Goal: Task Accomplishment & Management: Complete application form

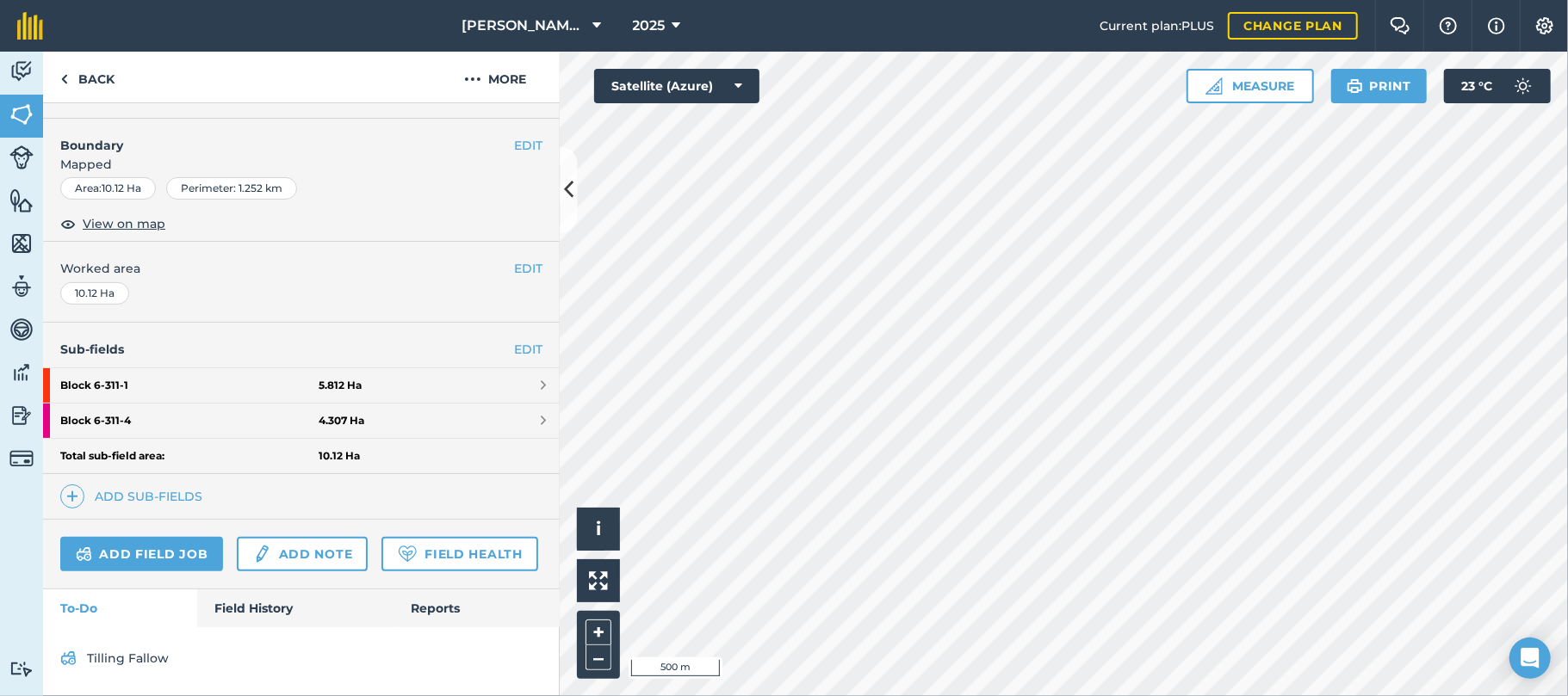
scroll to position [262, 0]
click at [522, 369] on link "Block 6-311 - 1 5.812 Ha" at bounding box center [302, 386] width 517 height 35
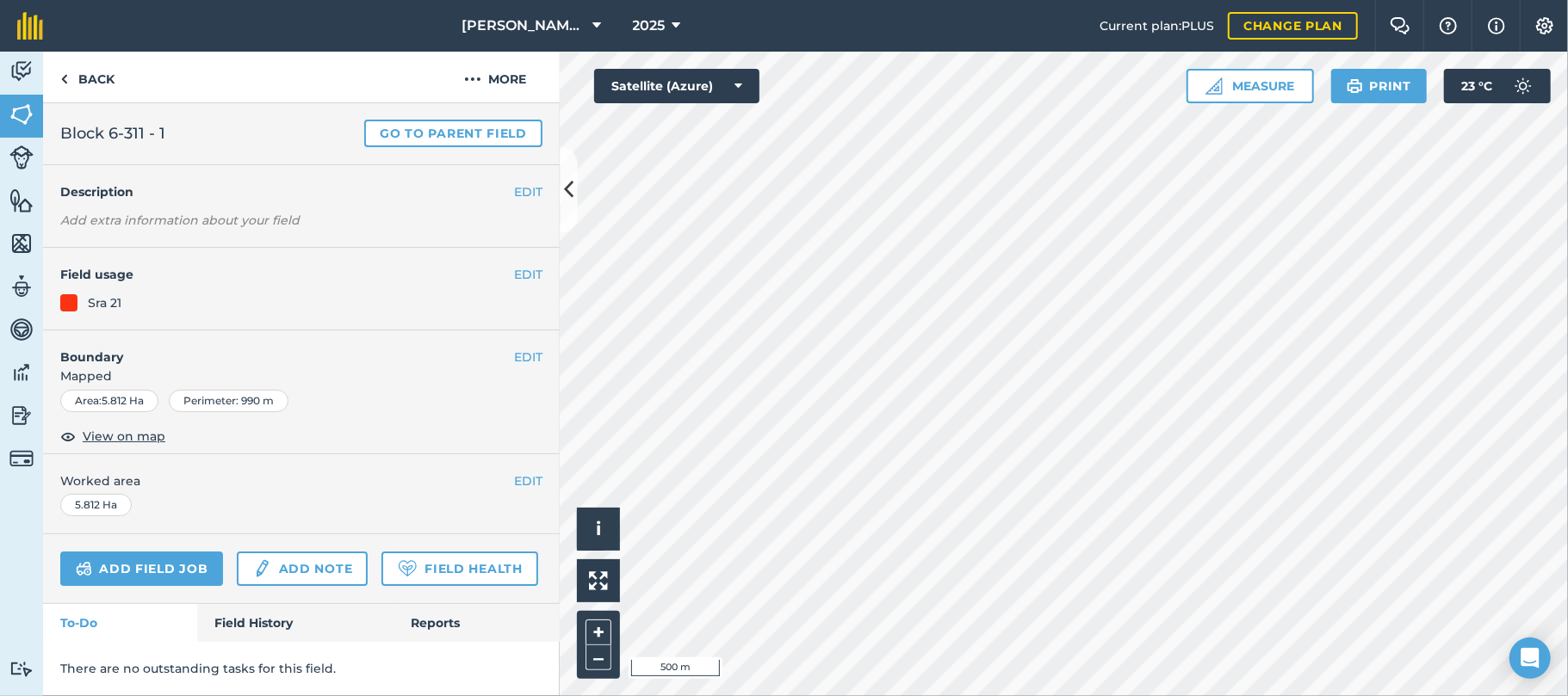
scroll to position [83, 0]
click at [260, 621] on link "Field History" at bounding box center [295, 623] width 195 height 38
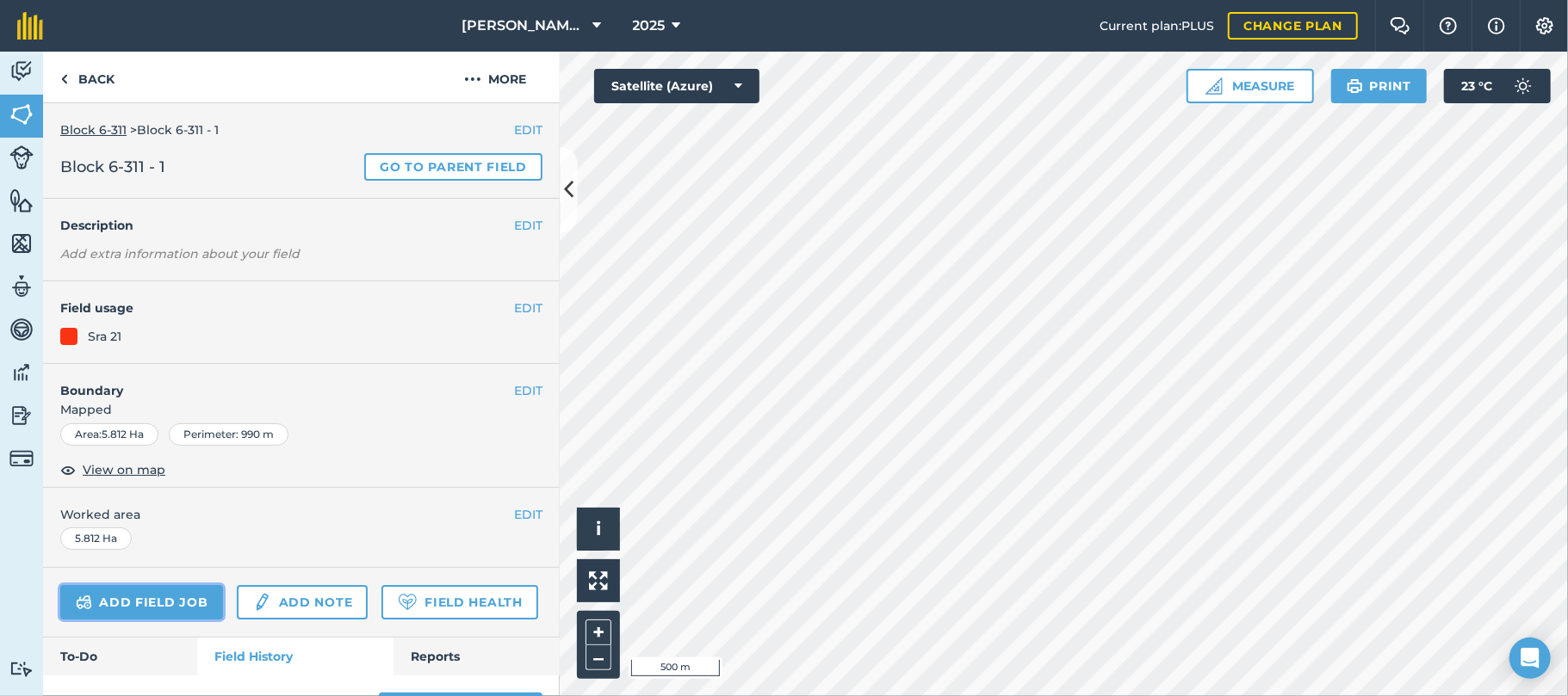
click at [162, 599] on link "Add field job" at bounding box center [142, 603] width 162 height 35
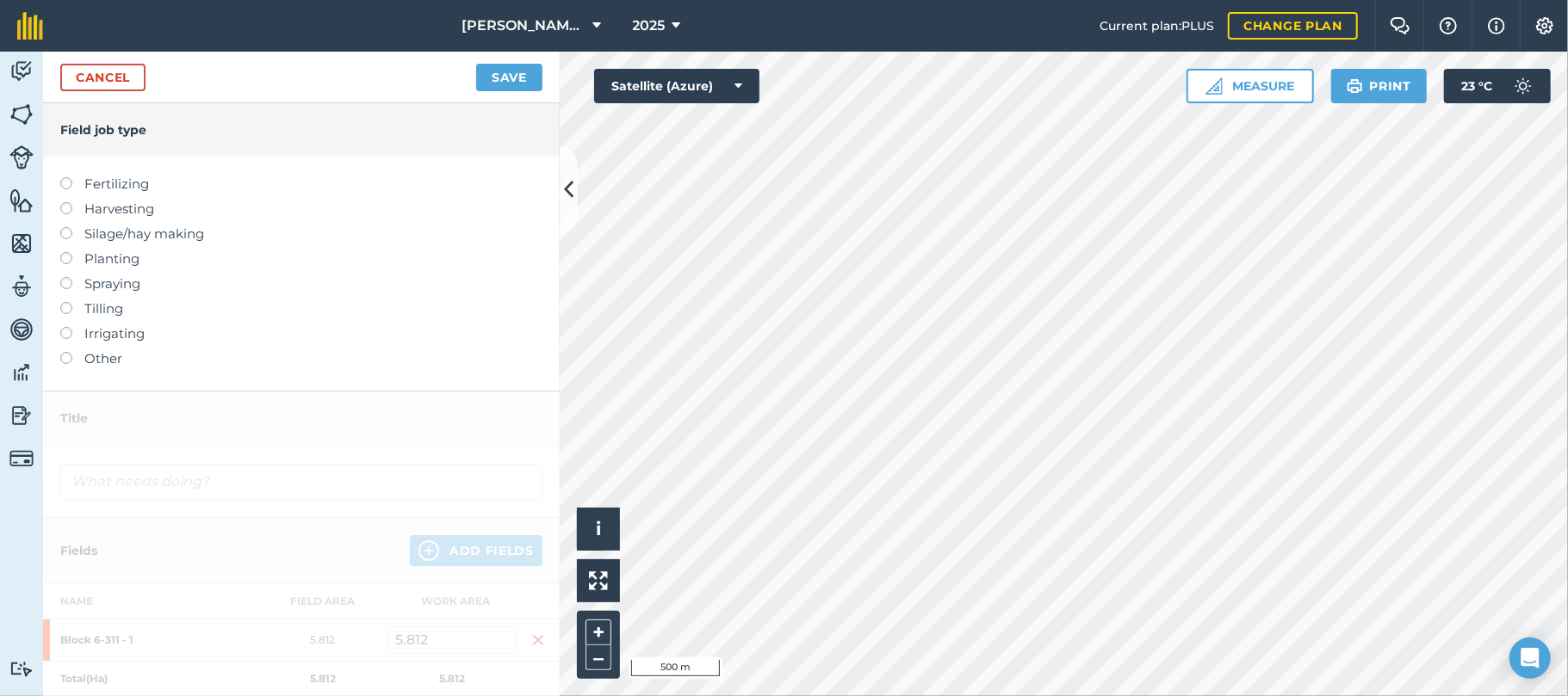
click at [69, 277] on label at bounding box center [73, 277] width 24 height 0
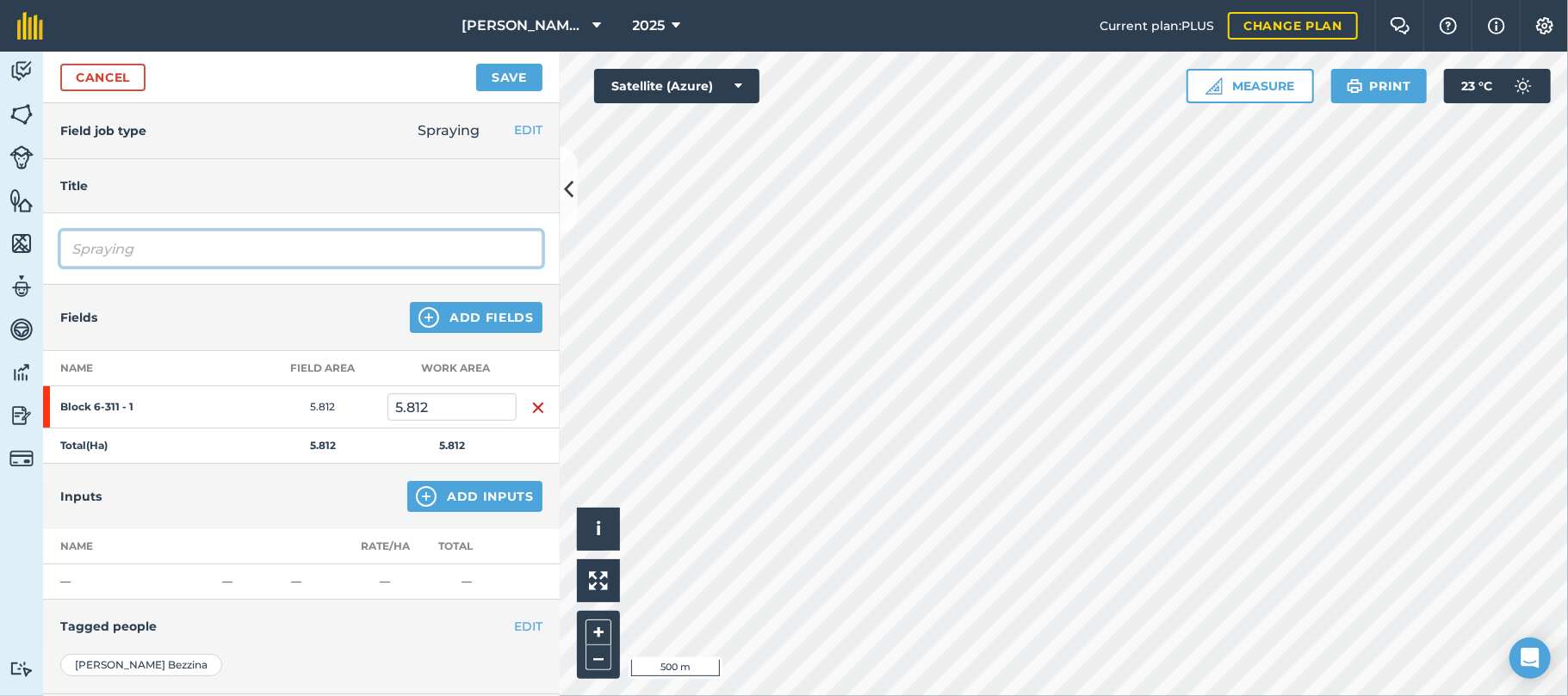
click at [148, 253] on input "Spraying" at bounding box center [302, 249] width 482 height 36
type input "Spraying confide"
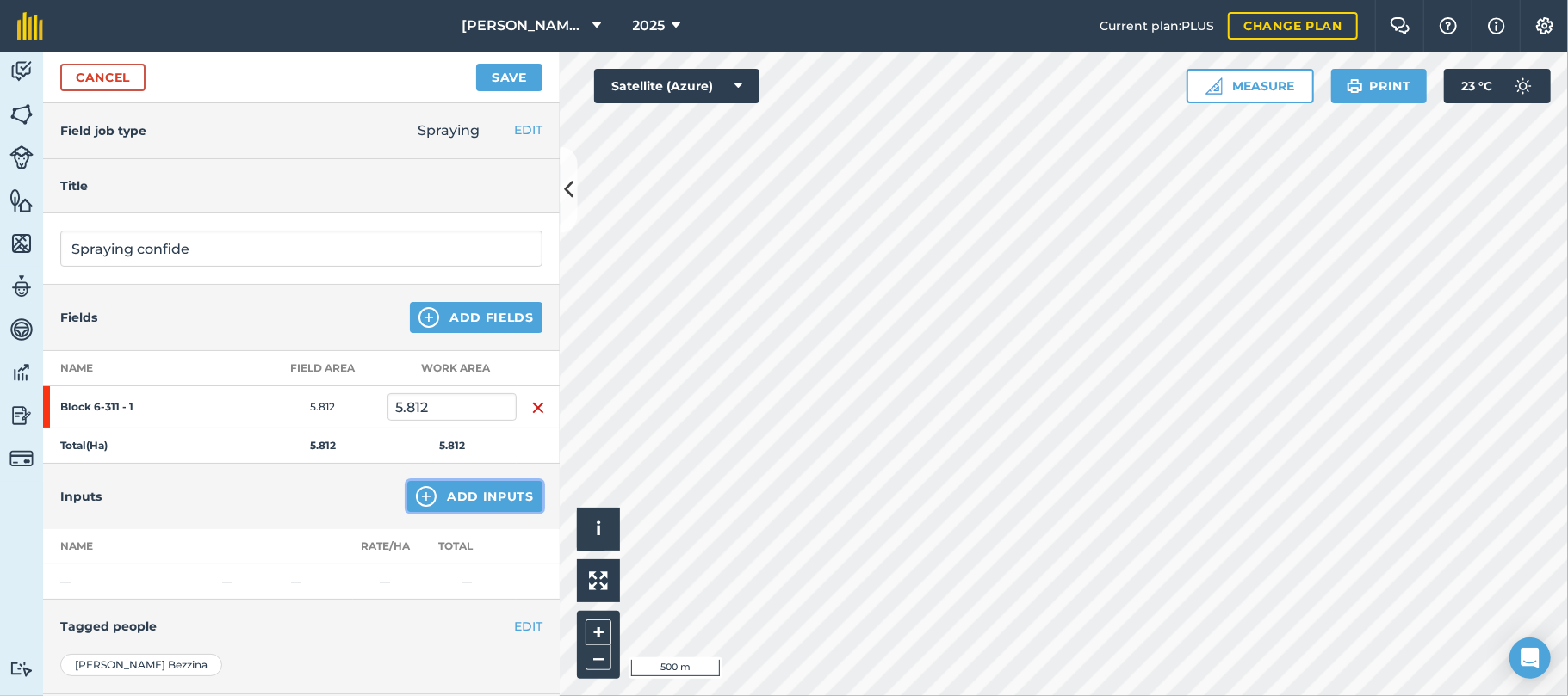
click at [465, 494] on button "Add Inputs" at bounding box center [474, 497] width 135 height 31
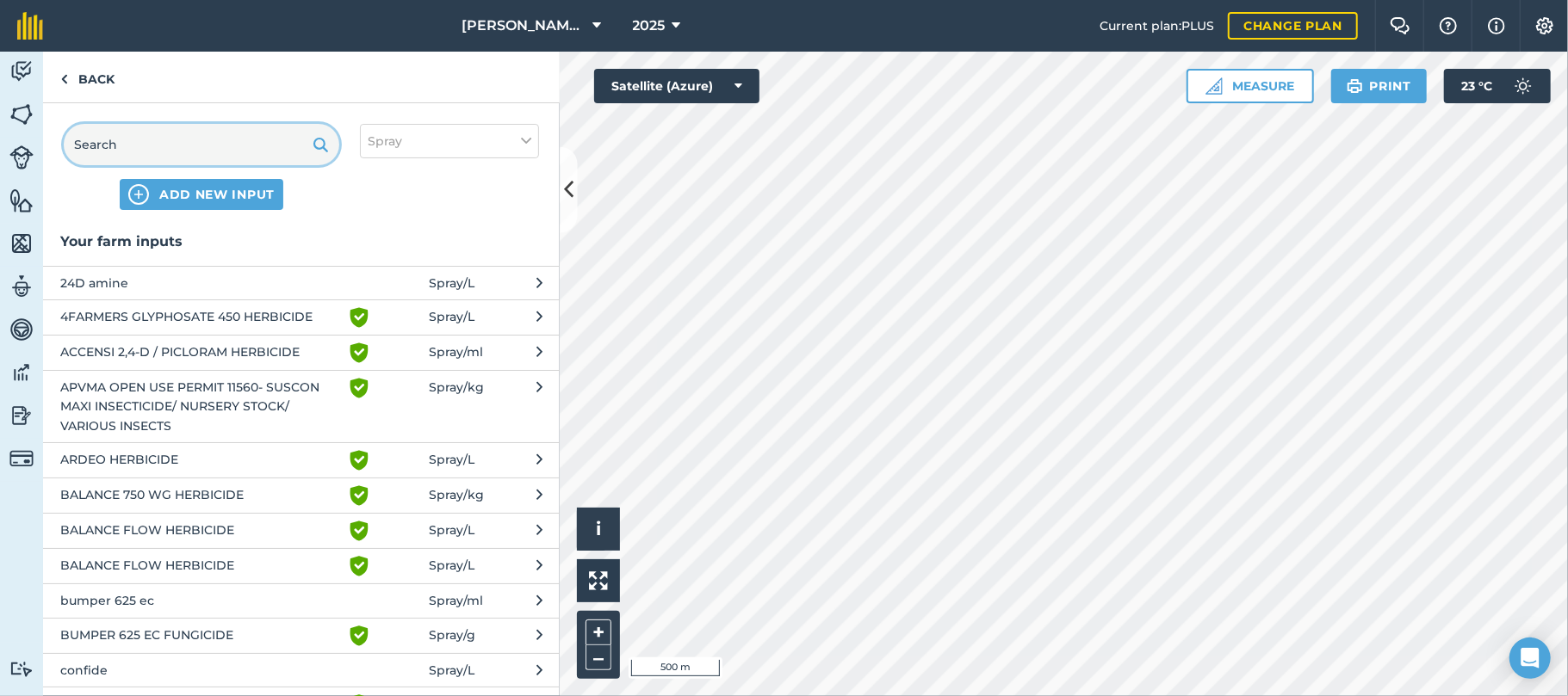
click at [212, 149] on input "text" at bounding box center [201, 145] width 276 height 41
click at [73, 668] on span "confide" at bounding box center [201, 670] width 282 height 19
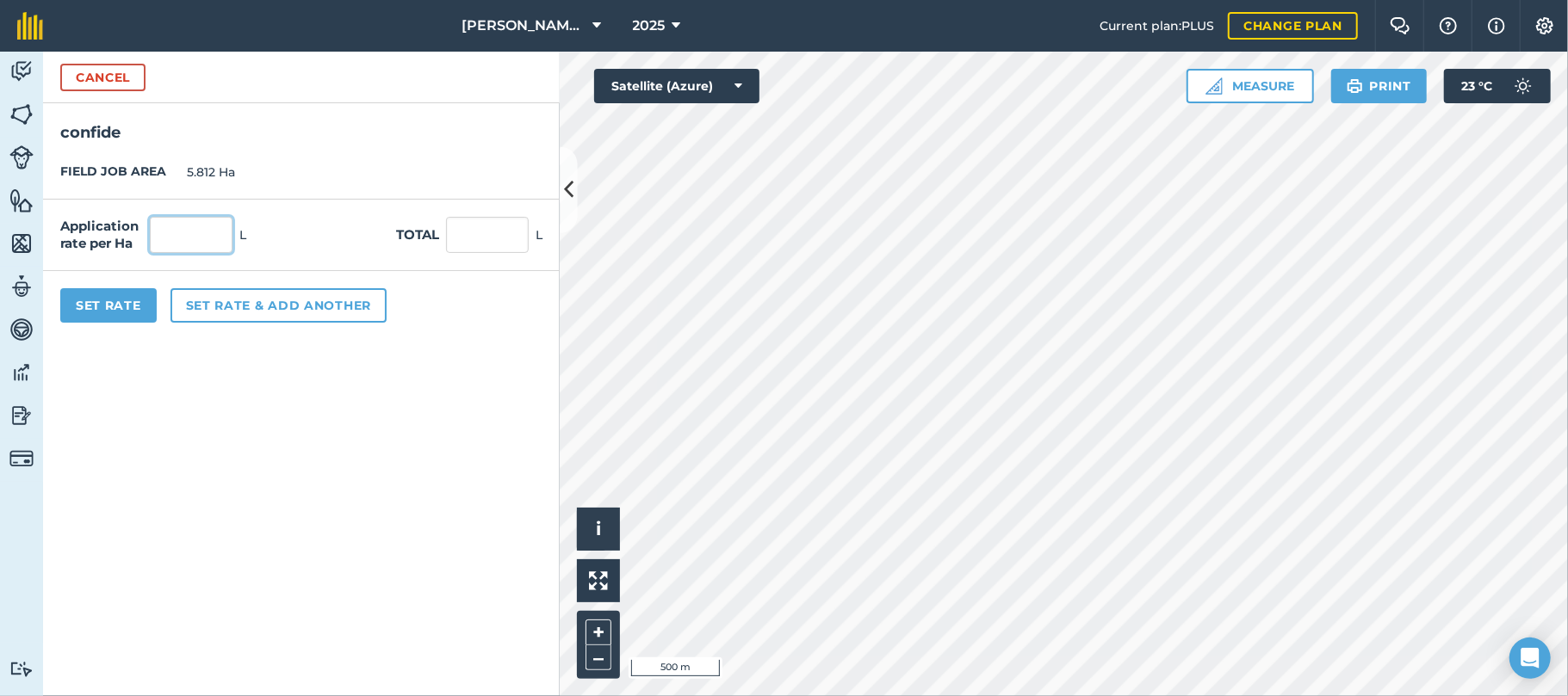
click at [201, 243] on input "text" at bounding box center [191, 235] width 83 height 36
type input "1.1"
type input "6.393"
click at [126, 311] on button "Set Rate" at bounding box center [109, 306] width 97 height 35
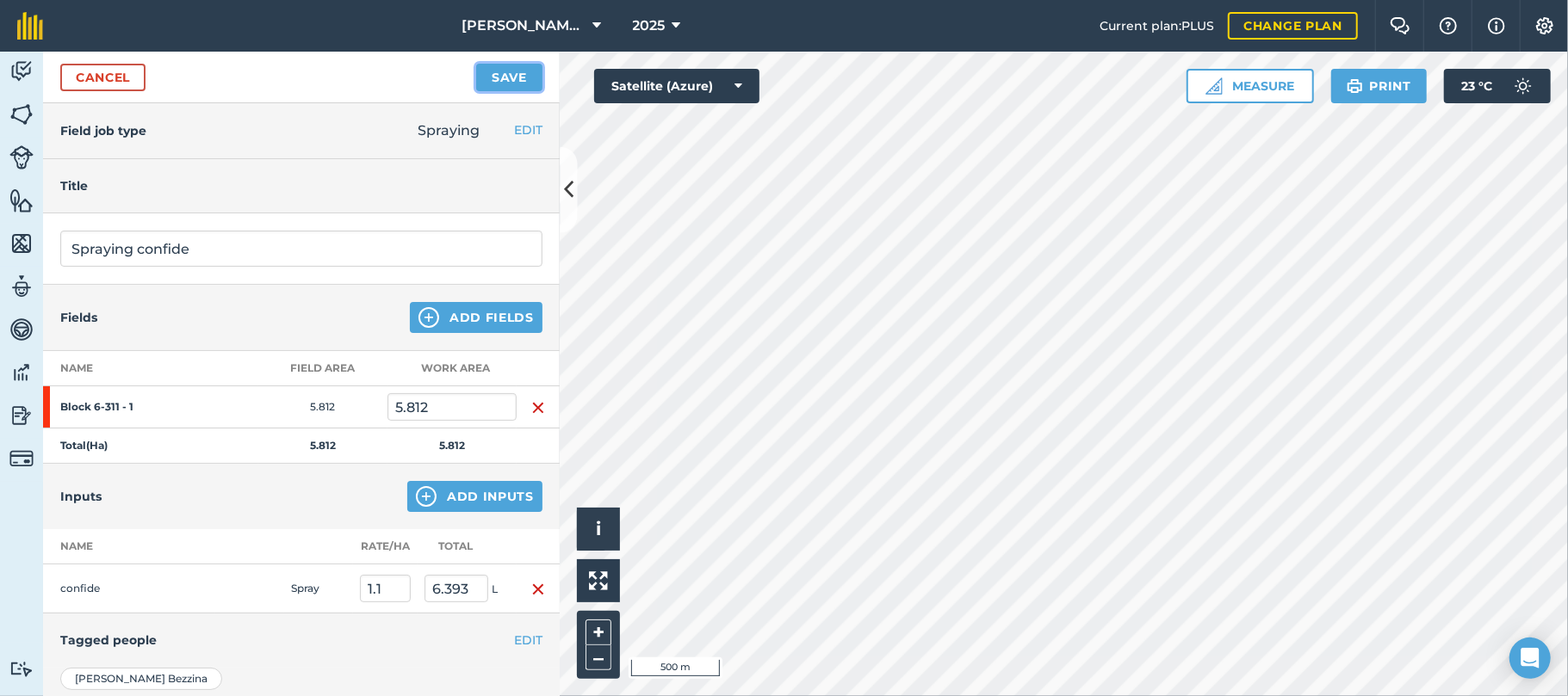
click at [504, 84] on button "Save" at bounding box center [509, 78] width 67 height 28
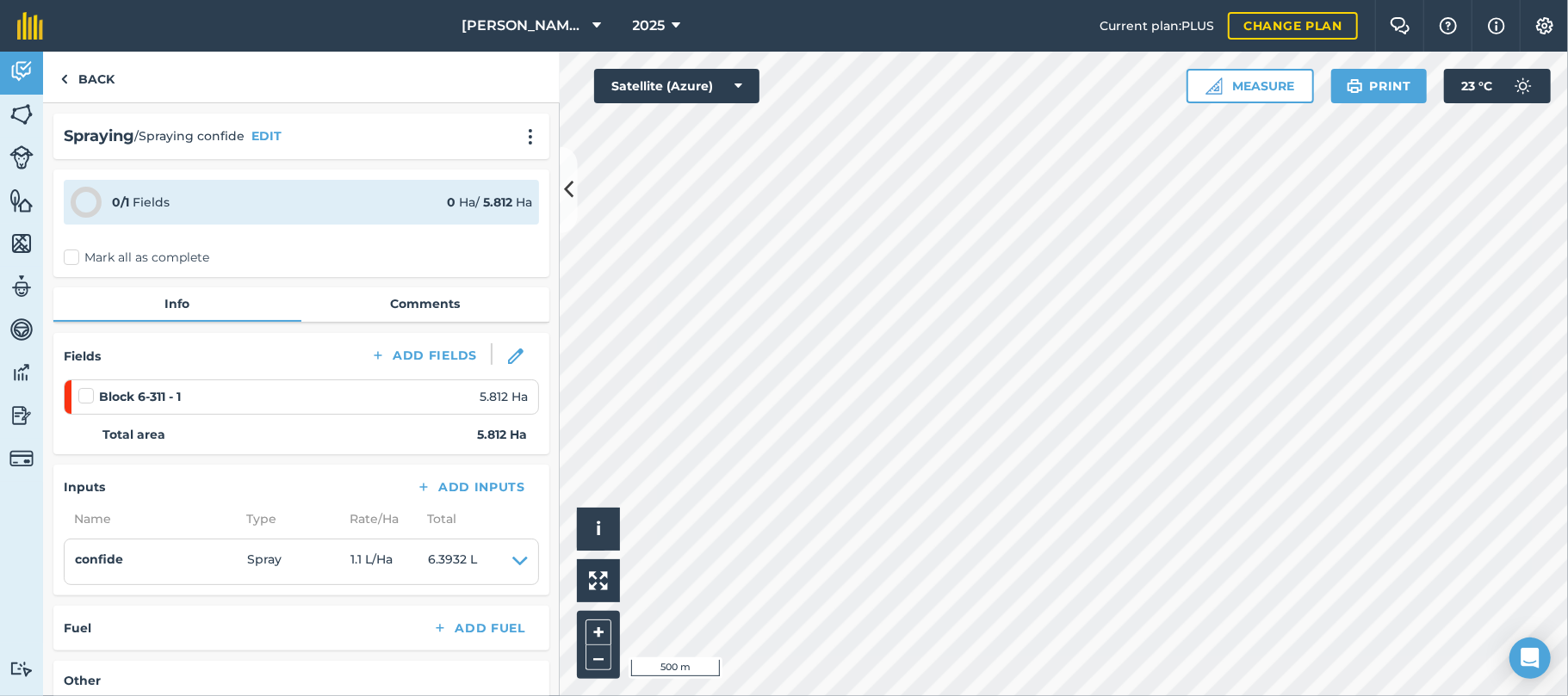
click at [73, 252] on label "Mark all as complete" at bounding box center [136, 257] width 145 height 18
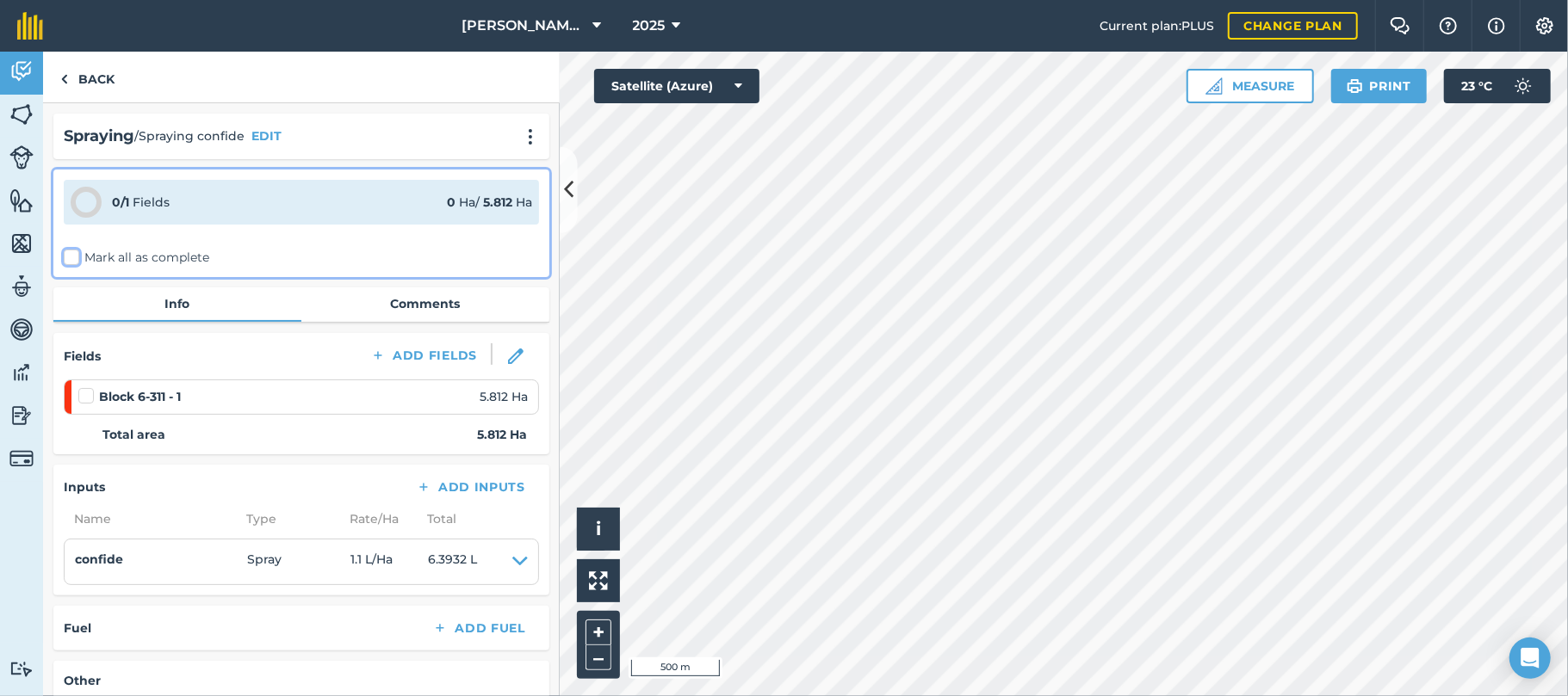
click at [73, 252] on input "Mark all as complete" at bounding box center [69, 254] width 11 height 11
checkbox input "false"
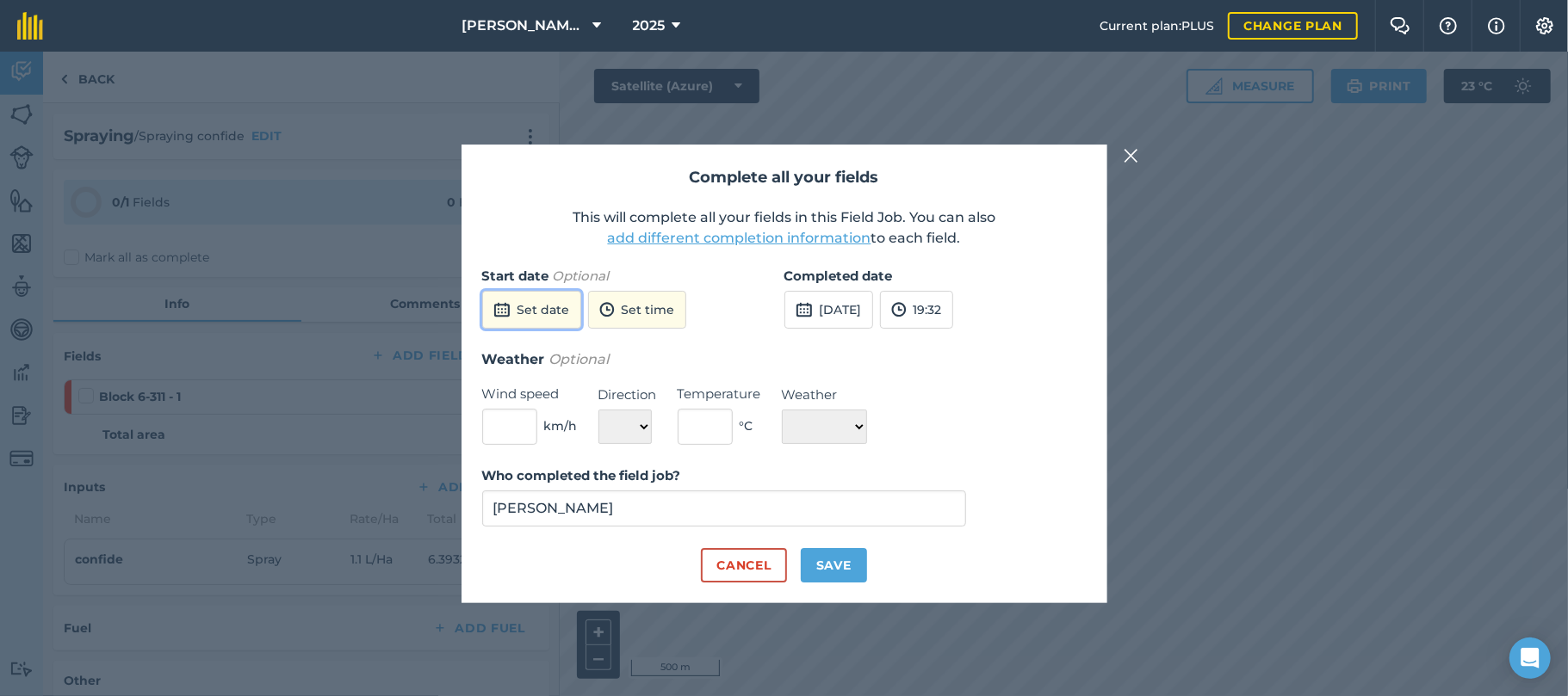
click at [558, 304] on button "Set date" at bounding box center [531, 310] width 99 height 38
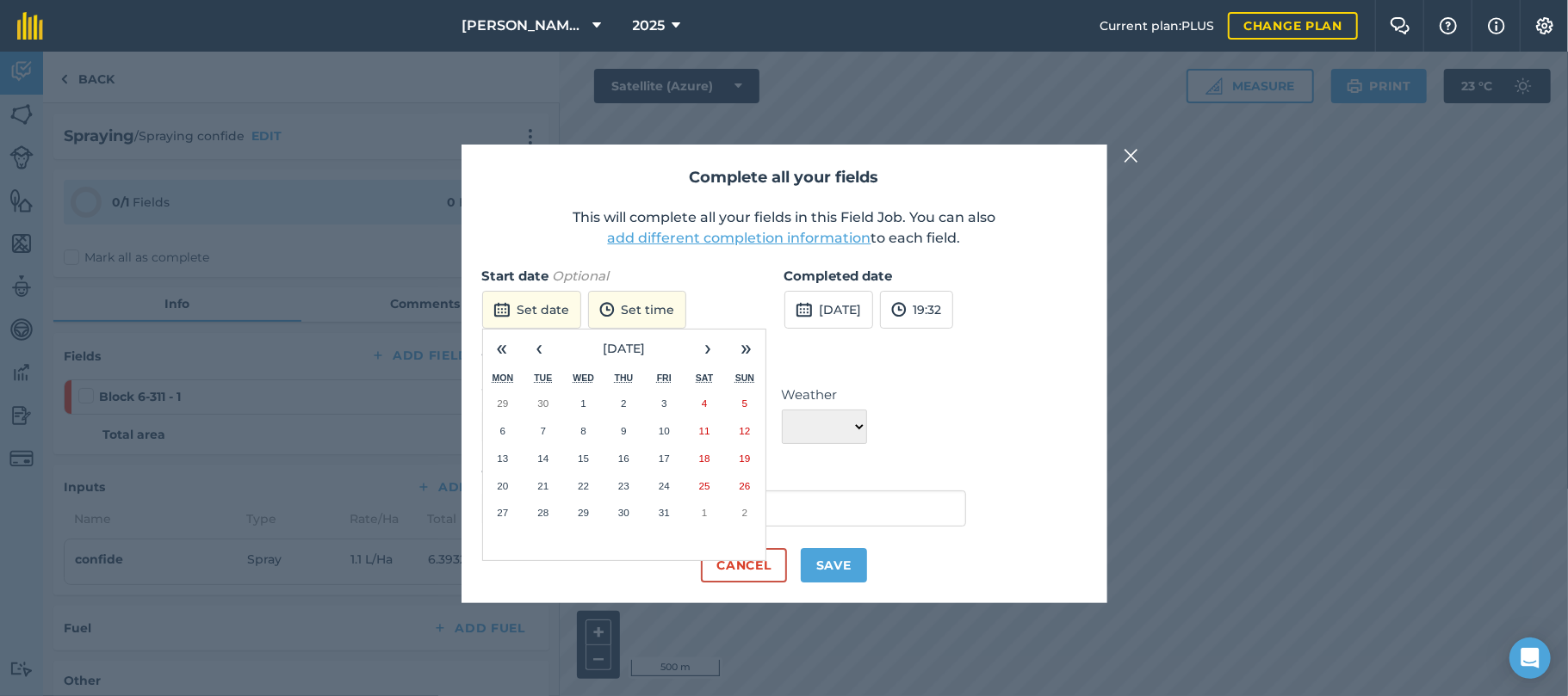
click at [583, 432] on abbr "8" at bounding box center [583, 430] width 5 height 11
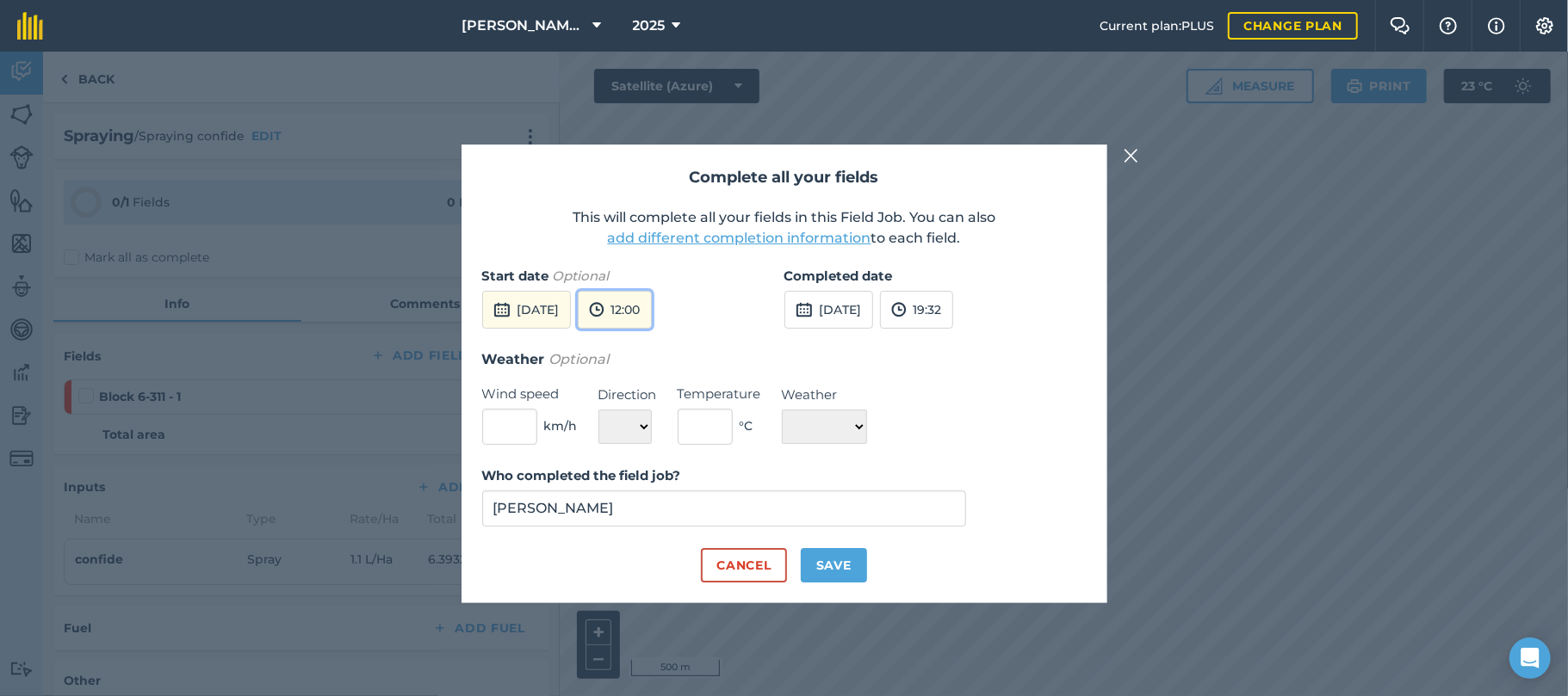
click at [651, 314] on button "12:00" at bounding box center [615, 310] width 74 height 38
click at [652, 446] on button "14:00" at bounding box center [619, 445] width 81 height 28
click at [953, 305] on button "19:32" at bounding box center [917, 310] width 73 height 38
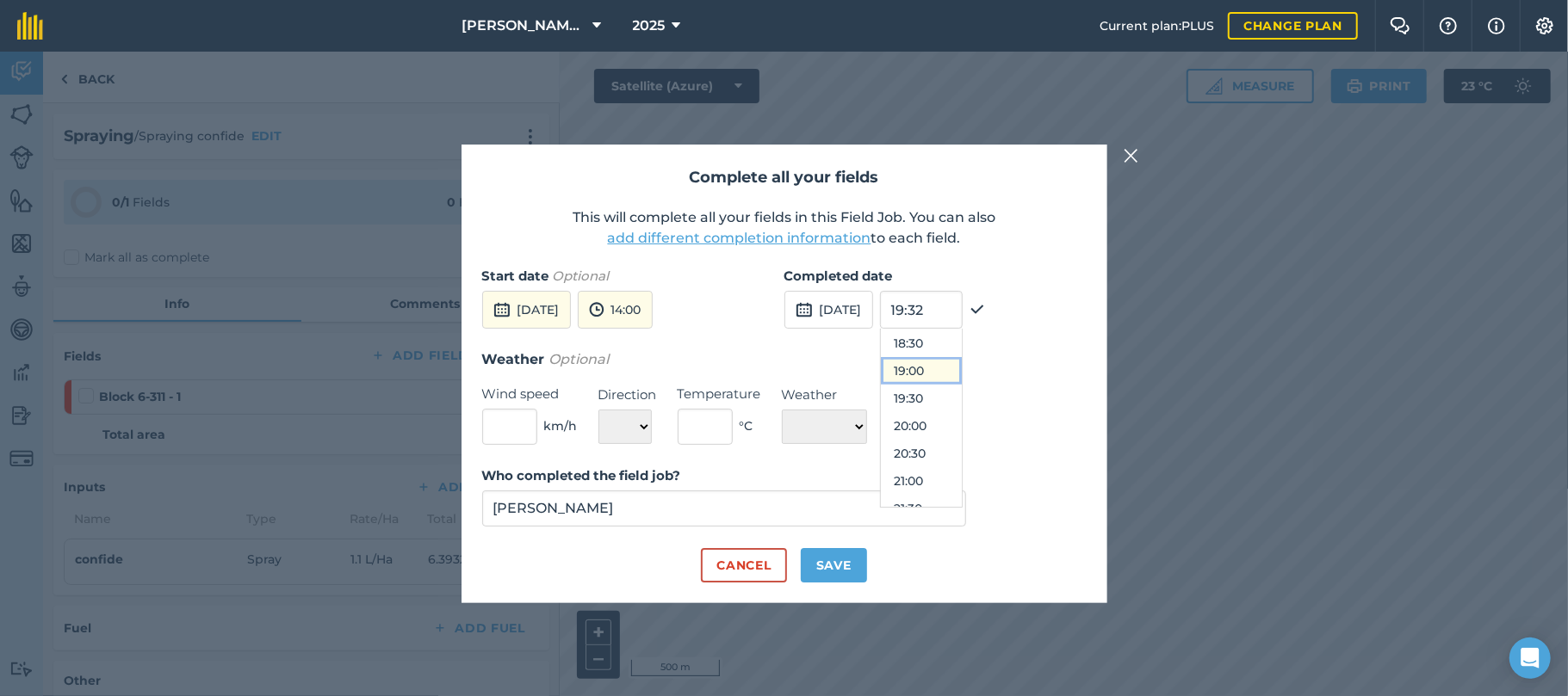
click at [961, 369] on button "19:00" at bounding box center [922, 371] width 81 height 28
click at [518, 425] on input "text" at bounding box center [510, 427] width 55 height 36
type input "7"
click at [643, 432] on select "N NE E SE S SW W NW" at bounding box center [625, 427] width 54 height 35
select select "NE"
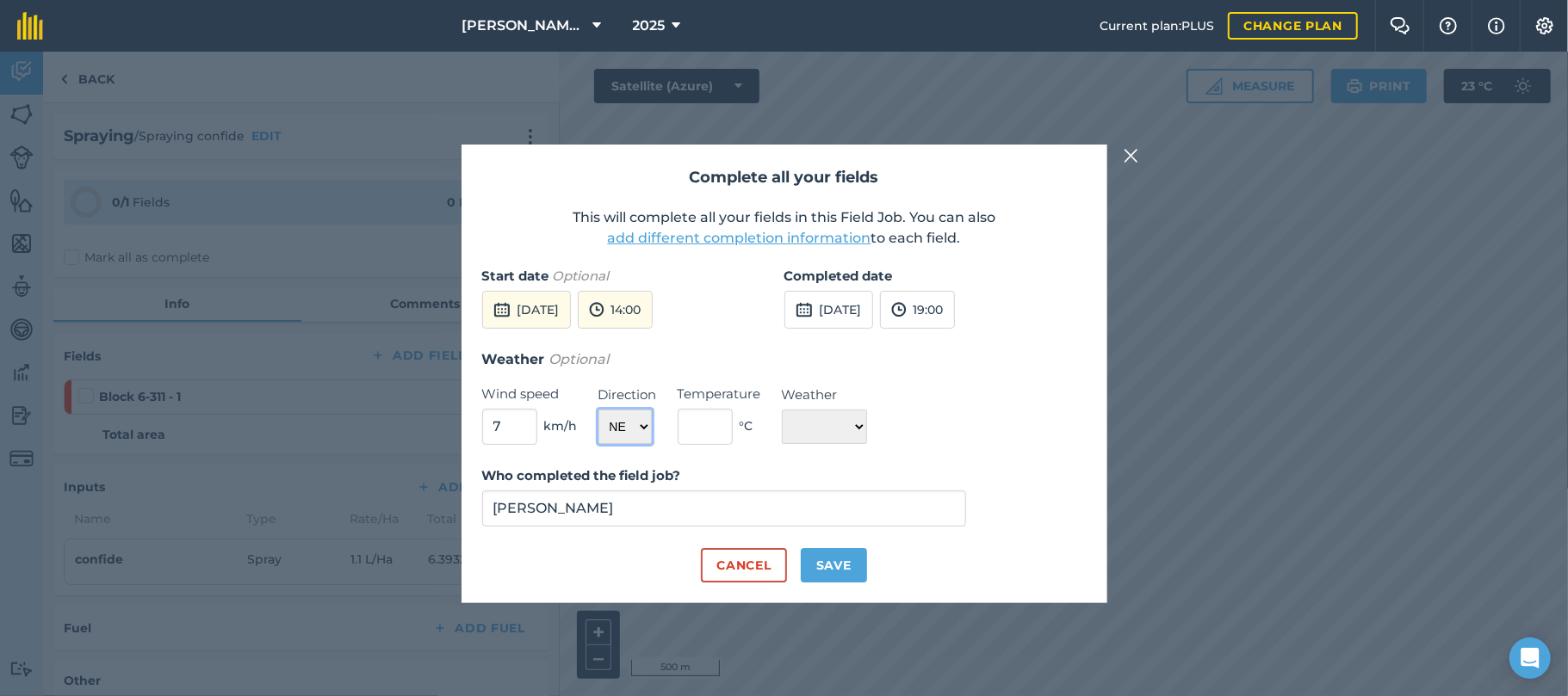
click at [599, 409] on select "N NE E SE S SW W NW" at bounding box center [625, 427] width 54 height 35
click at [701, 427] on input "text" at bounding box center [705, 427] width 55 height 36
type input "27"
click at [867, 427] on select "☀️ Sunny 🌧 Rainy ⛅️ Cloudy 🌨 Snow ❄️ Icy" at bounding box center [824, 427] width 86 height 35
select select "Sunny"
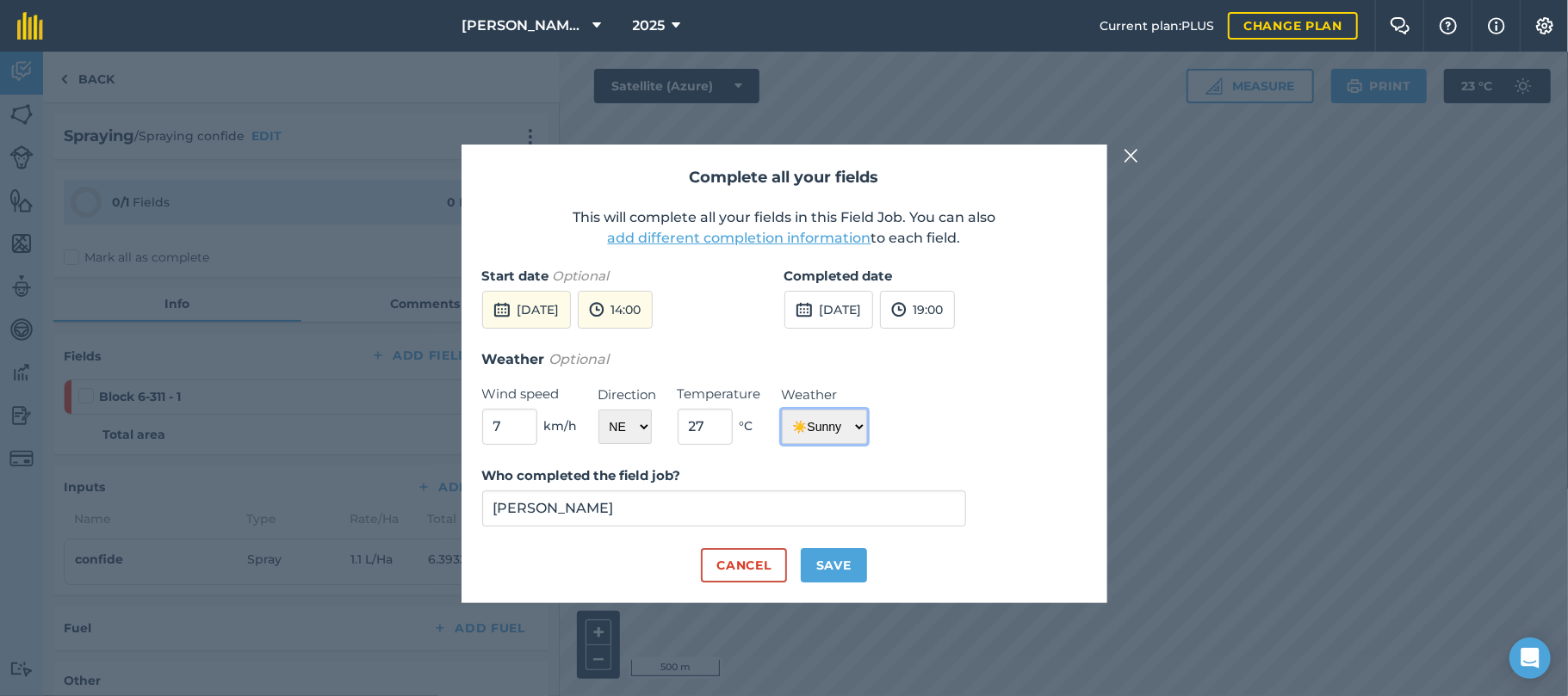
click at [782, 409] on select "☀️ Sunny 🌧 Rainy ⛅️ Cloudy 🌨 Snow ❄️ Icy" at bounding box center [824, 427] width 86 height 35
click at [835, 562] on button "Save" at bounding box center [834, 566] width 67 height 35
checkbox input "true"
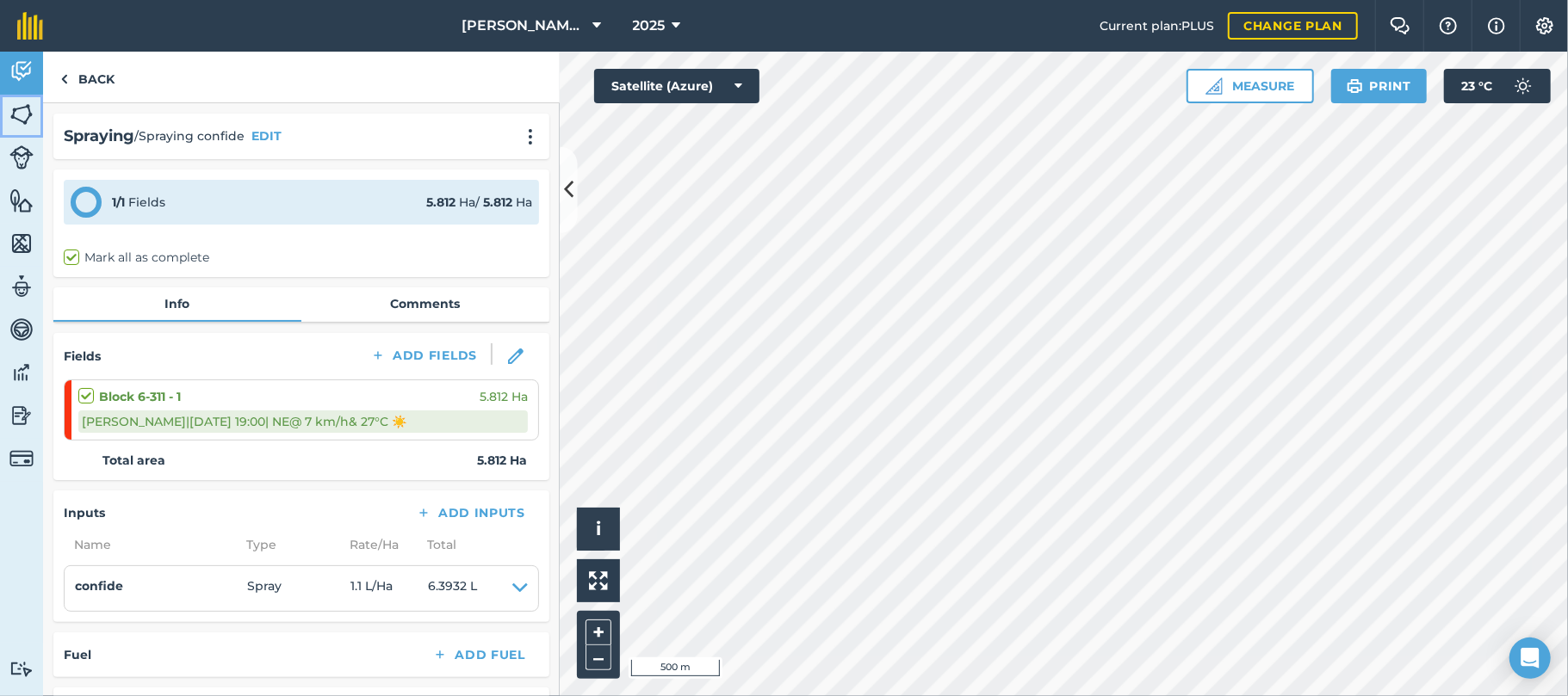
click at [16, 105] on img at bounding box center [22, 115] width 24 height 26
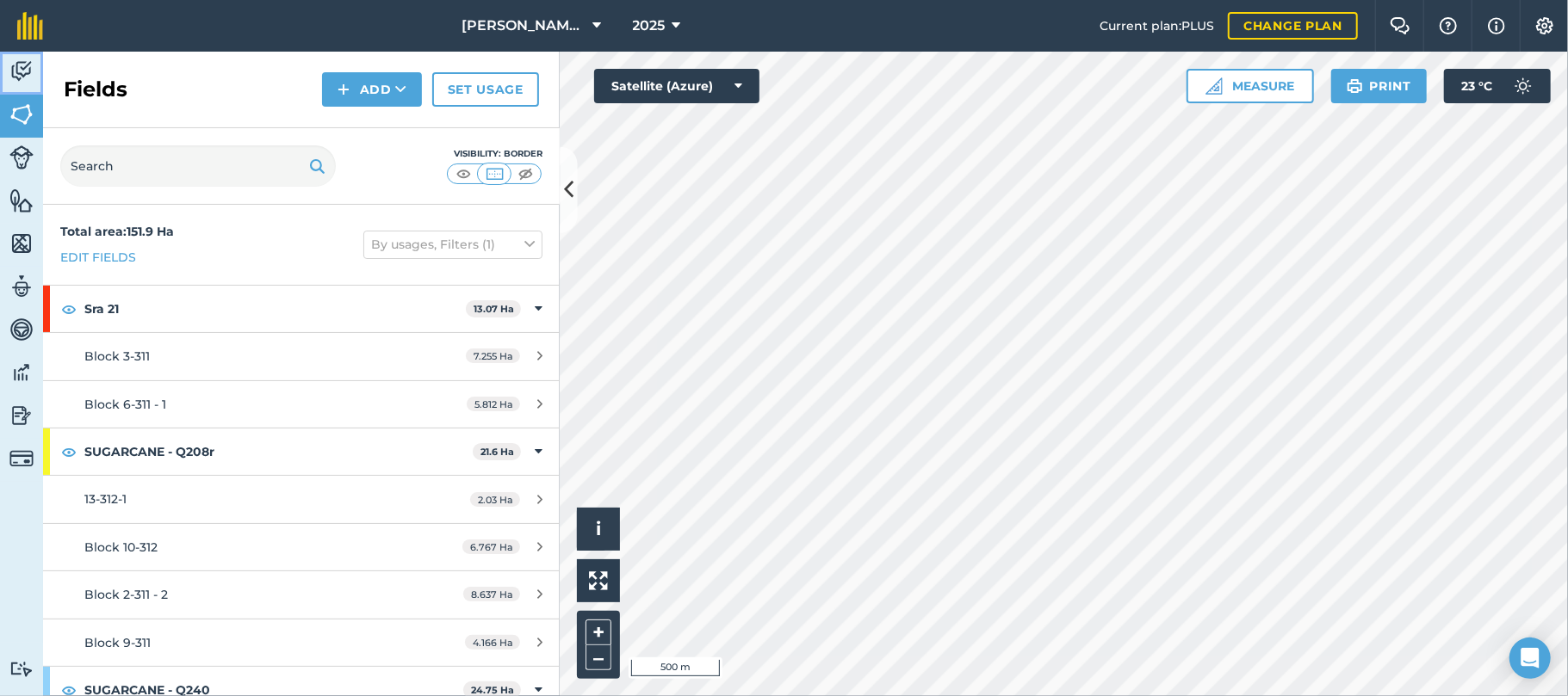
click at [19, 71] on img at bounding box center [22, 72] width 24 height 26
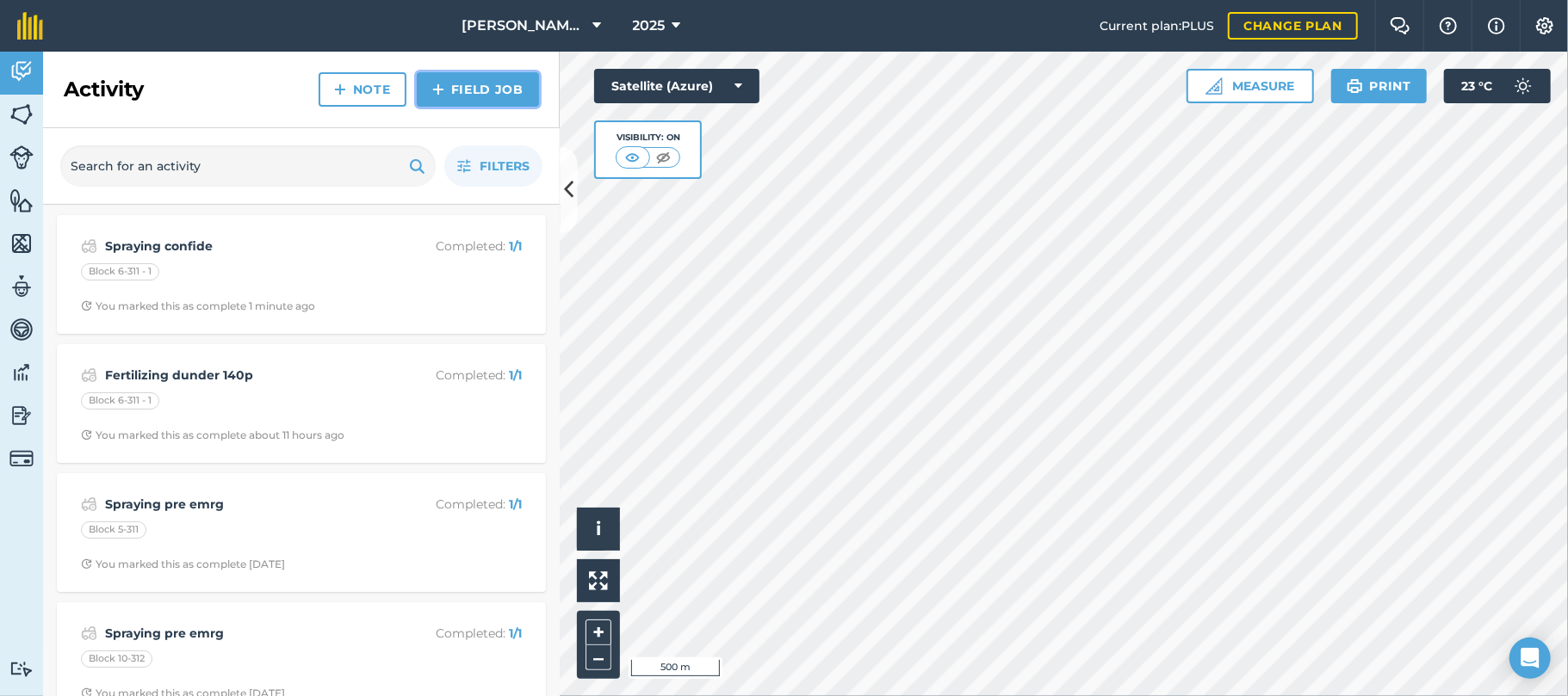
click at [470, 86] on link "Field Job" at bounding box center [478, 90] width 123 height 35
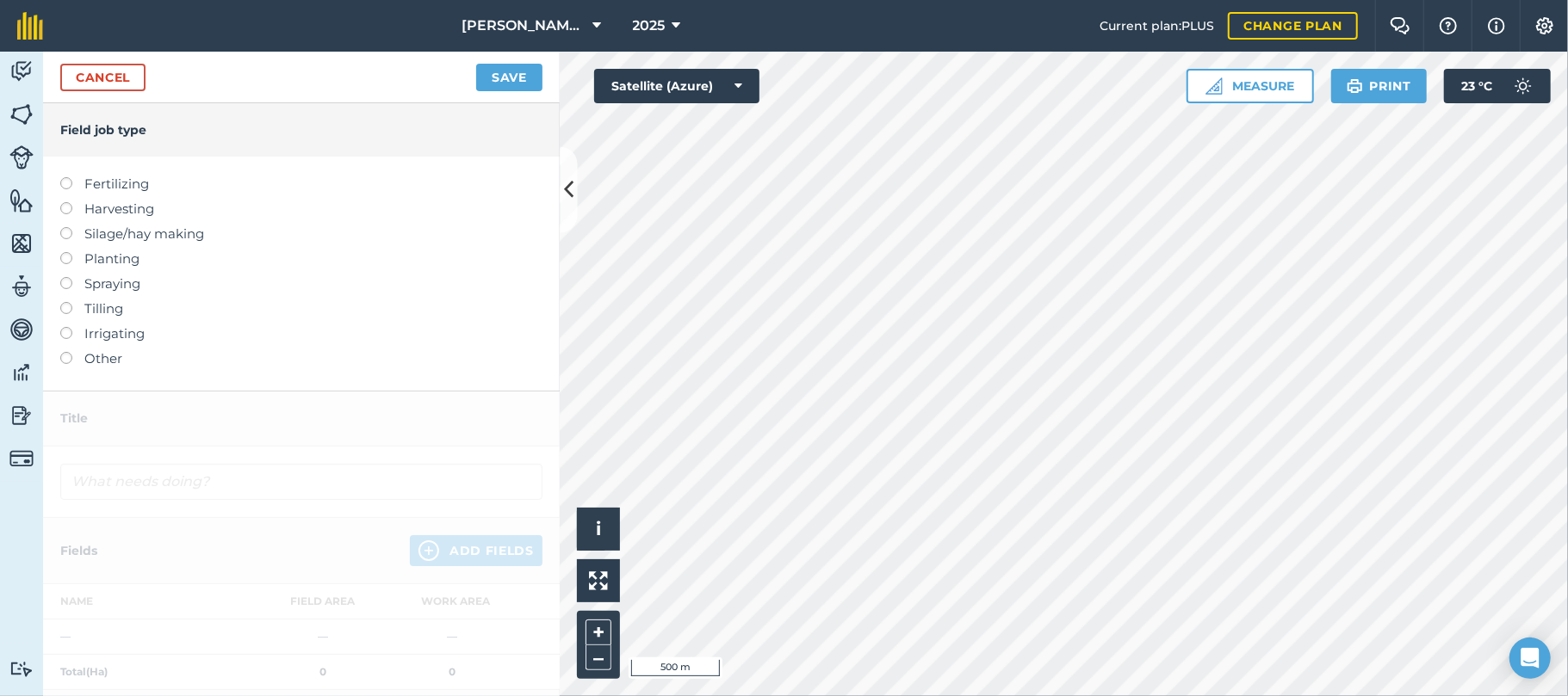
click at [66, 202] on label at bounding box center [73, 202] width 24 height 0
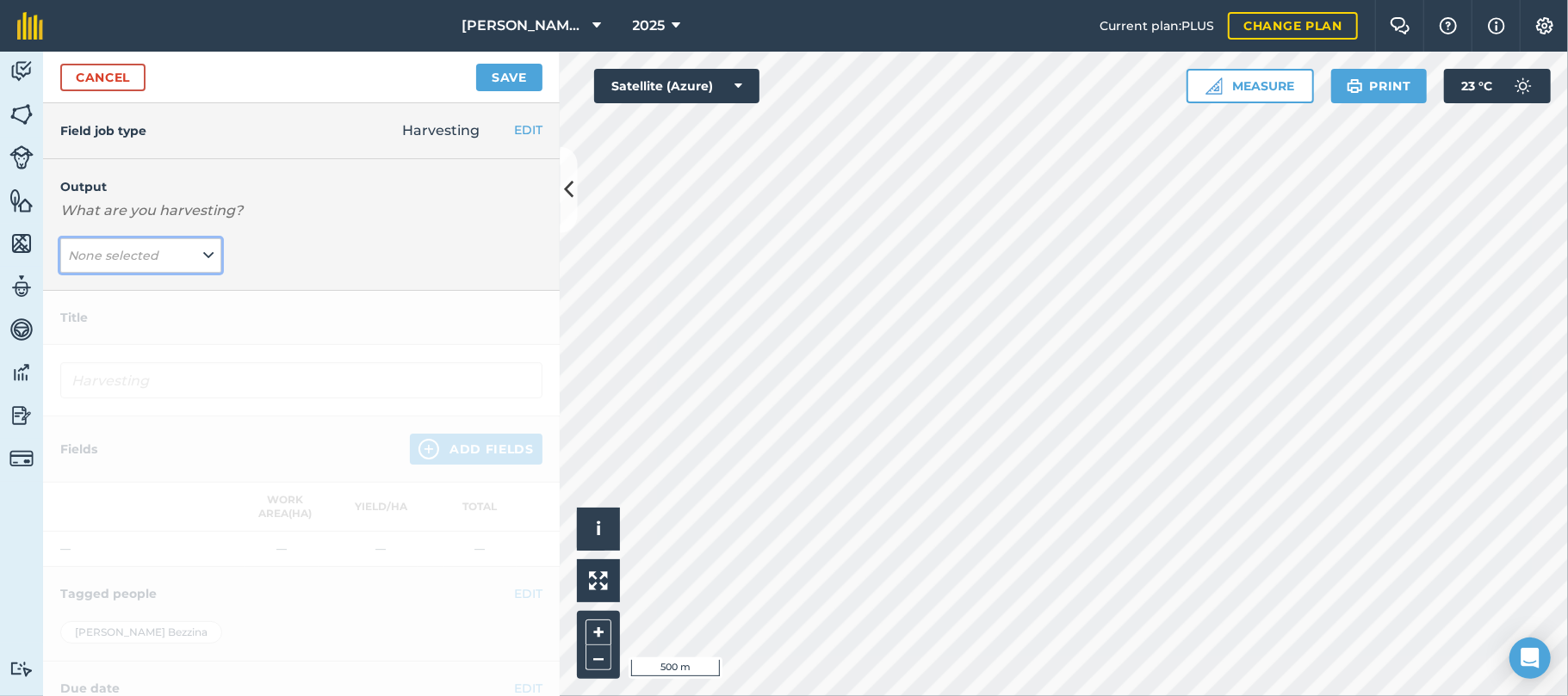
click at [203, 255] on icon at bounding box center [208, 256] width 10 height 19
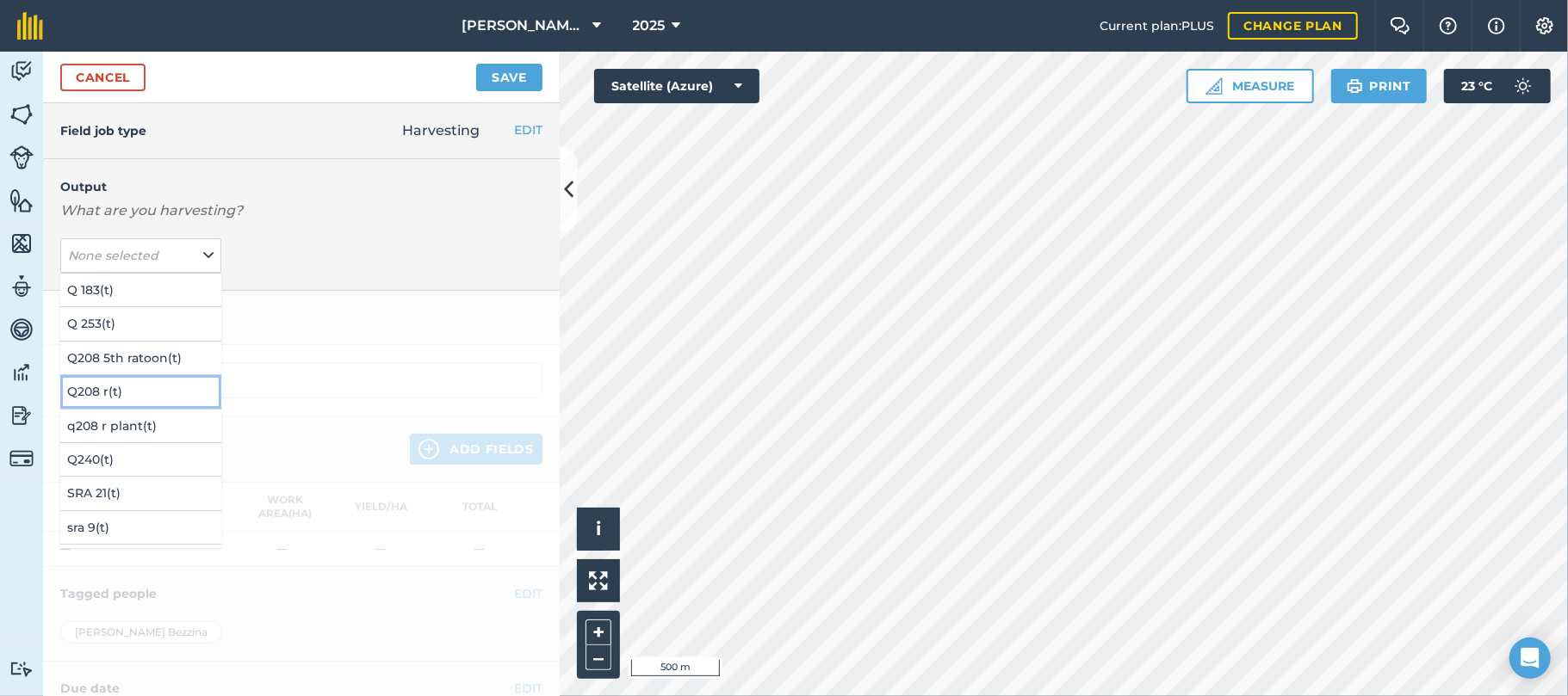
click at [79, 389] on button "Q208 r ( t )" at bounding box center [141, 392] width 161 height 33
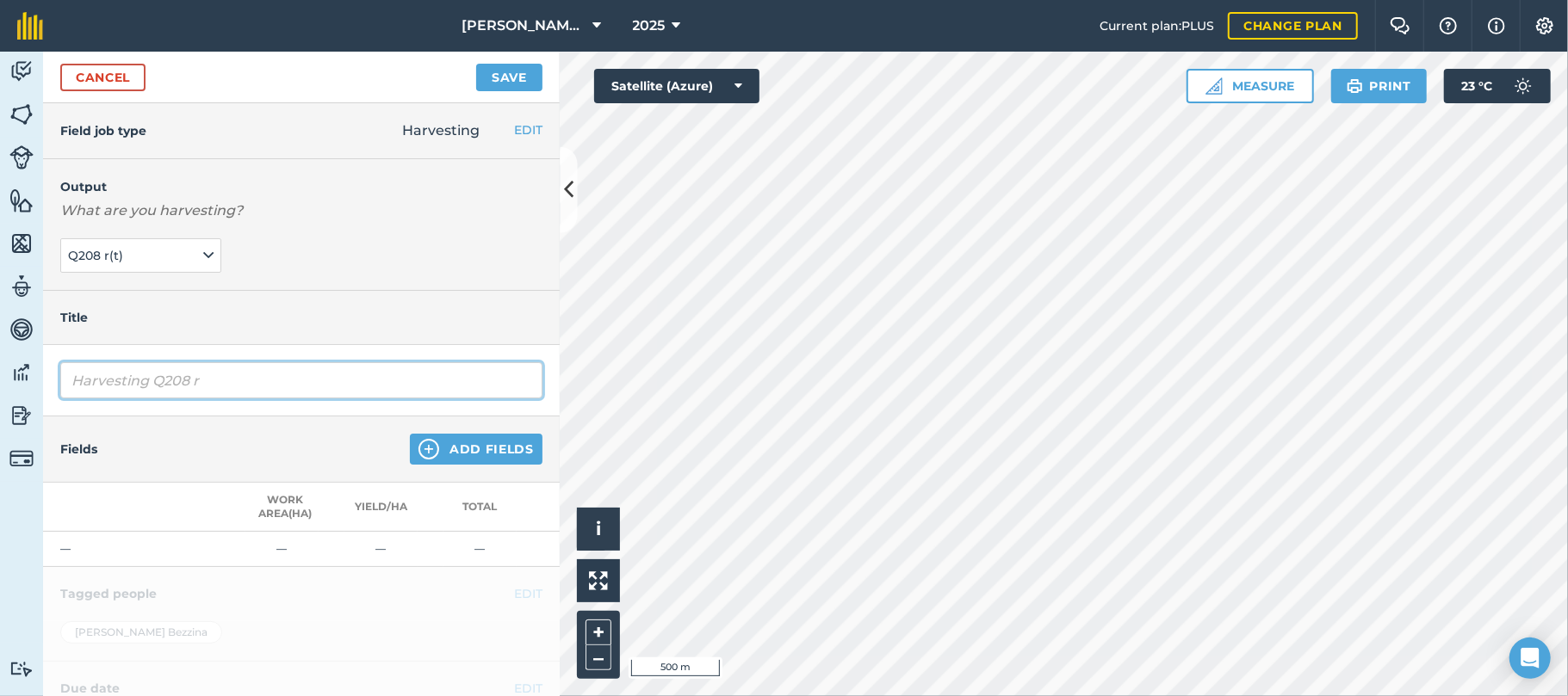
click at [236, 380] on input "Harvesting Q208 r" at bounding box center [302, 381] width 482 height 36
type input "Harvesting Q208 r standovr"
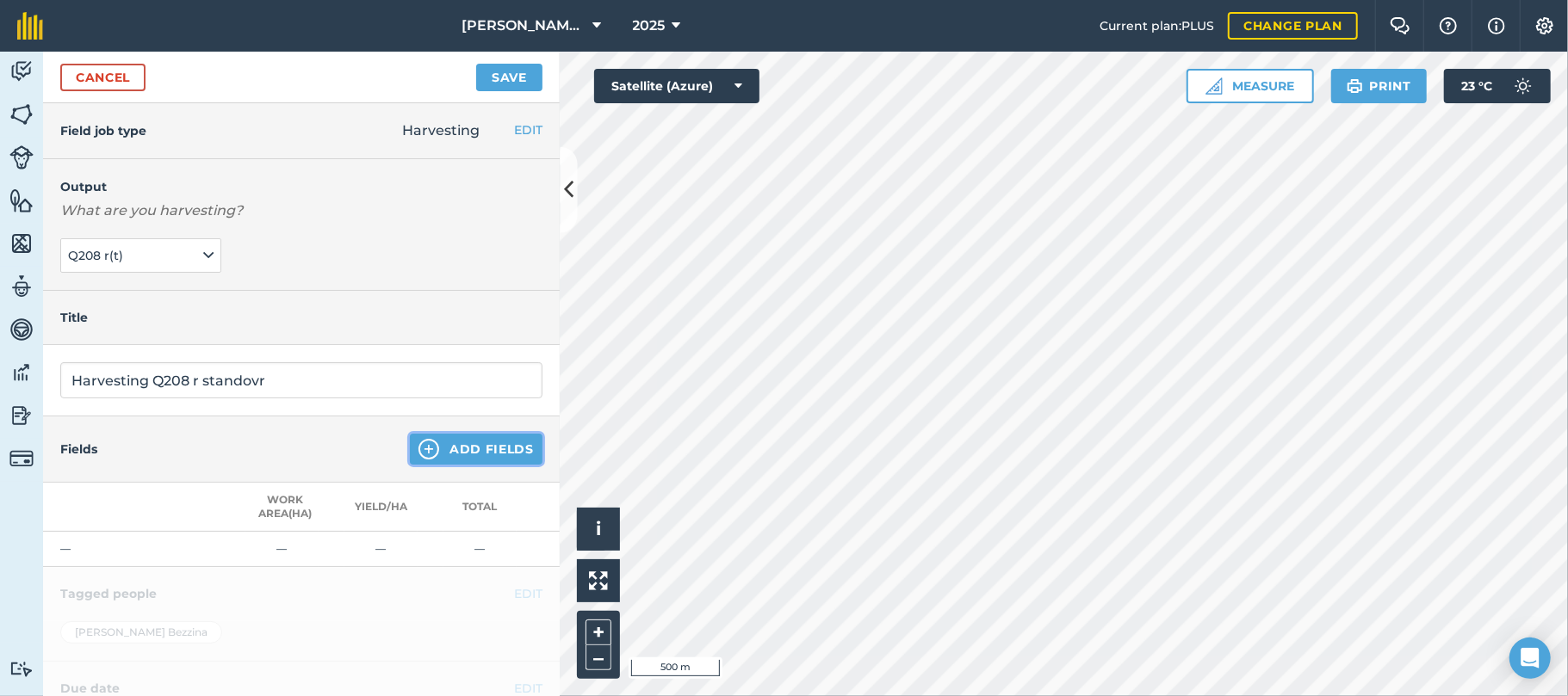
click at [460, 440] on button "Add Fields" at bounding box center [475, 449] width 132 height 31
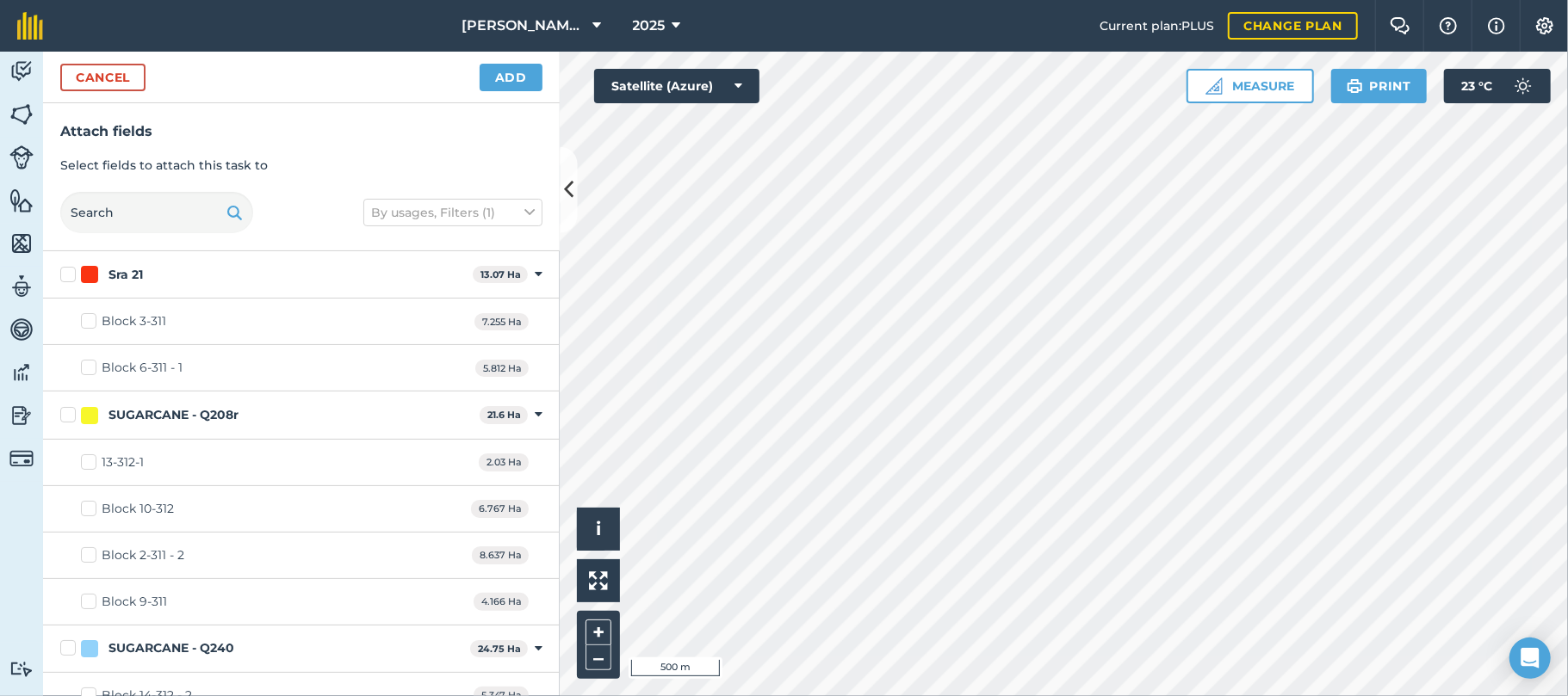
click at [91, 507] on label "Block 10-312" at bounding box center [128, 509] width 93 height 18
click at [91, 507] on input "Block 10-312" at bounding box center [86, 505] width 11 height 11
checkbox input "true"
click at [520, 76] on button "Add" at bounding box center [511, 78] width 63 height 28
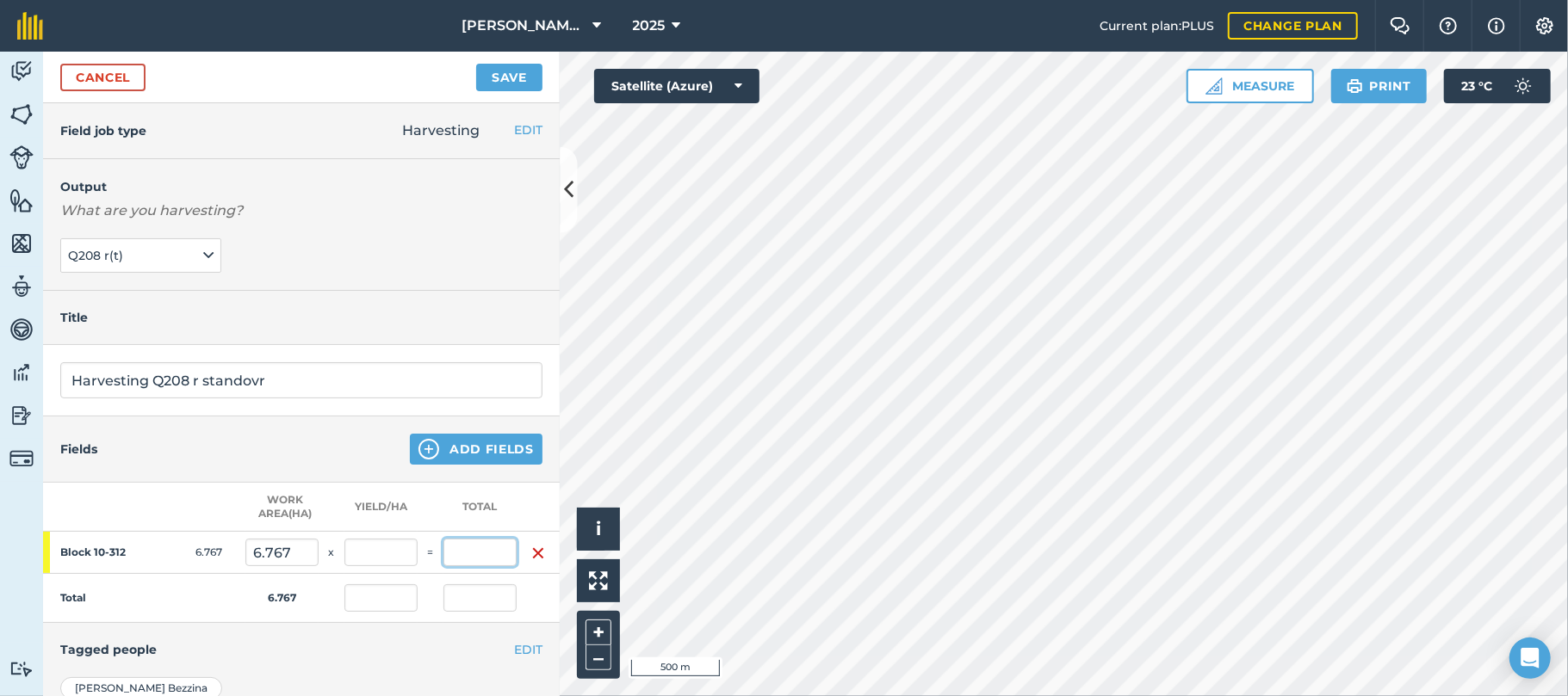
click at [476, 549] on input "text" at bounding box center [479, 553] width 73 height 28
type input "601.64"
click at [476, 64] on button "Save" at bounding box center [509, 78] width 67 height 28
type input "88.908"
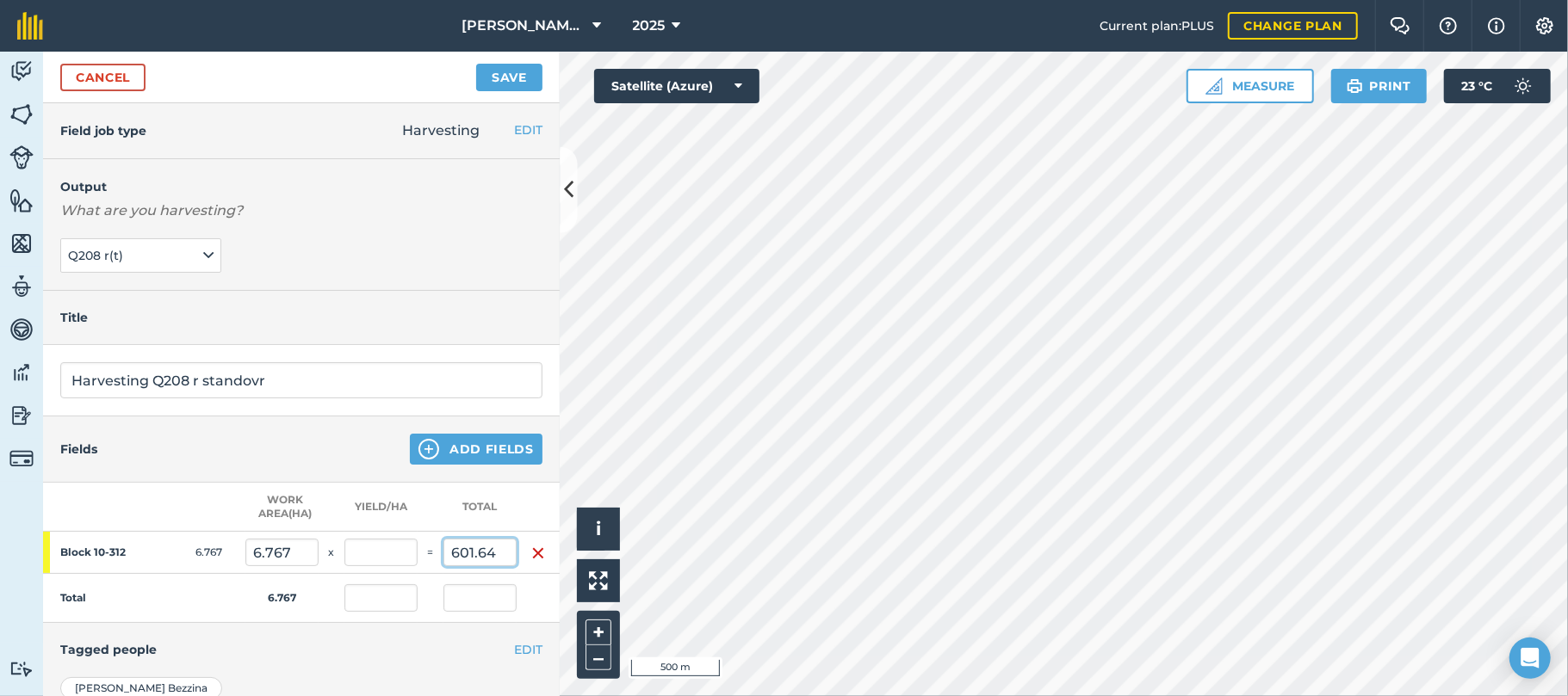
type input "601.64"
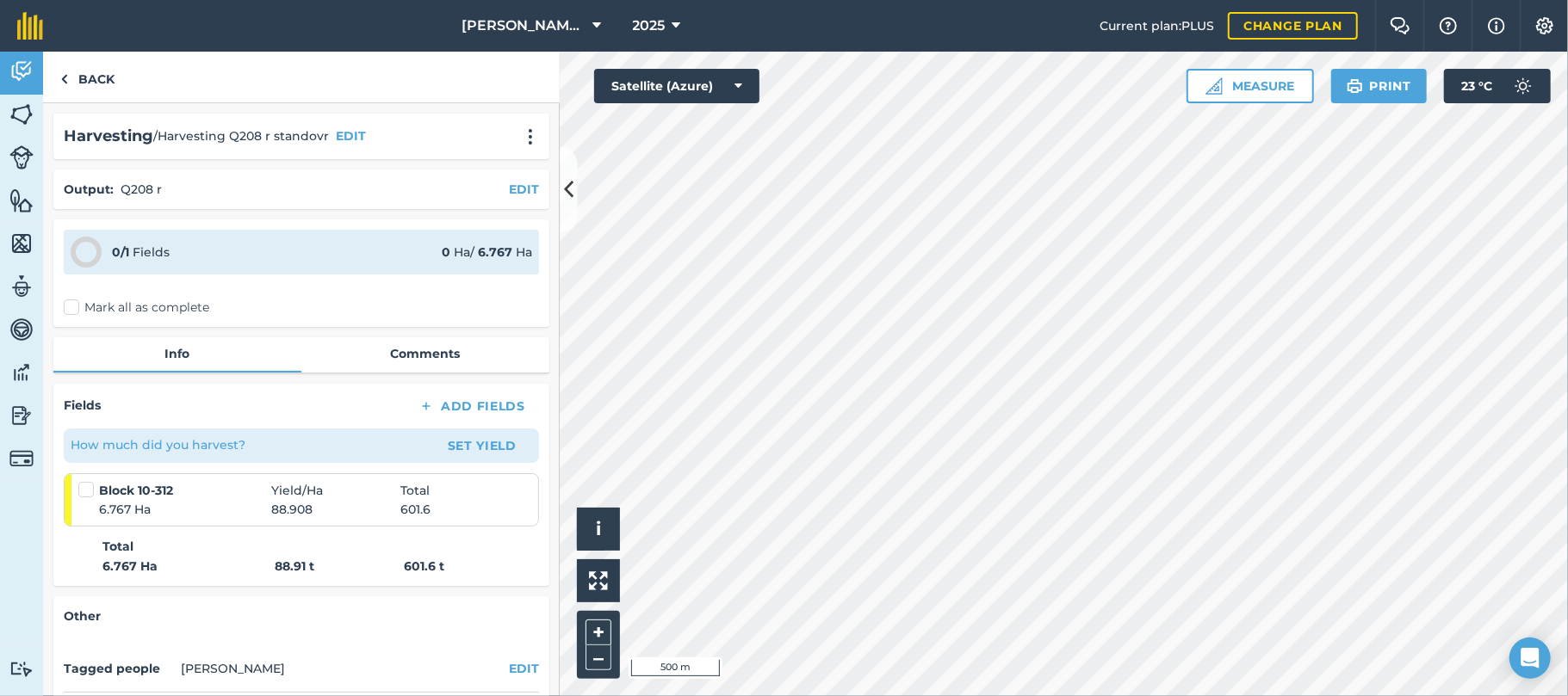
click at [87, 481] on label at bounding box center [89, 481] width 21 height 0
click at [87, 487] on input "checkbox" at bounding box center [84, 486] width 11 height 11
checkbox input "false"
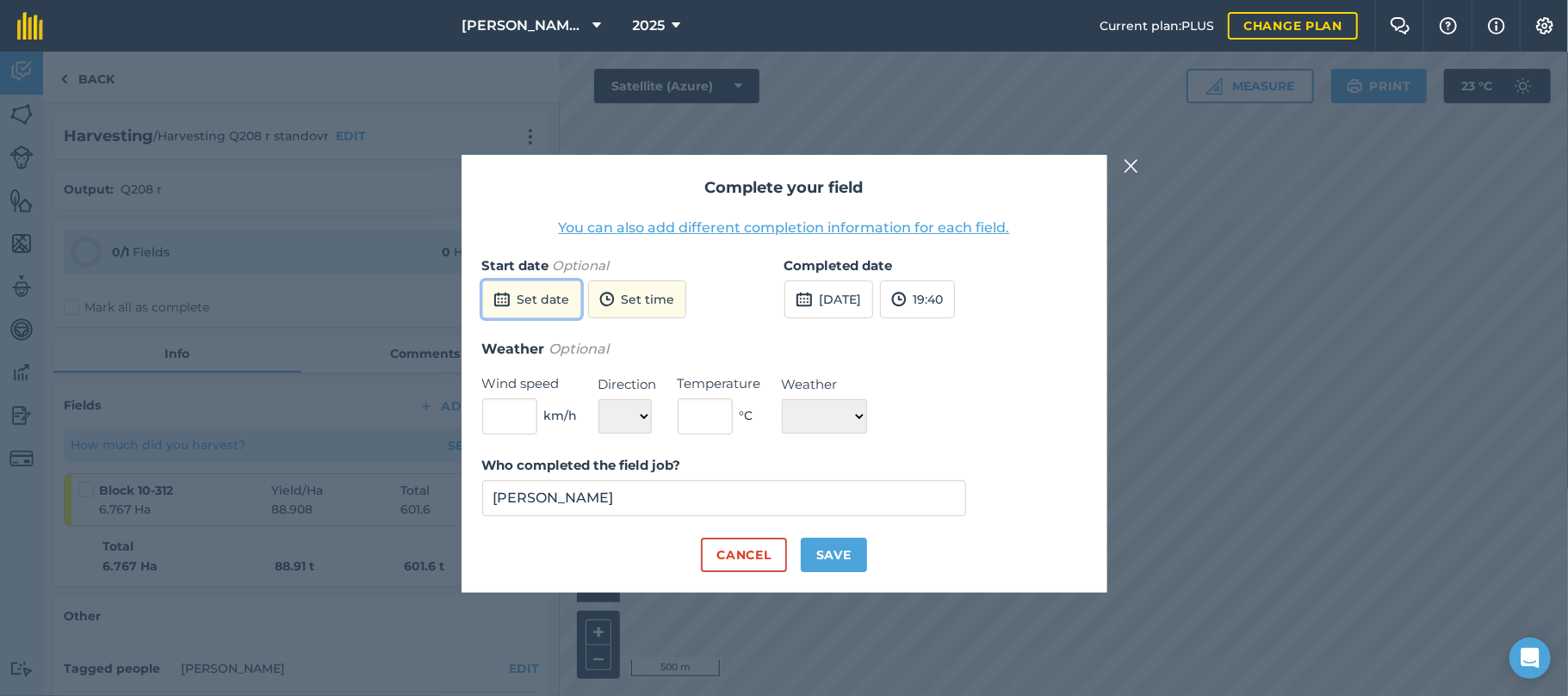
click at [541, 307] on button "Set date" at bounding box center [531, 300] width 99 height 38
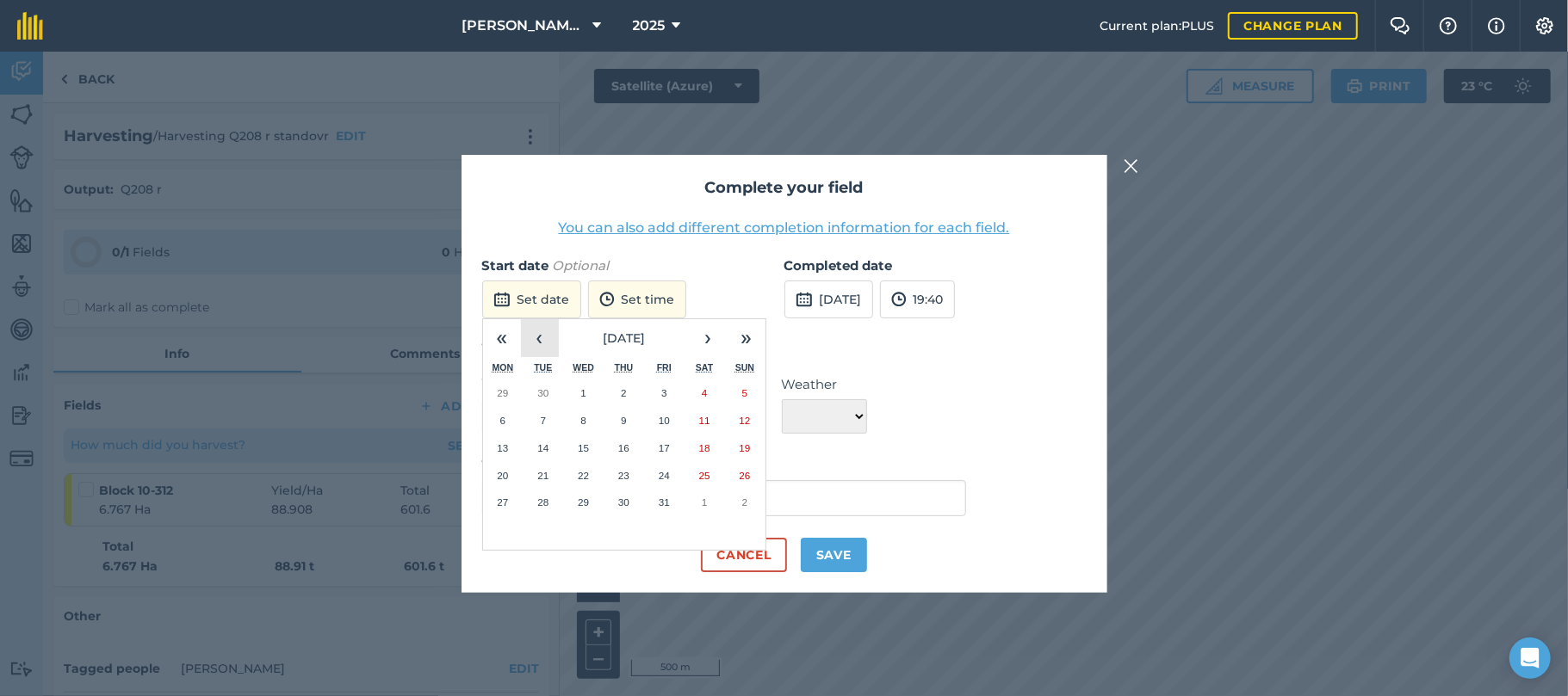
click at [537, 339] on button "‹" at bounding box center [540, 339] width 38 height 38
click at [504, 500] on abbr "29" at bounding box center [502, 502] width 11 height 11
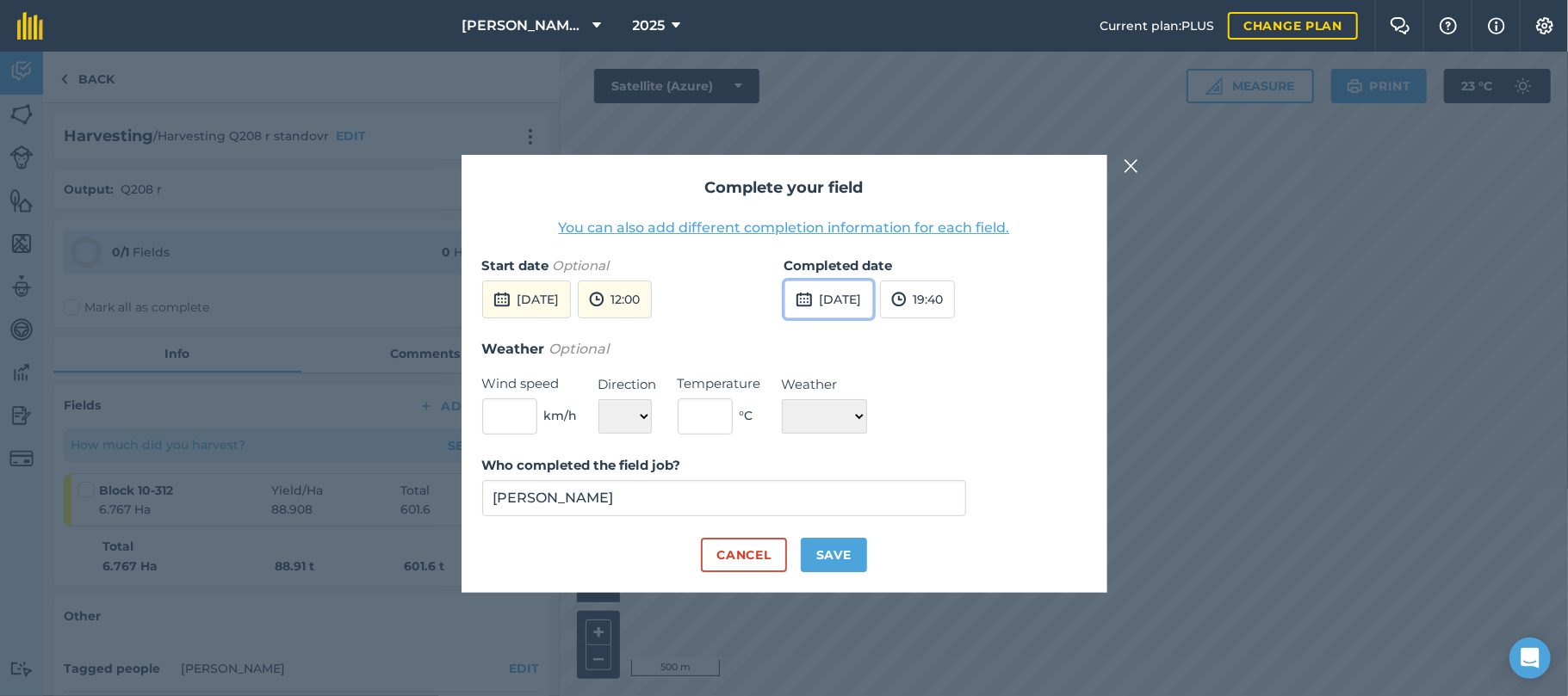
click at [846, 300] on button "[DATE]" at bounding box center [828, 300] width 89 height 38
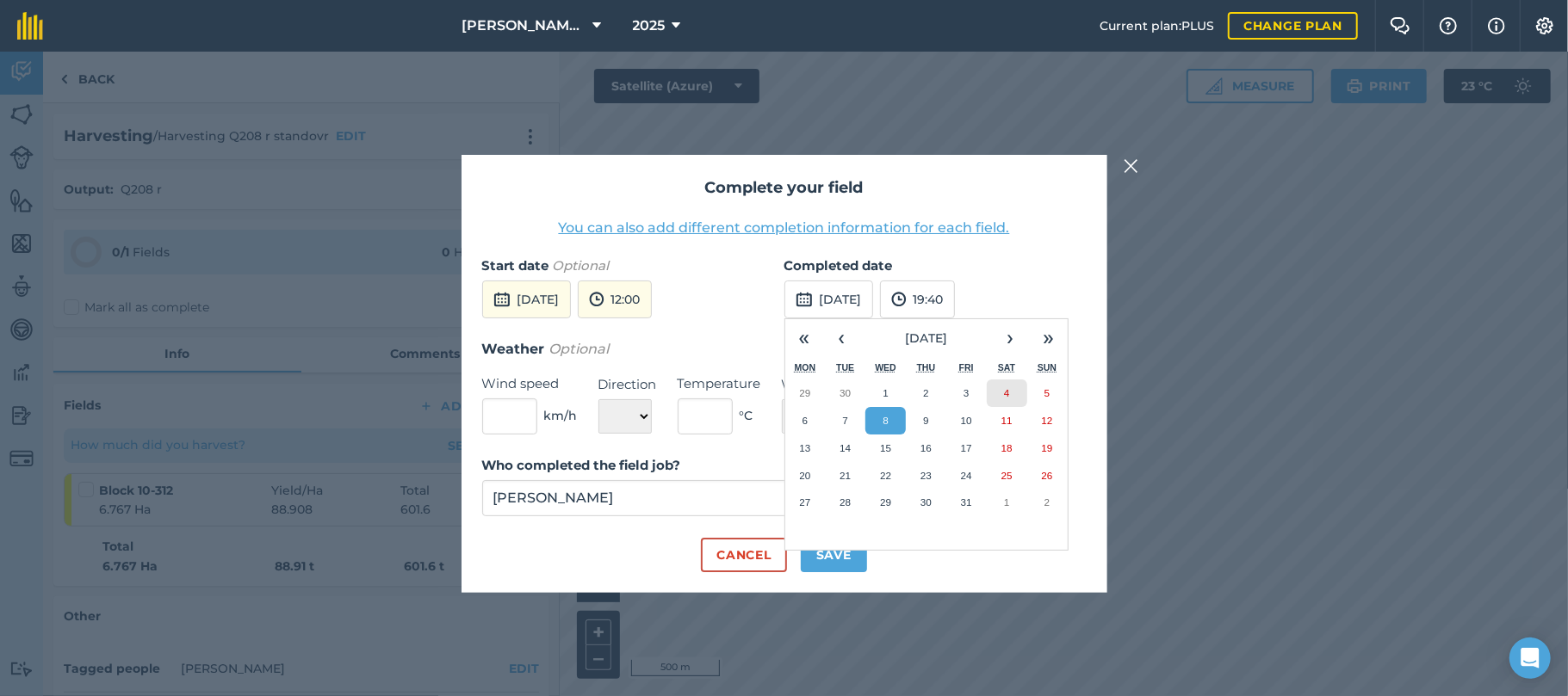
click at [1007, 389] on abbr "4" at bounding box center [1006, 392] width 5 height 11
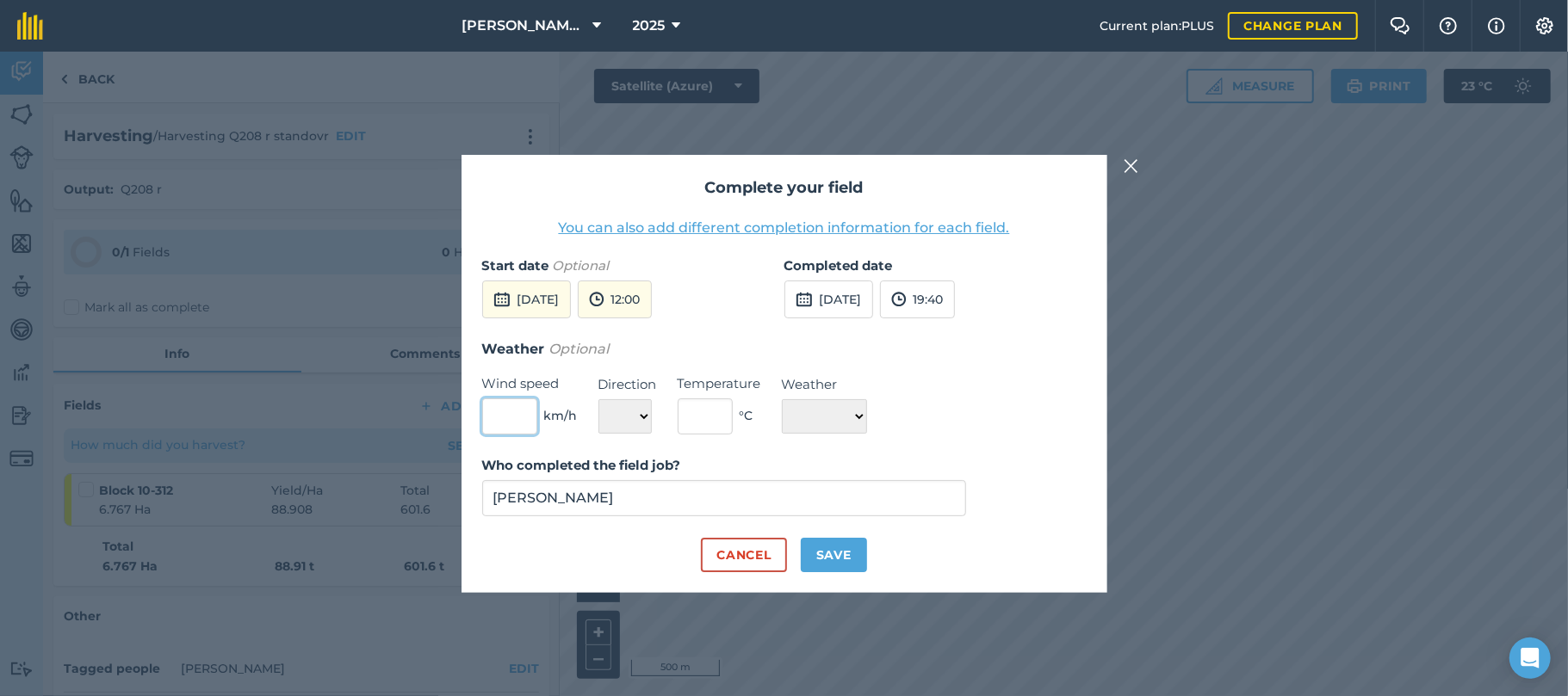
click at [520, 409] on input "text" at bounding box center [510, 416] width 55 height 36
type input "20"
click at [643, 418] on select "N NE E SE S SW W NW" at bounding box center [625, 416] width 54 height 35
select select "SE"
click at [599, 399] on select "N NE E SE S SW W NW" at bounding box center [625, 416] width 54 height 35
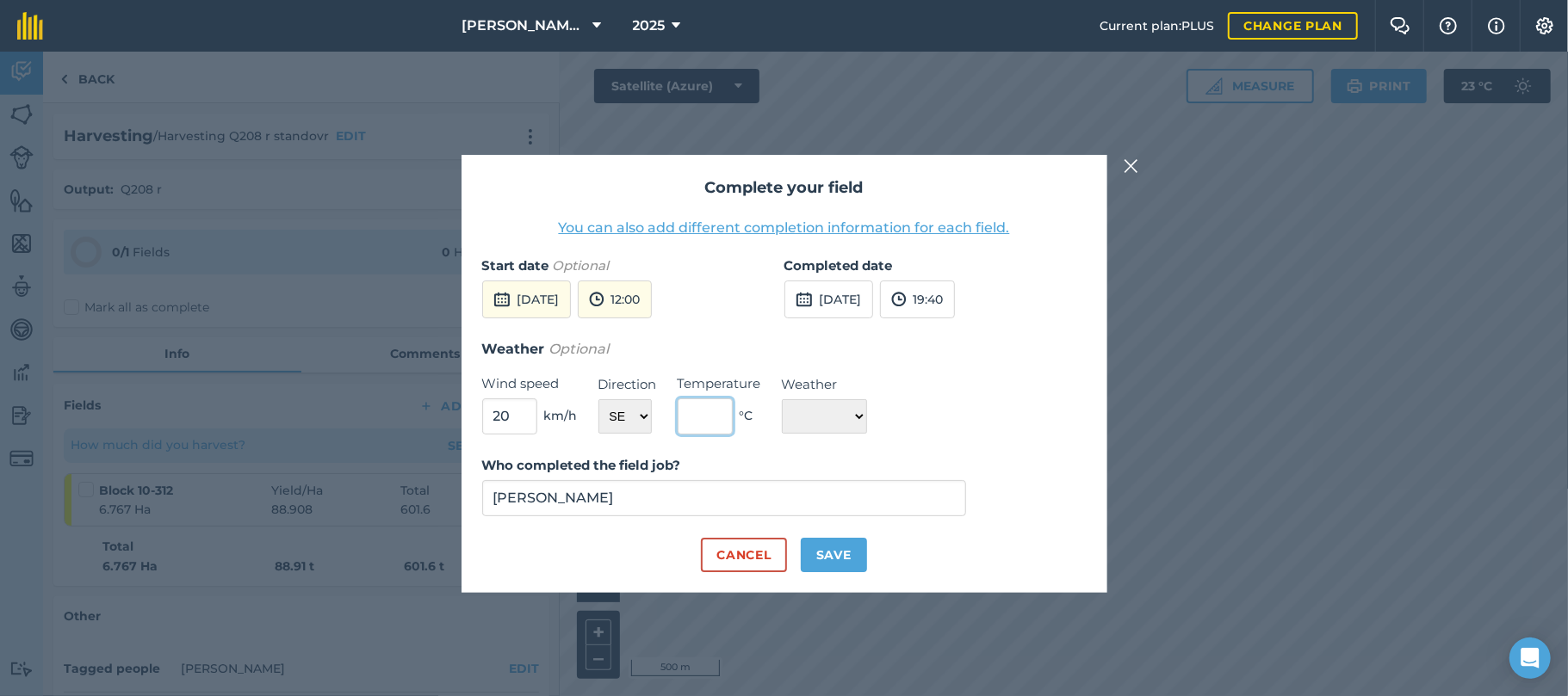
click at [708, 421] on input "text" at bounding box center [705, 416] width 55 height 36
type input "25"
click at [867, 421] on select "☀️ Sunny 🌧 Rainy ⛅️ Cloudy 🌨 Snow ❄️ Icy" at bounding box center [824, 416] width 86 height 35
select select "Sunny"
click at [782, 399] on select "☀️ Sunny 🌧 Rainy ⛅️ Cloudy 🌨 Snow ❄️ Icy" at bounding box center [824, 416] width 86 height 35
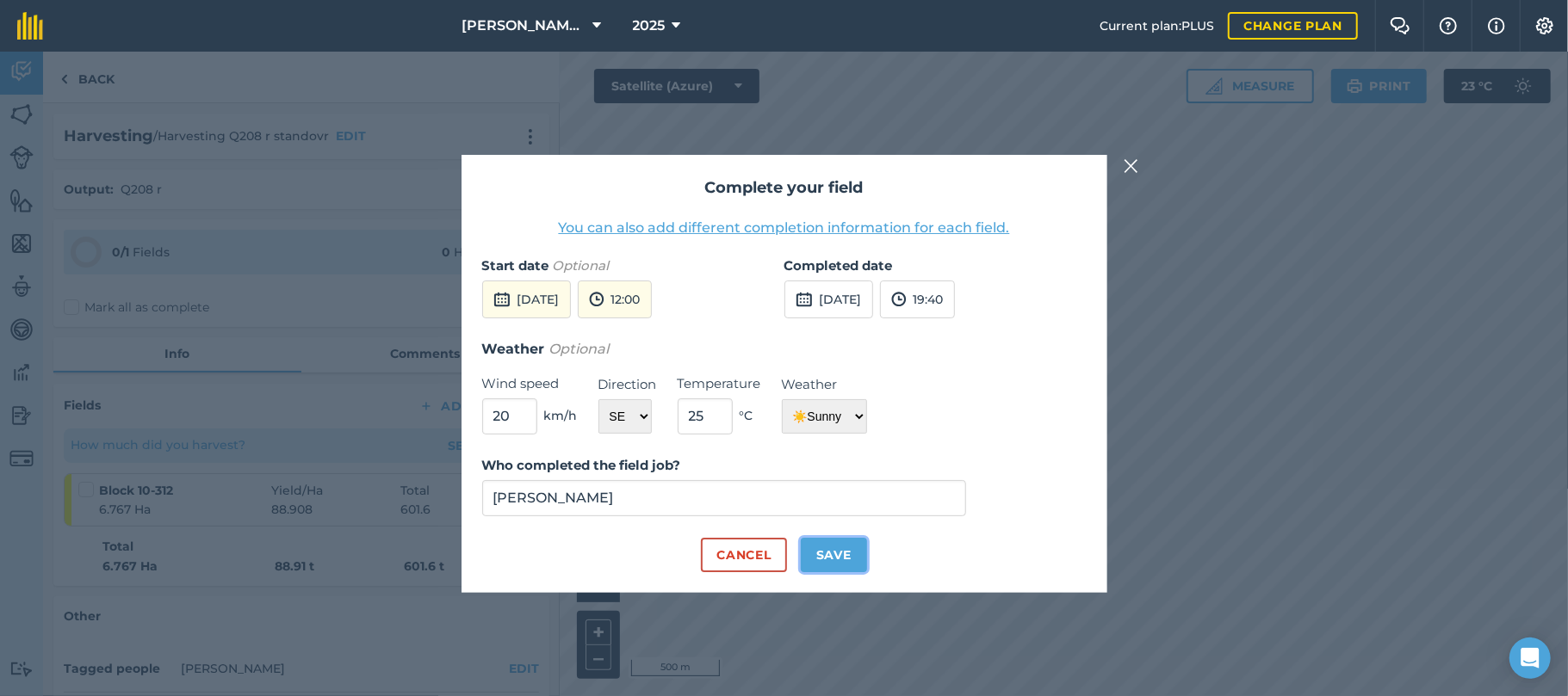
click at [831, 556] on button "Save" at bounding box center [834, 555] width 67 height 35
checkbox input "true"
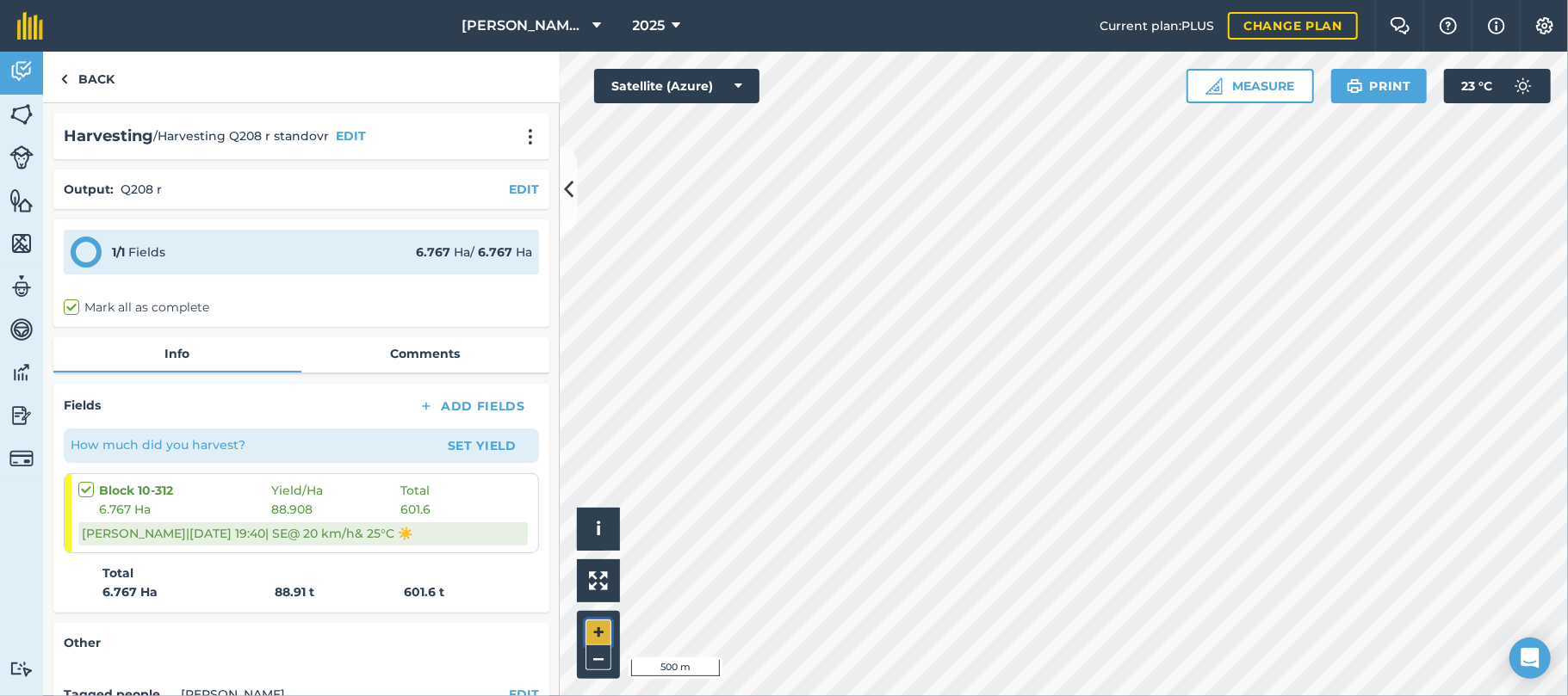
click at [600, 628] on button "+" at bounding box center [599, 633] width 26 height 26
click at [601, 625] on button "+" at bounding box center [599, 633] width 26 height 26
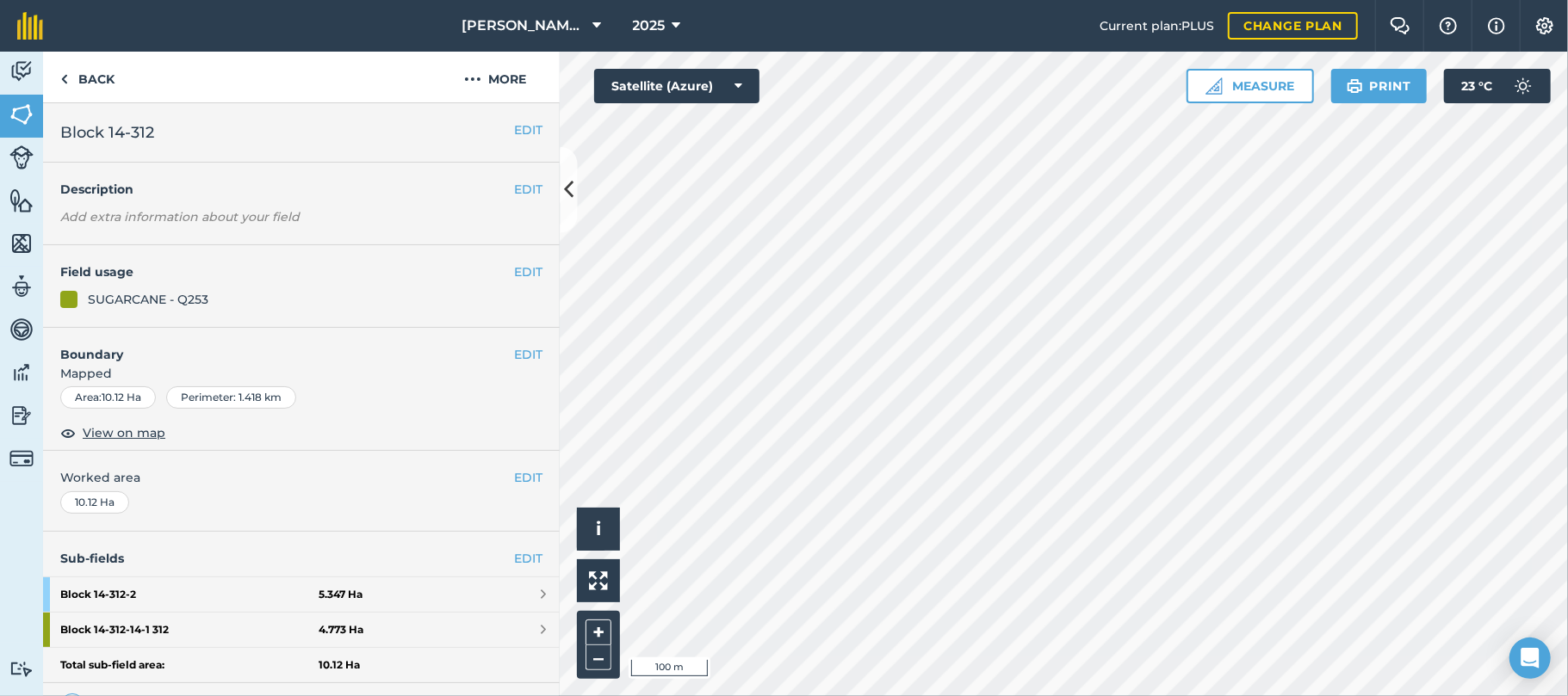
scroll to position [246, 0]
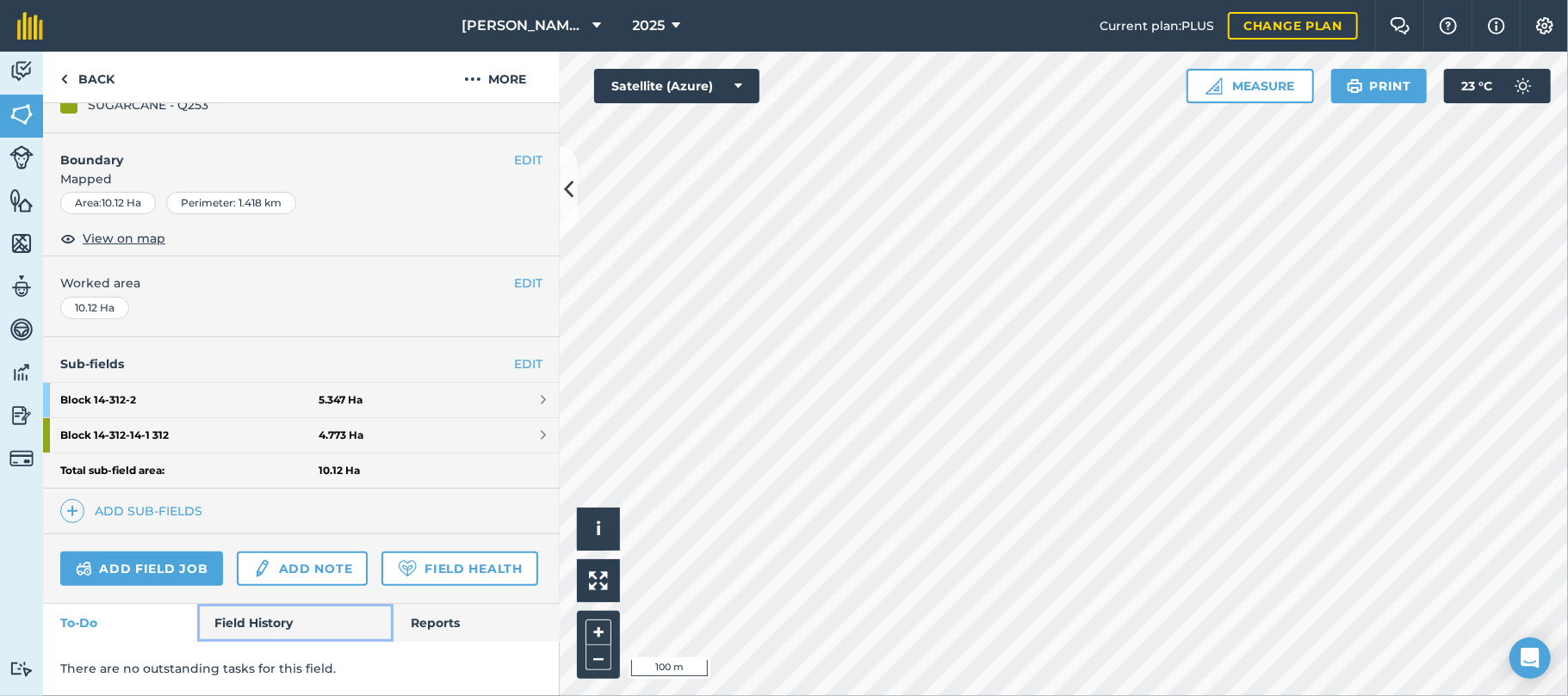
click at [263, 622] on link "Field History" at bounding box center [295, 623] width 195 height 38
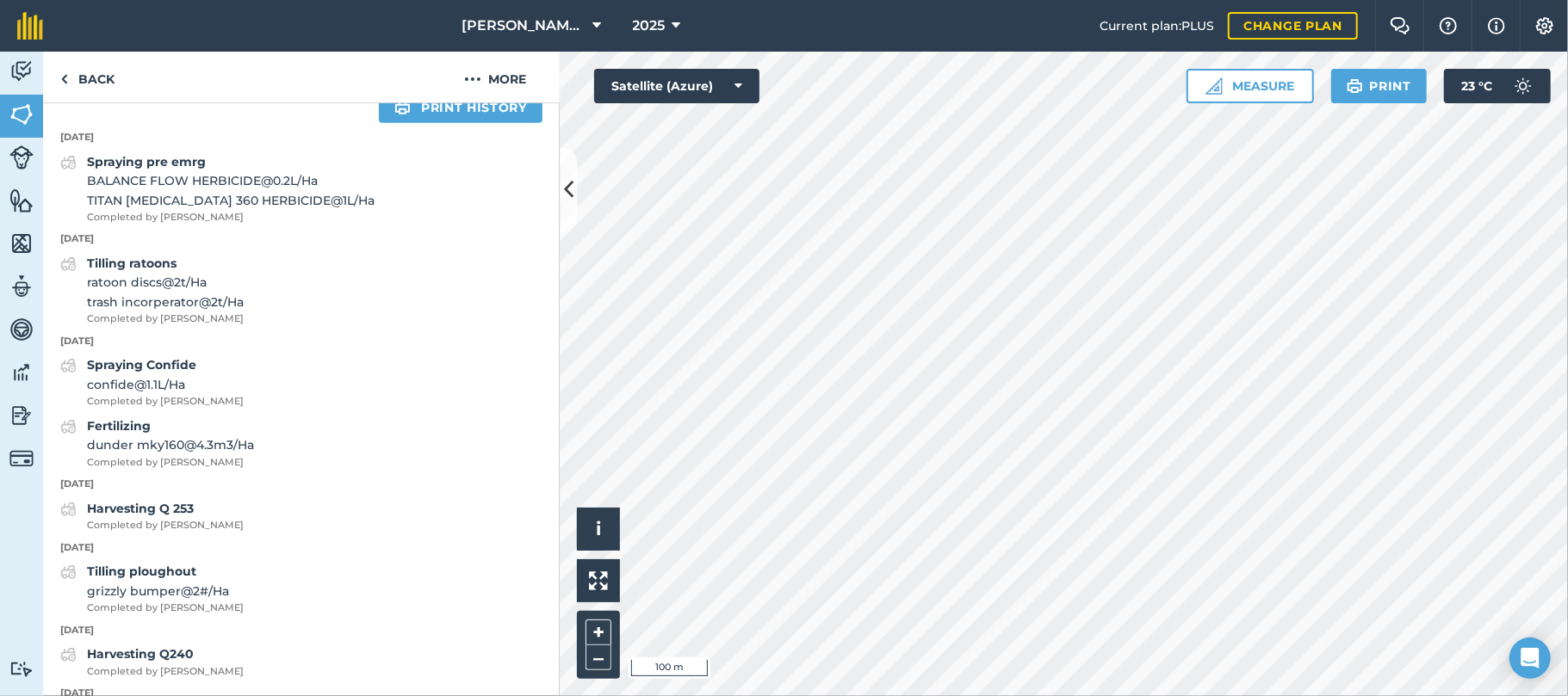
scroll to position [762, 0]
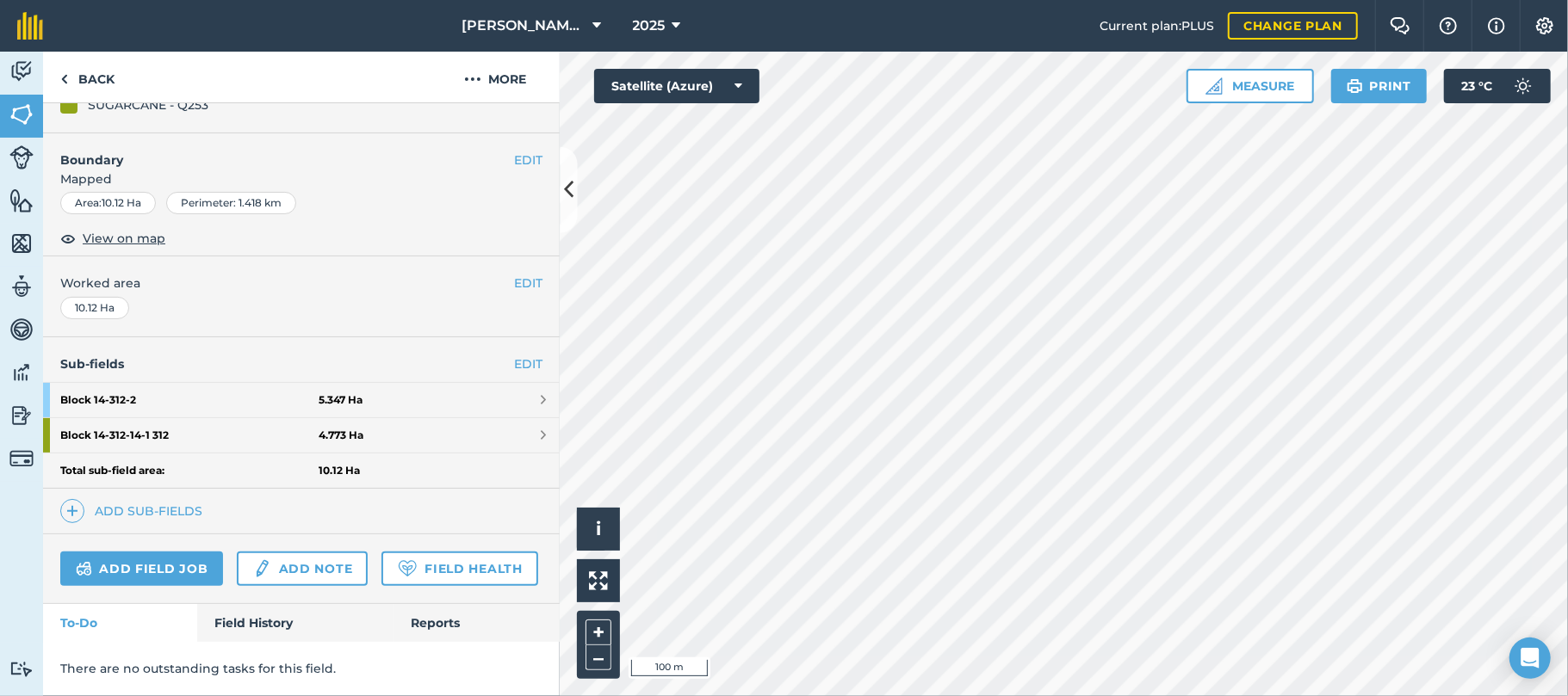
scroll to position [246, 0]
click at [276, 622] on link "Field History" at bounding box center [295, 623] width 195 height 38
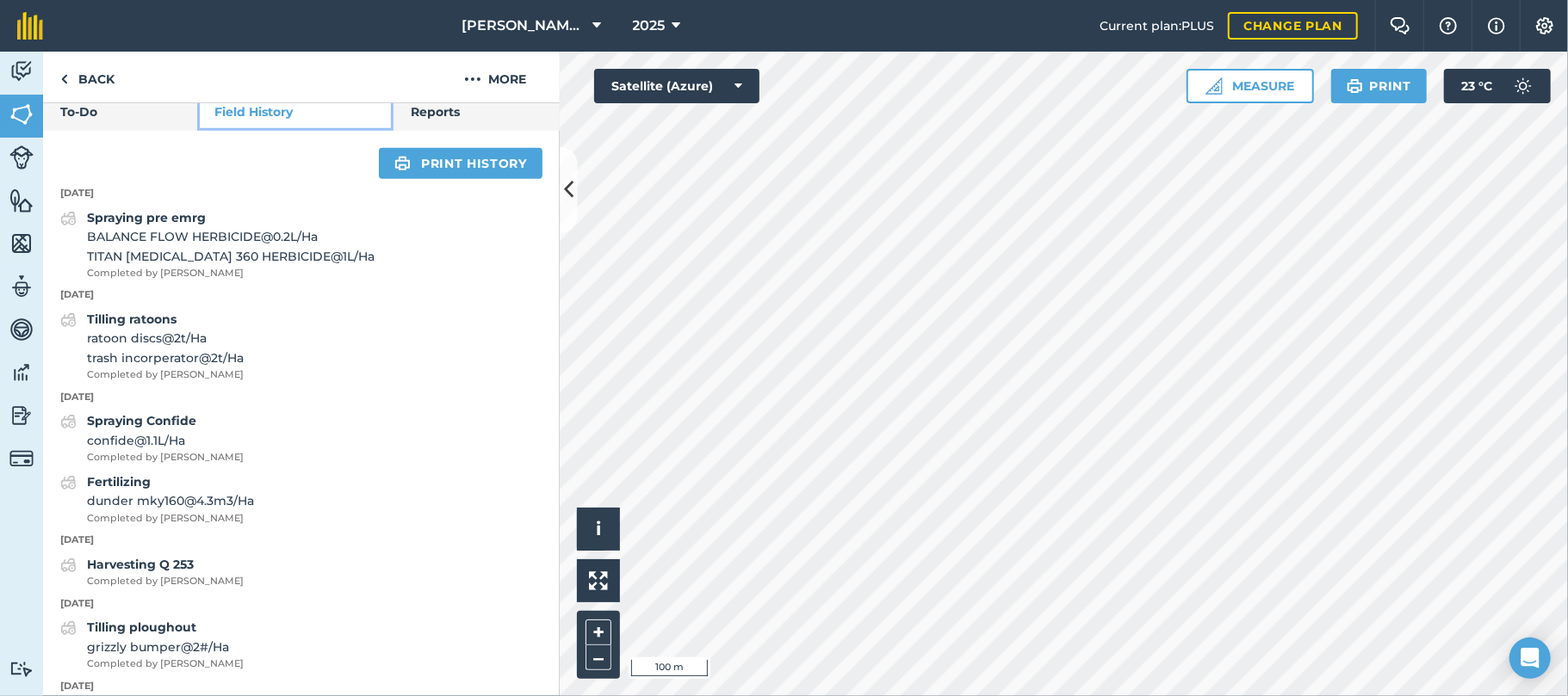
scroll to position [704, 0]
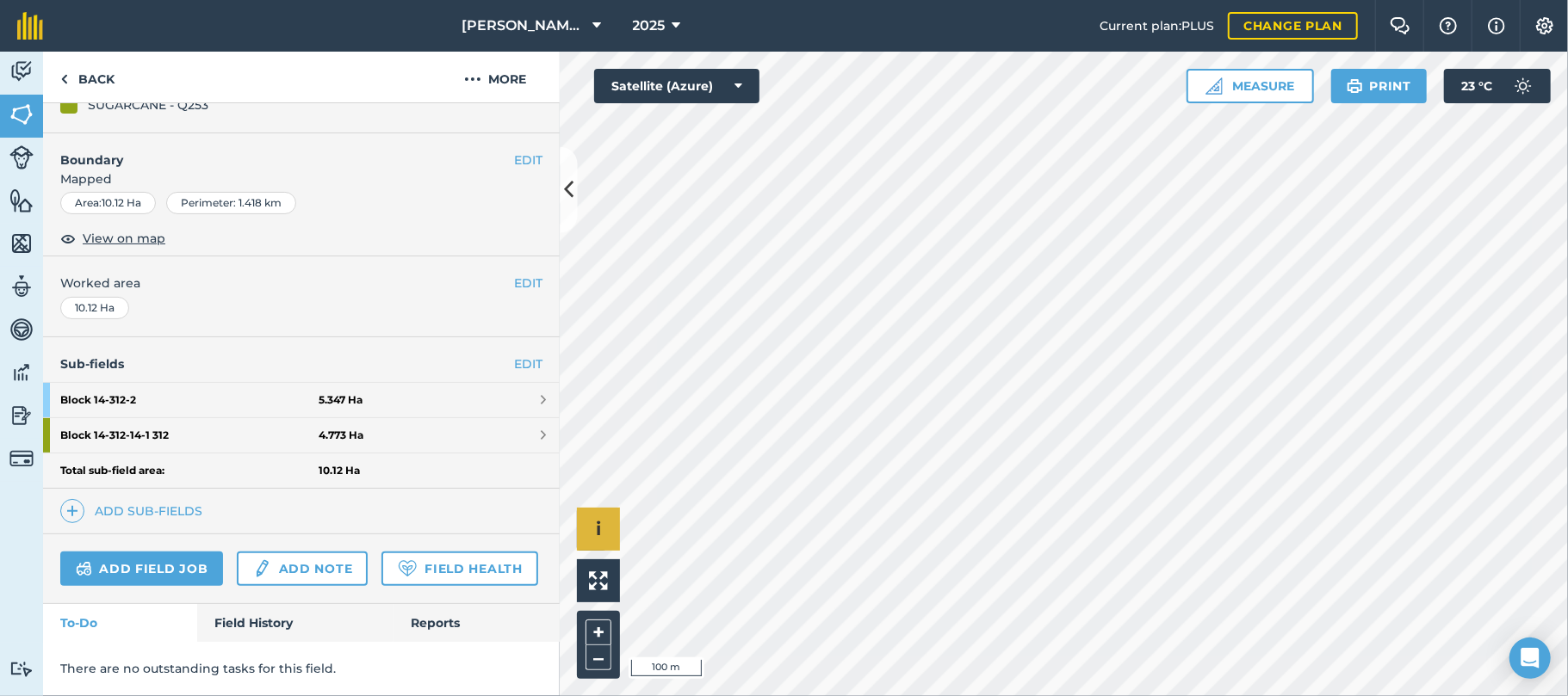
scroll to position [246, 0]
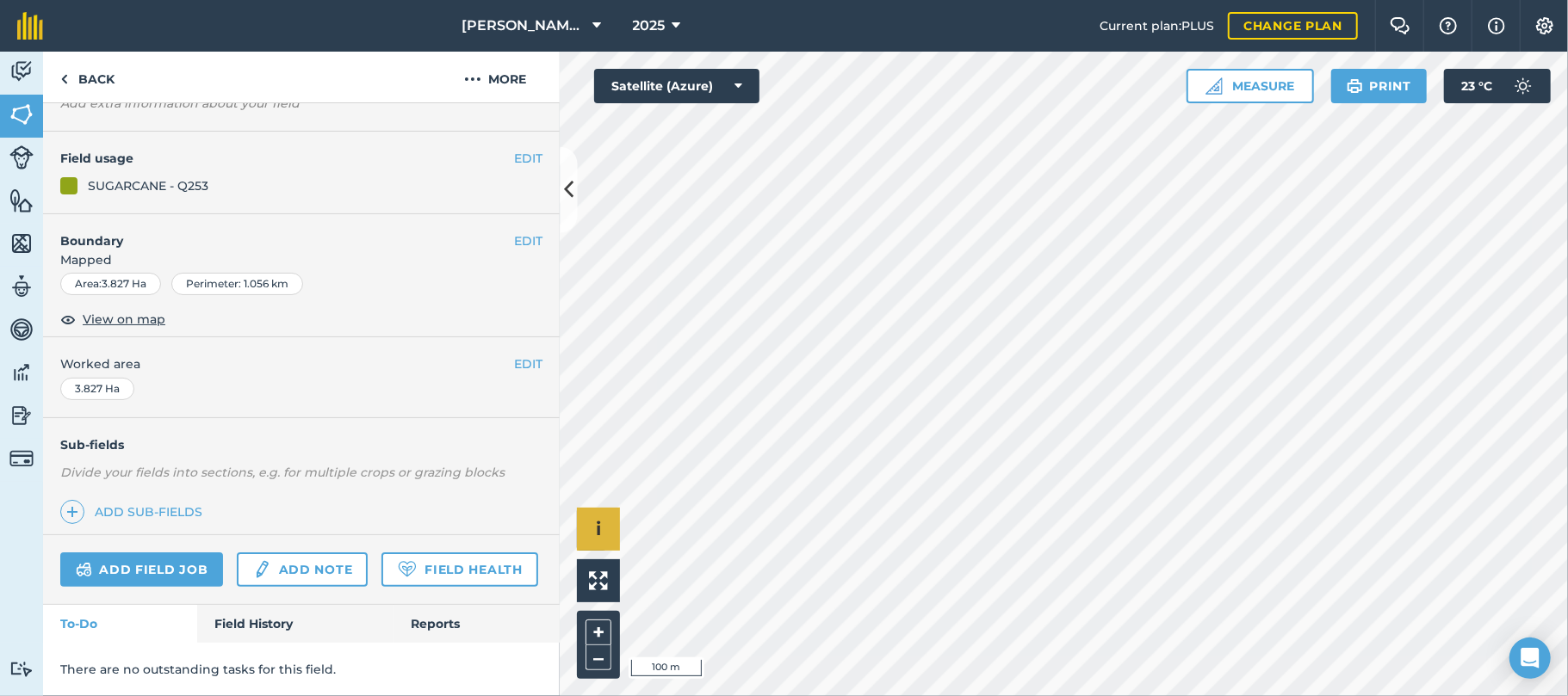
scroll to position [165, 0]
click at [267, 625] on link "Field History" at bounding box center [295, 624] width 195 height 38
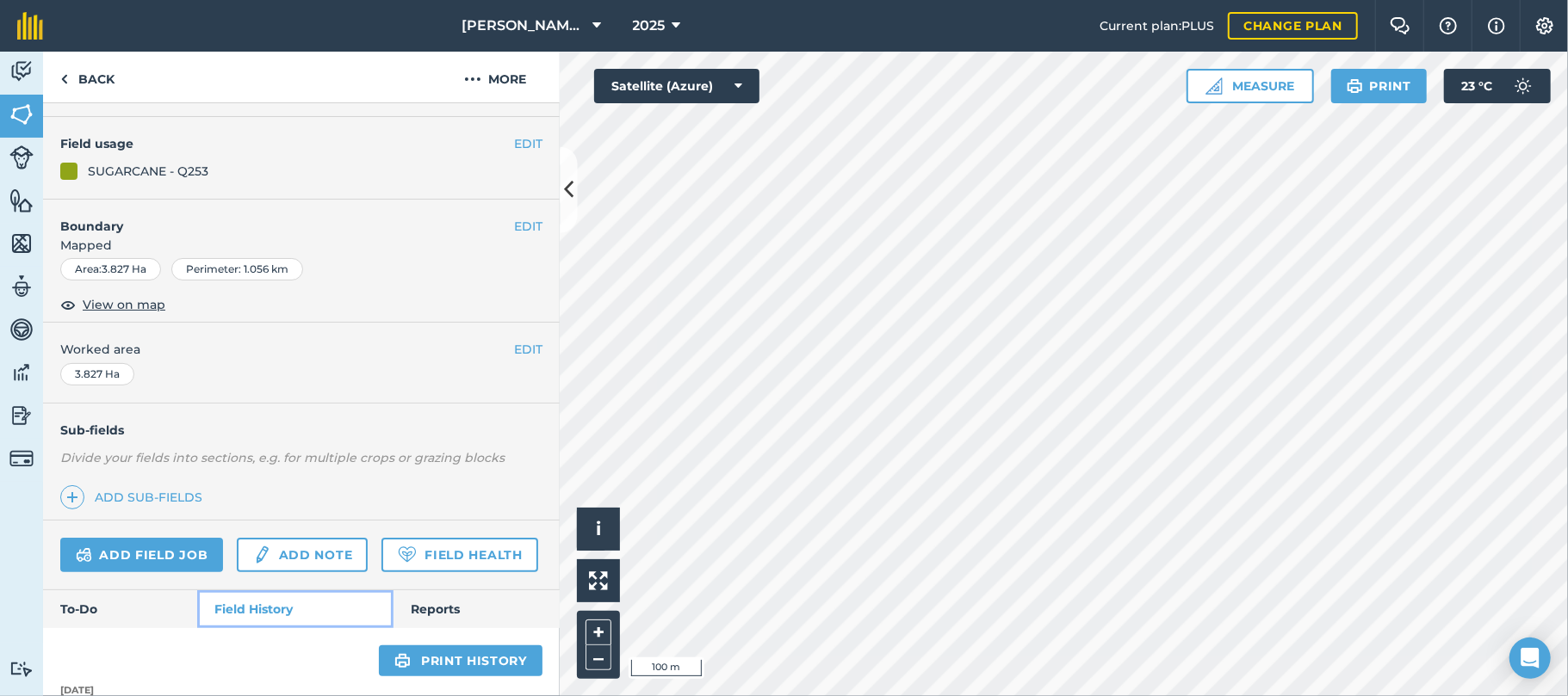
scroll to position [128, 0]
click at [148, 559] on link "Add field job" at bounding box center [142, 556] width 162 height 35
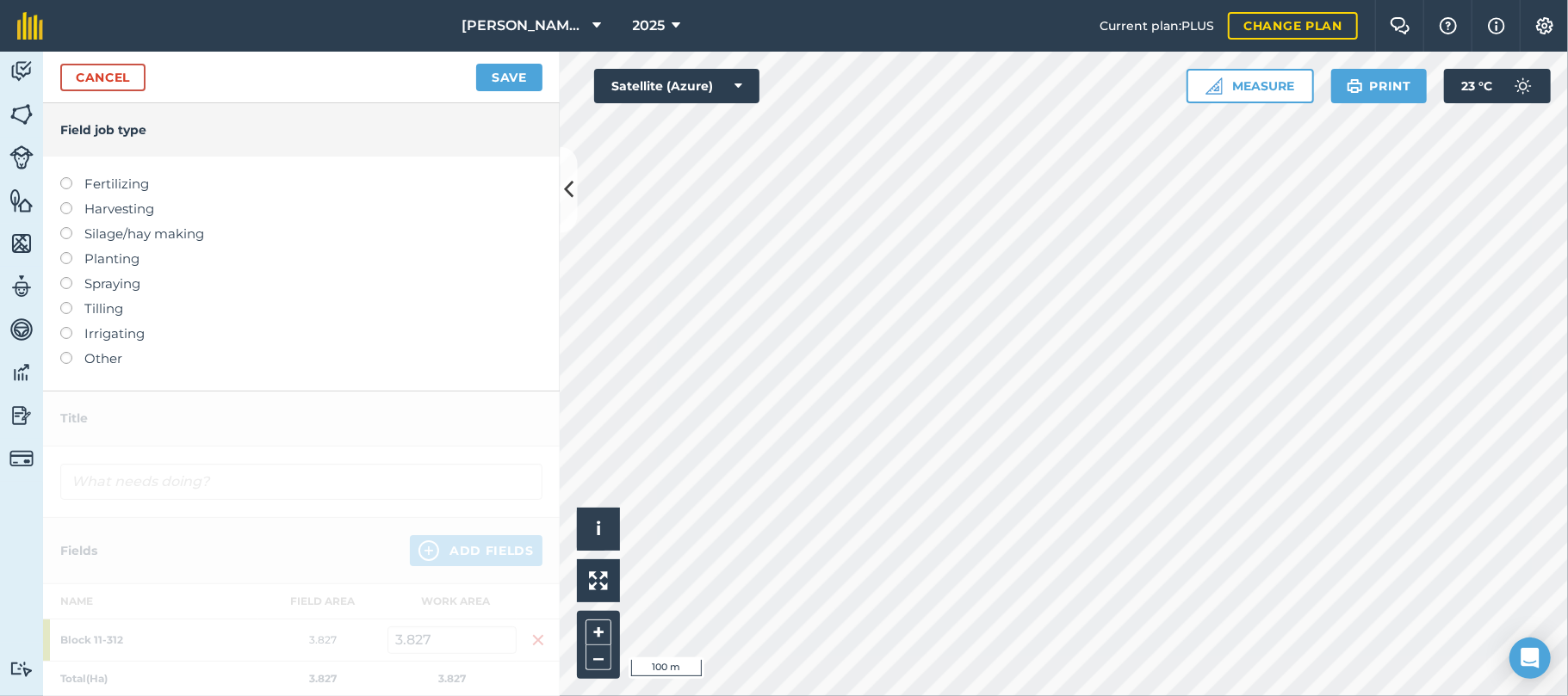
click at [69, 202] on label at bounding box center [73, 202] width 24 height 0
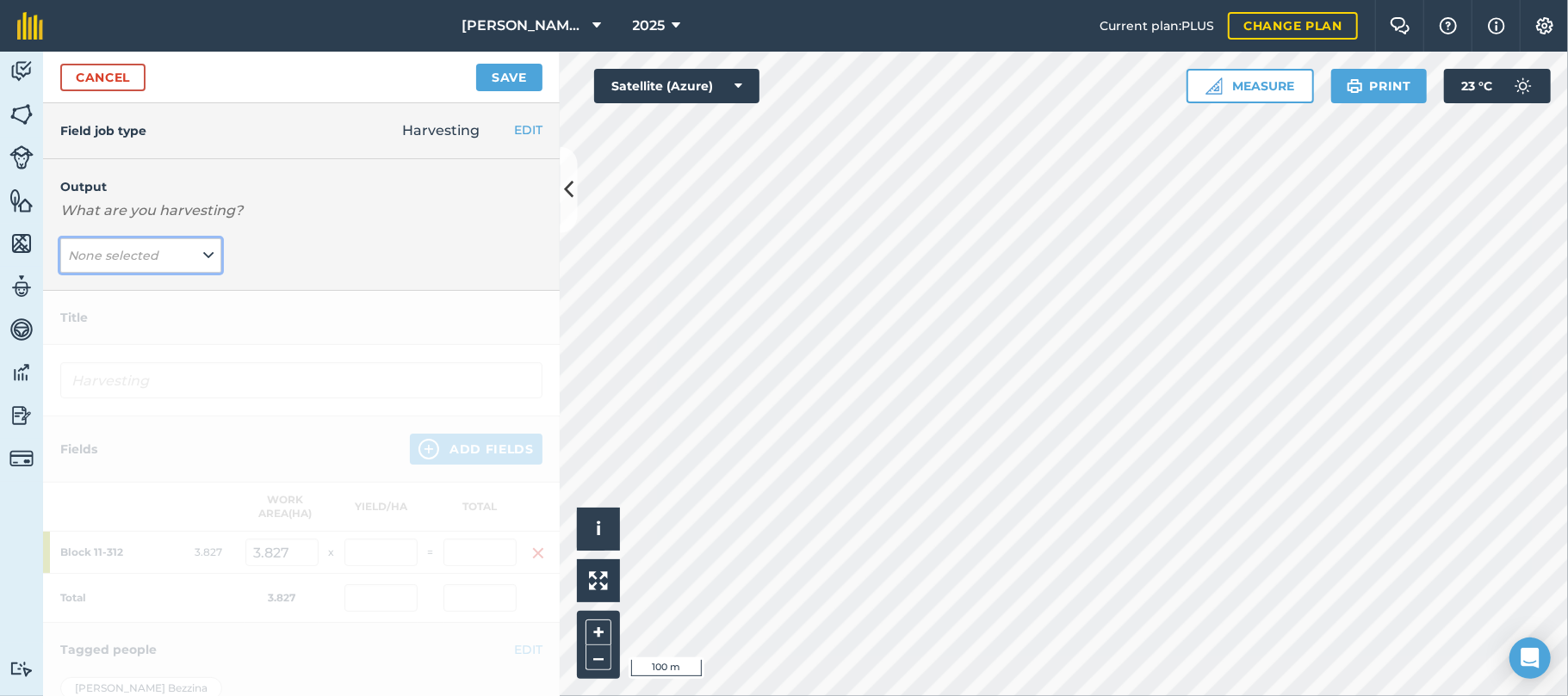
click at [203, 256] on icon at bounding box center [208, 256] width 10 height 19
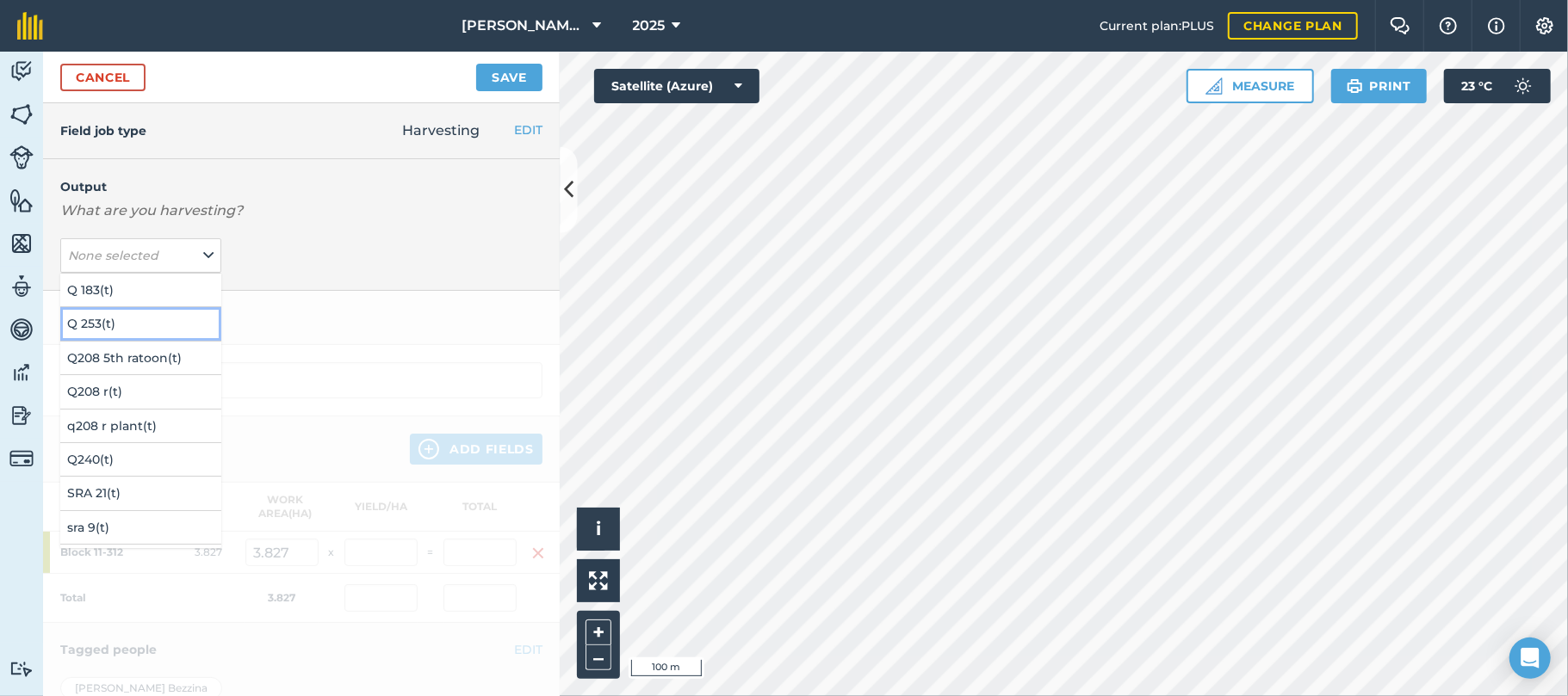
click at [92, 325] on button "Q 253 ( t )" at bounding box center [141, 324] width 161 height 33
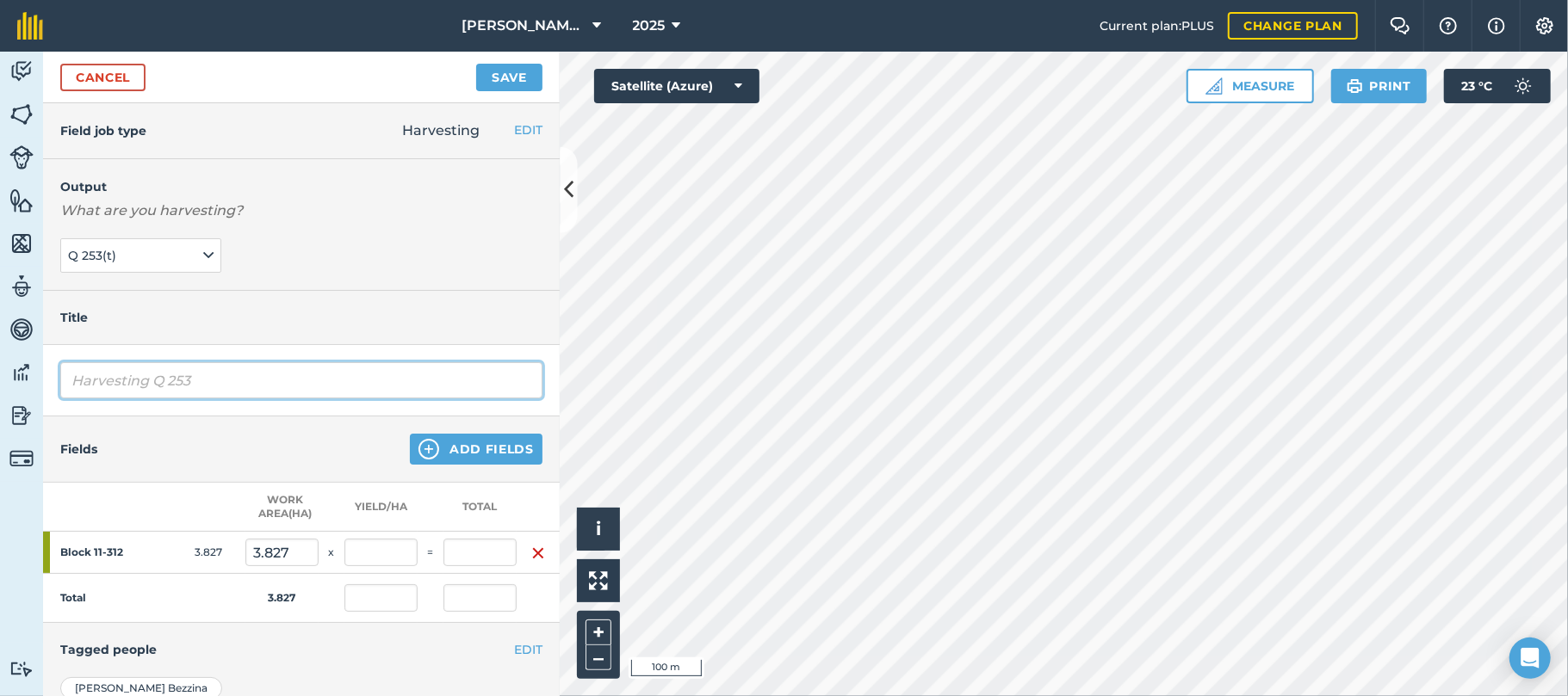
click at [218, 377] on input "Harvesting Q 253" at bounding box center [302, 381] width 482 height 36
type input "Harvesting Q 253 standovr"
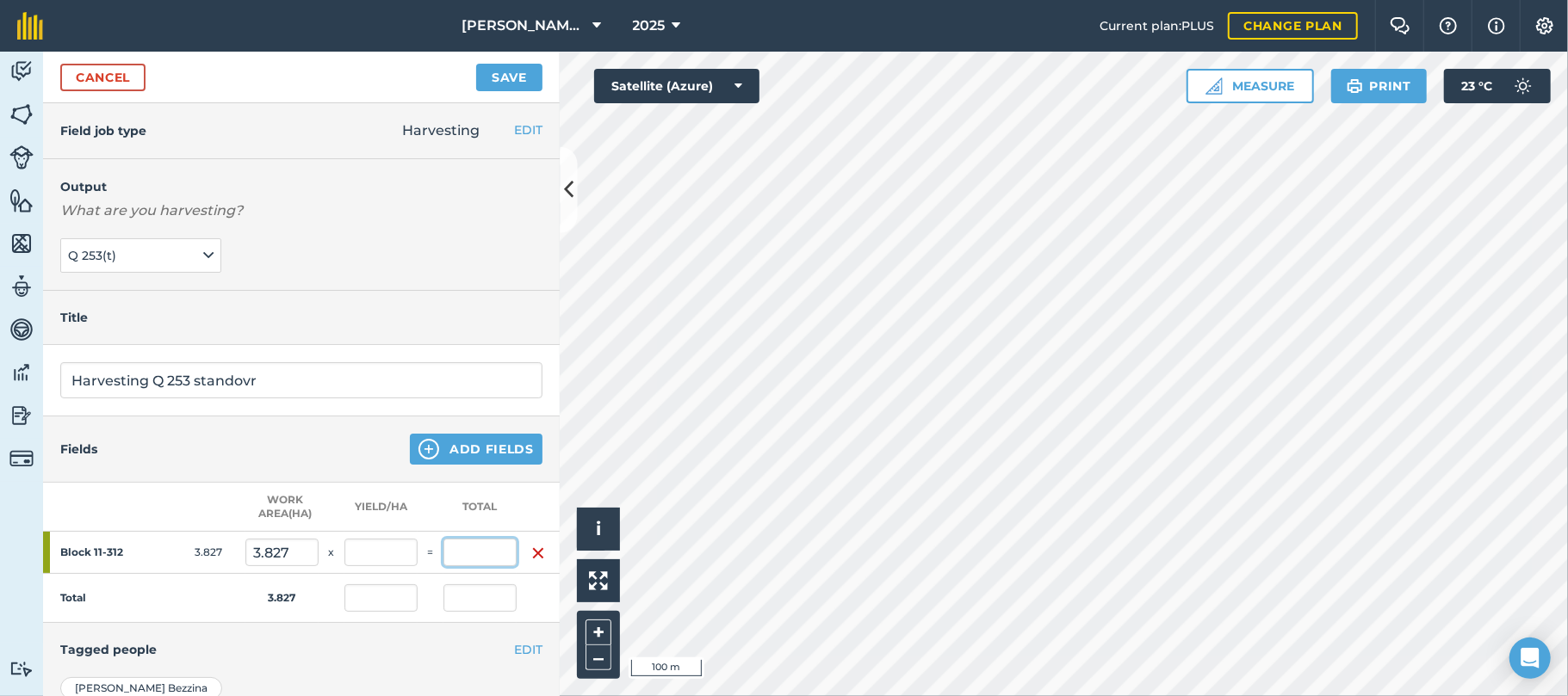
click at [462, 554] on input "text" at bounding box center [479, 553] width 73 height 28
type input "296.02"
click at [476, 64] on button "Save" at bounding box center [509, 78] width 67 height 28
type input "77.35"
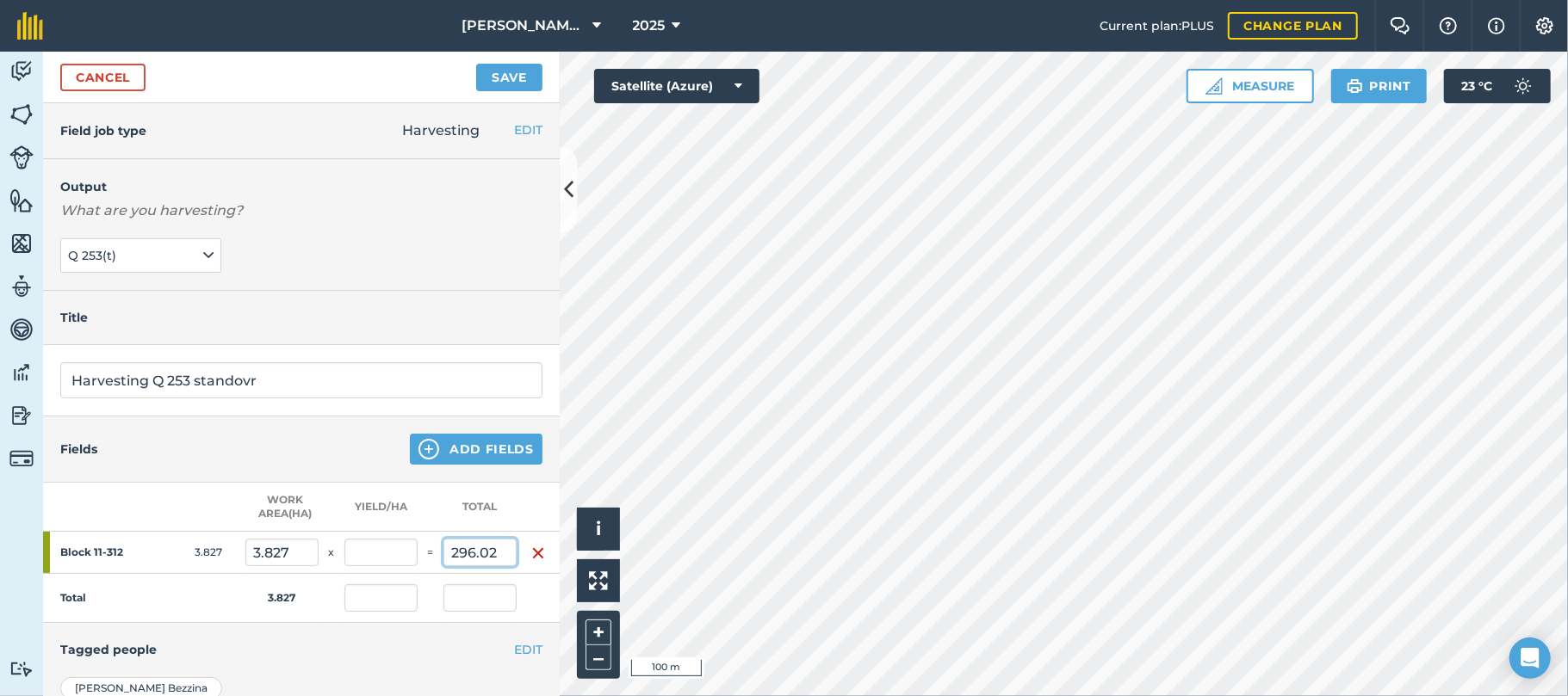
type input "296.02"
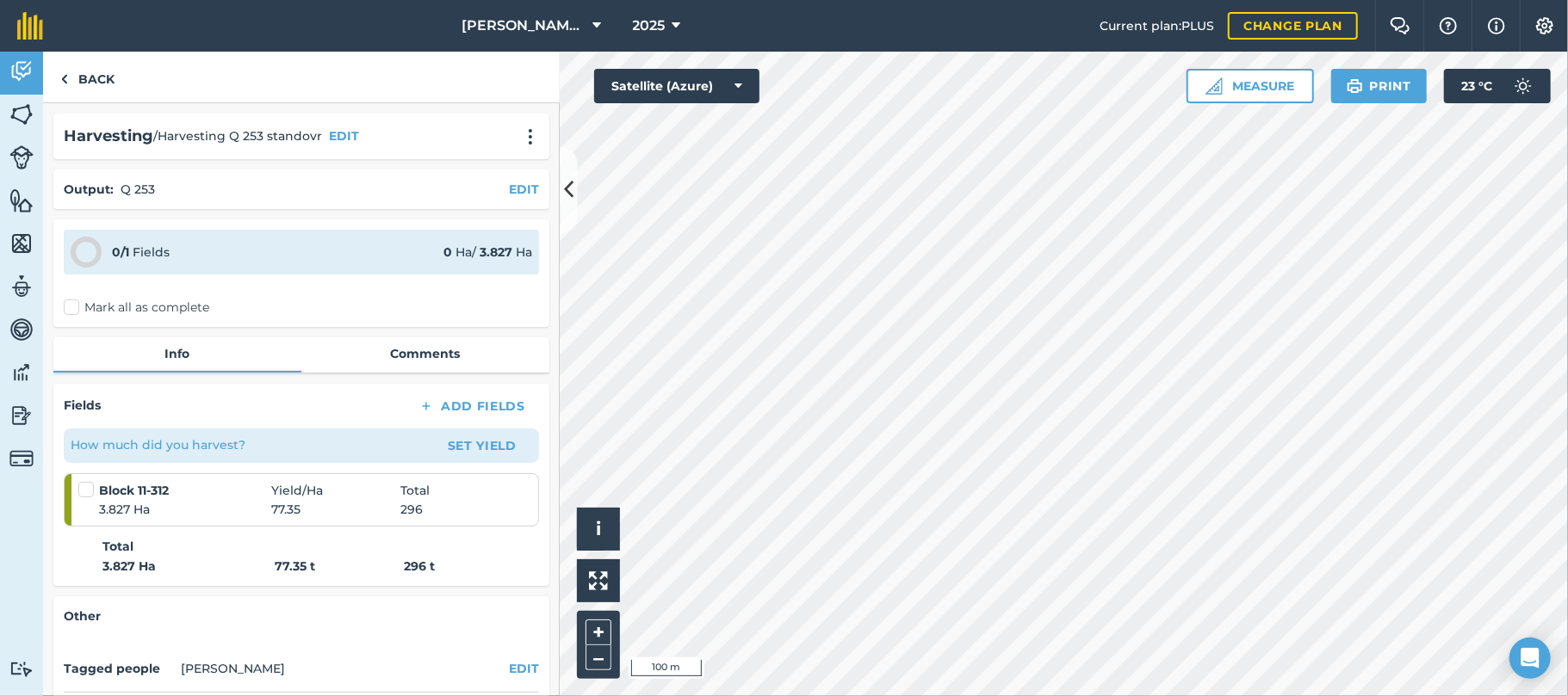
click at [70, 307] on label "Mark all as complete" at bounding box center [136, 307] width 145 height 18
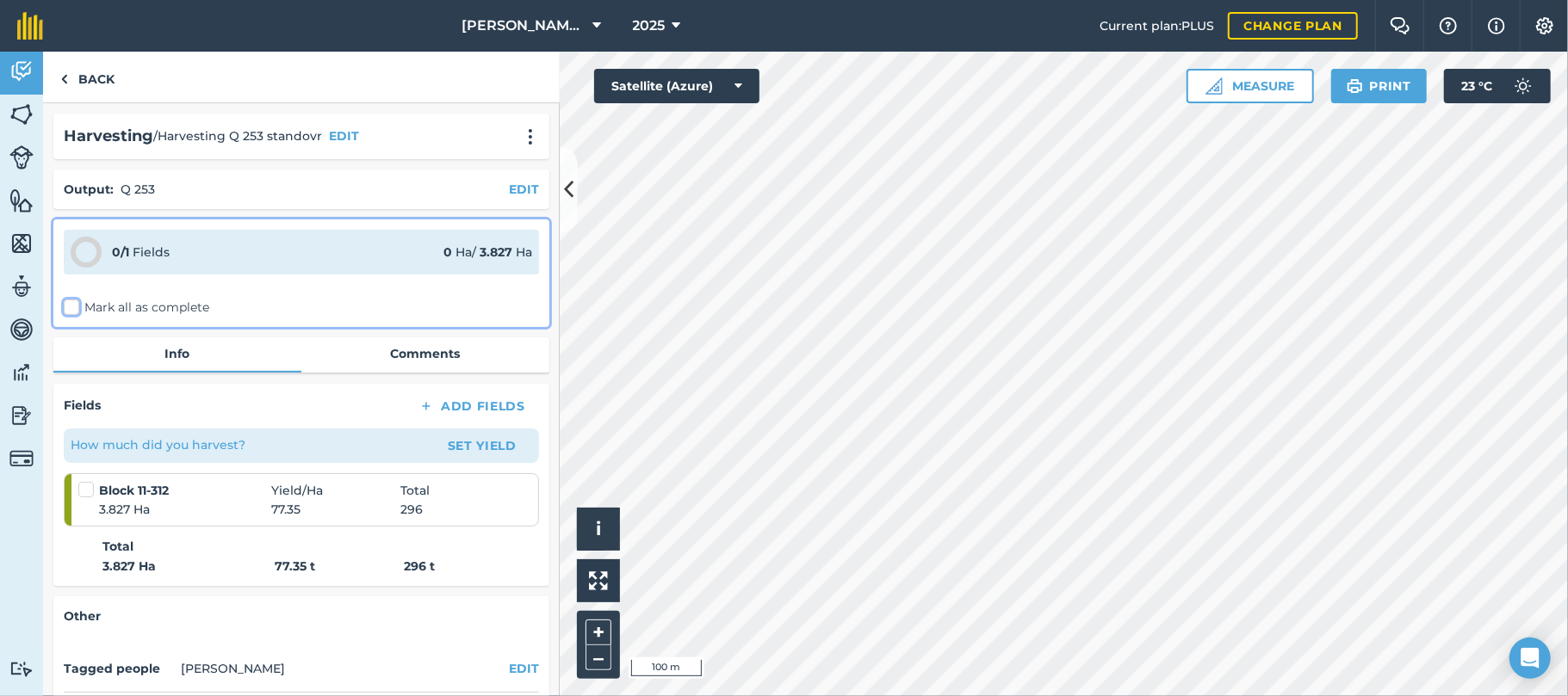
click at [70, 307] on input "Mark all as complete" at bounding box center [69, 304] width 11 height 11
checkbox input "false"
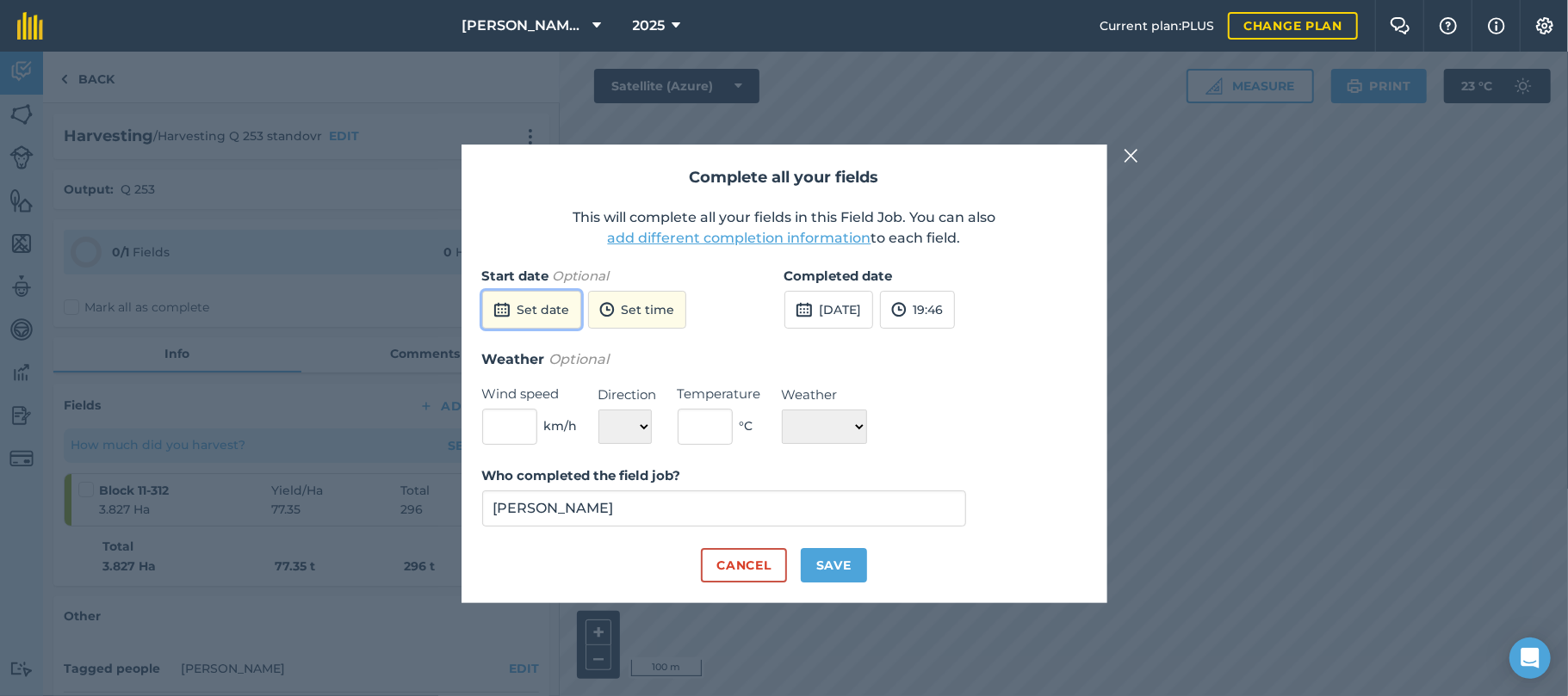
click at [521, 305] on button "Set date" at bounding box center [531, 310] width 99 height 38
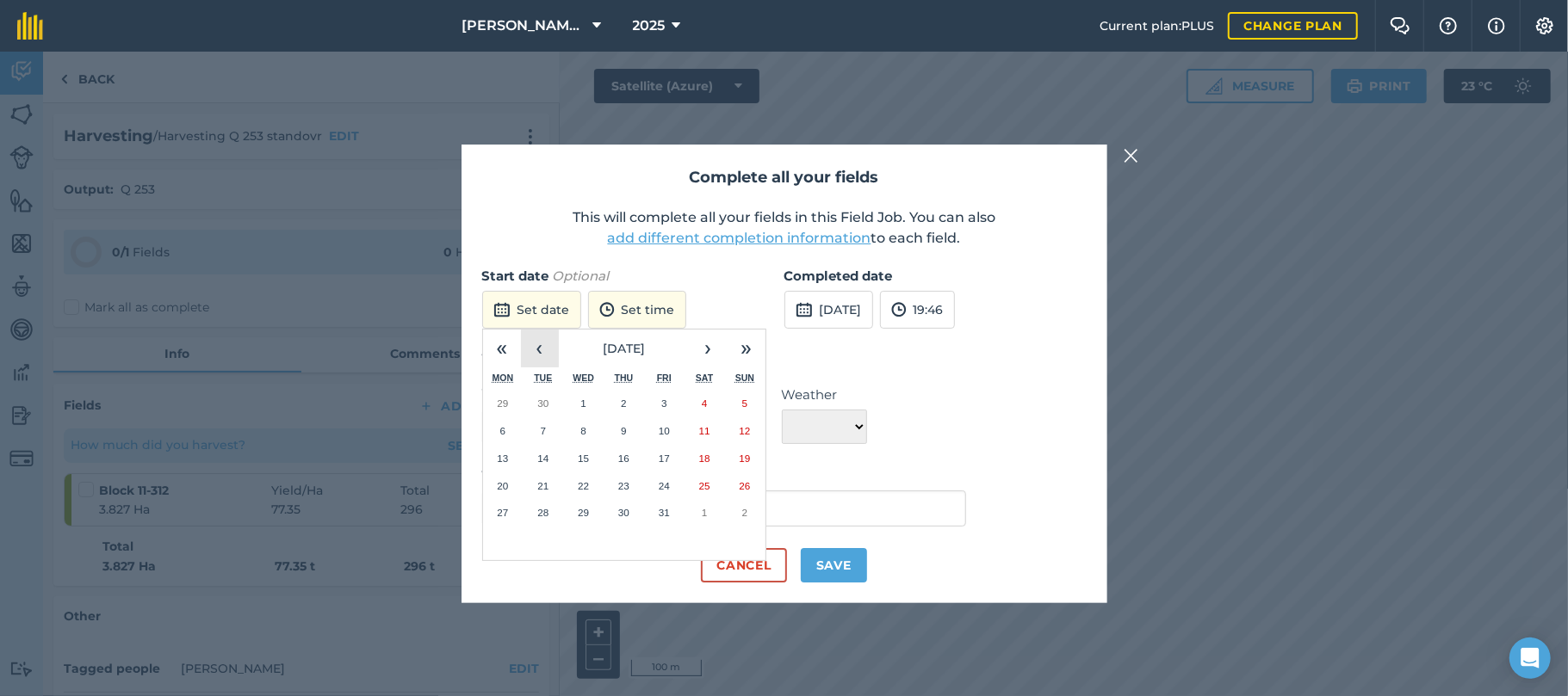
click at [543, 342] on button "‹" at bounding box center [540, 349] width 38 height 38
click at [589, 511] on abbr "30" at bounding box center [583, 512] width 11 height 11
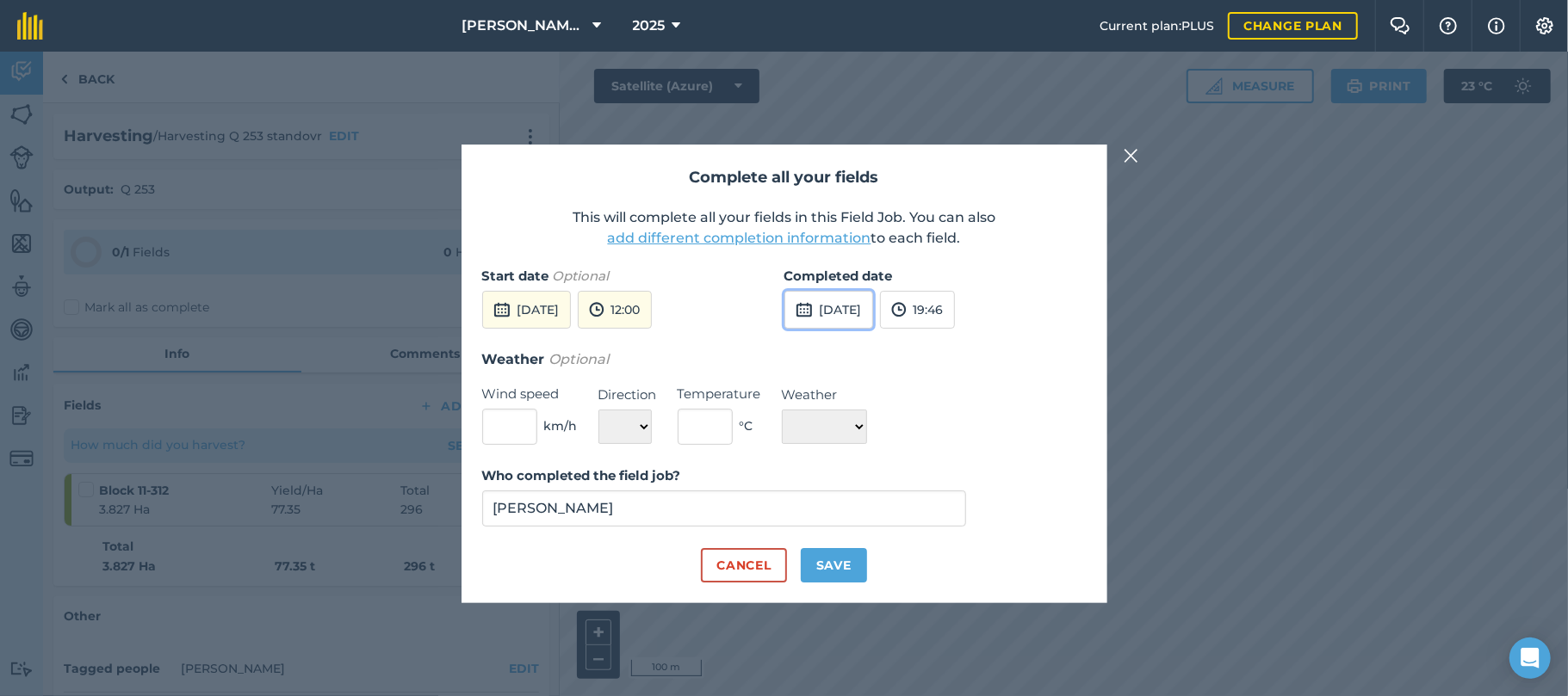
click at [844, 311] on button "[DATE]" at bounding box center [828, 310] width 89 height 38
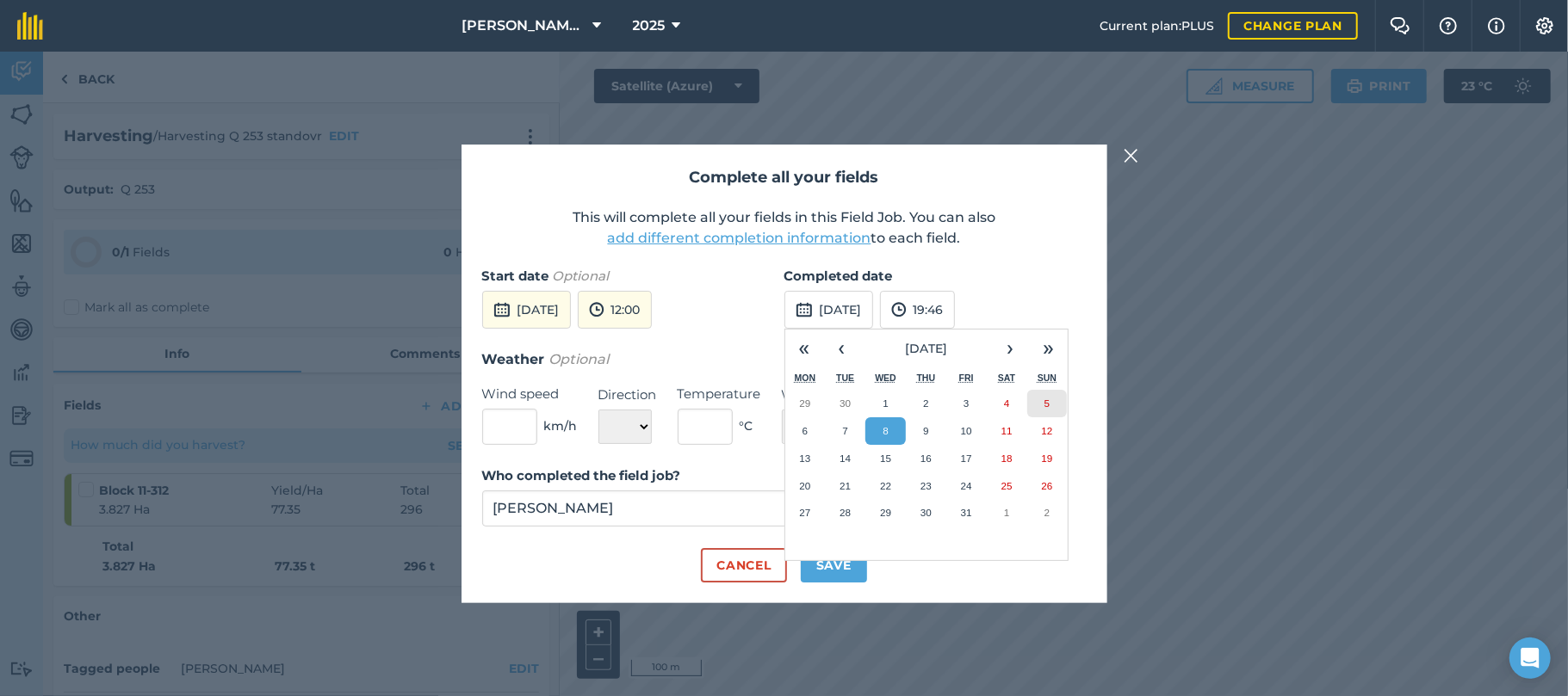
click at [1044, 402] on abbr "5" at bounding box center [1047, 402] width 5 height 11
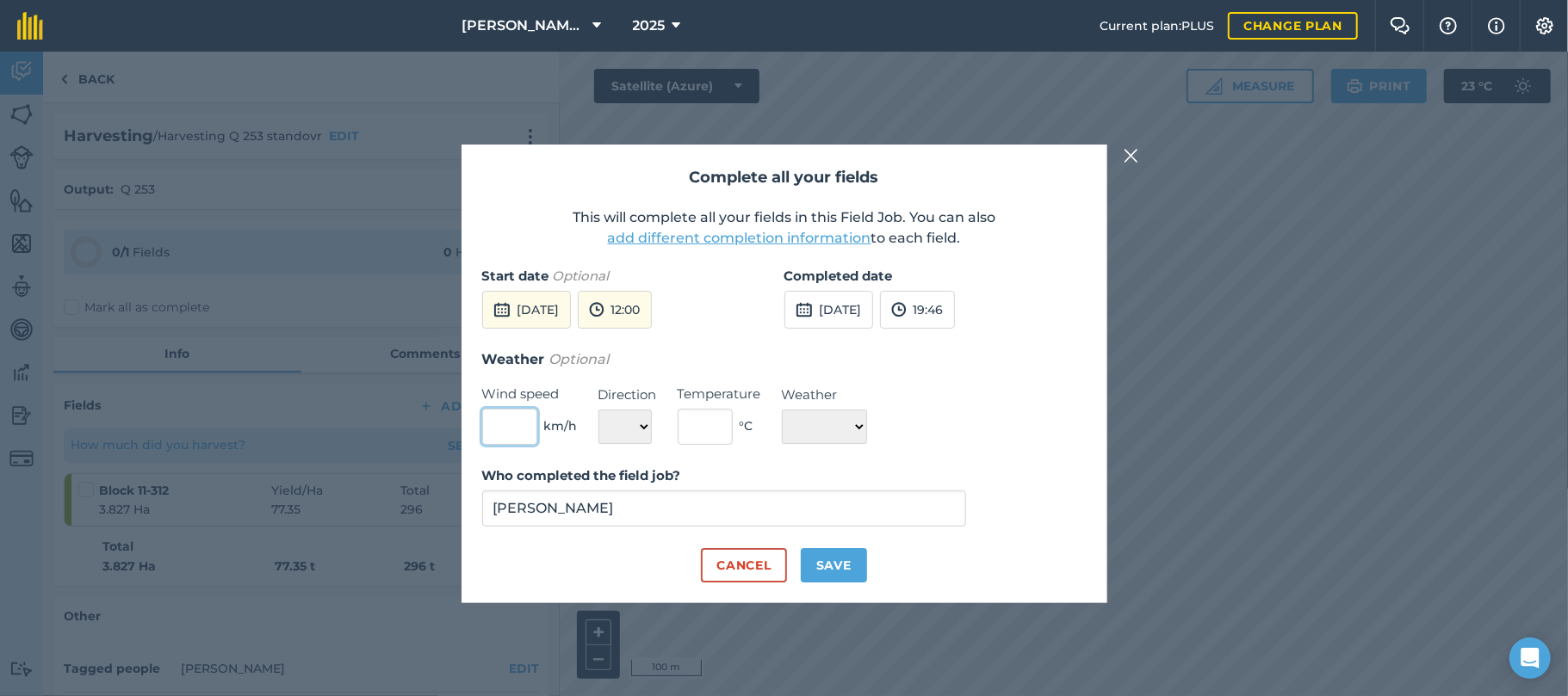
click at [527, 418] on input "text" at bounding box center [510, 427] width 55 height 36
type input "25"
click at [639, 425] on select "N NE E SE S SW W NW" at bounding box center [625, 427] width 54 height 35
select select "SE"
click at [599, 409] on select "N NE E SE S SW W NW" at bounding box center [625, 427] width 54 height 35
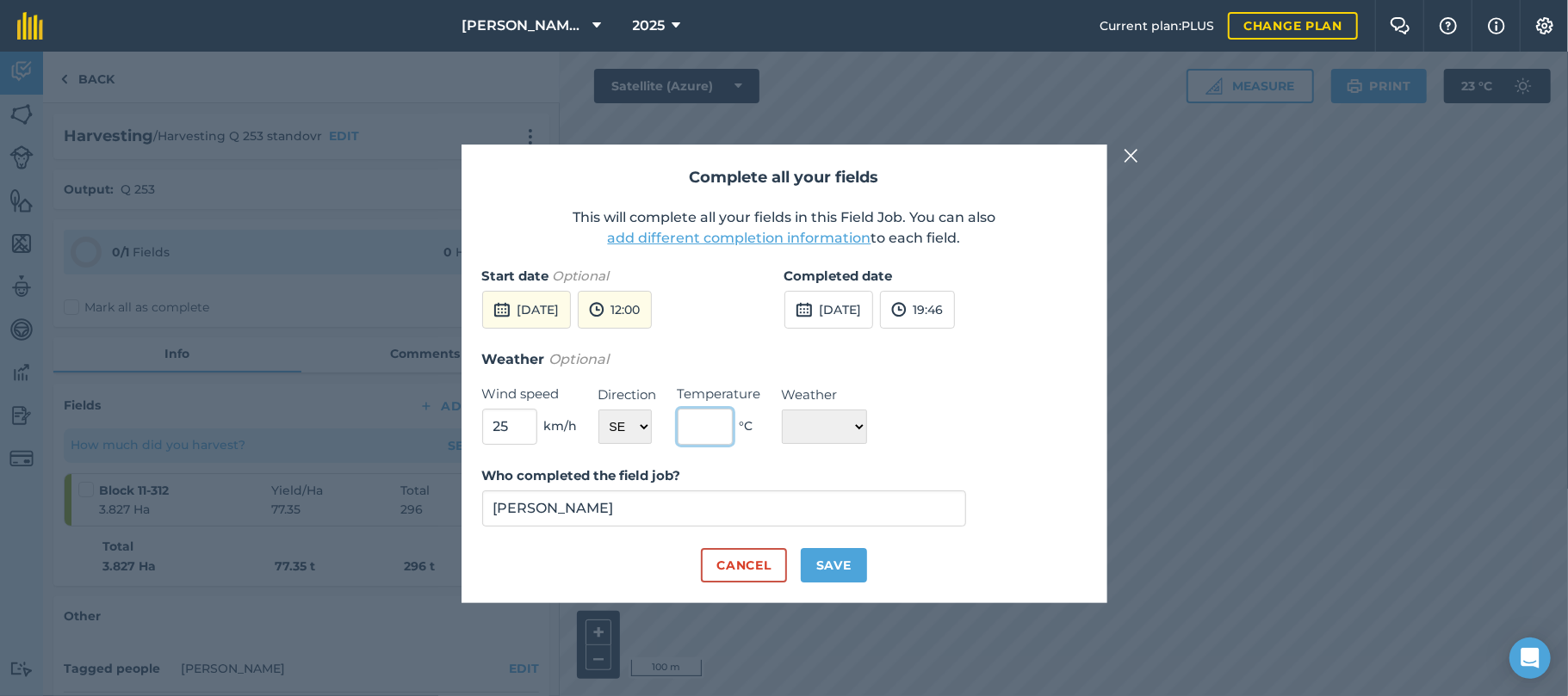
click at [702, 423] on input "text" at bounding box center [705, 427] width 55 height 36
type input "25"
click at [865, 427] on select "☀️ Sunny 🌧 Rainy ⛅️ Cloudy 🌨 Snow ❄️ Icy" at bounding box center [824, 427] width 86 height 35
select select "Sunny"
click at [782, 409] on select "☀️ Sunny 🌧 Rainy ⛅️ Cloudy 🌨 Snow ❄️ Icy" at bounding box center [824, 427] width 86 height 35
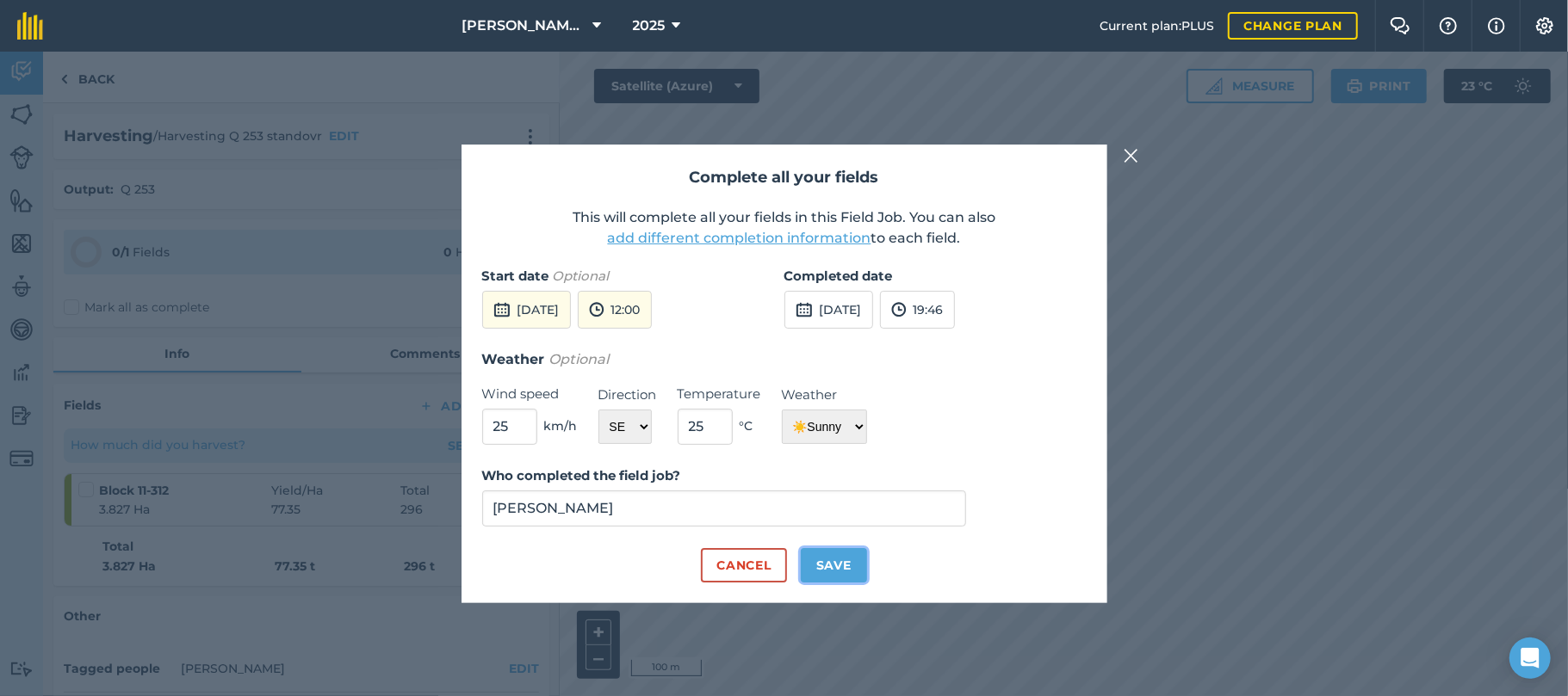
click at [845, 566] on button "Save" at bounding box center [834, 566] width 67 height 35
checkbox input "true"
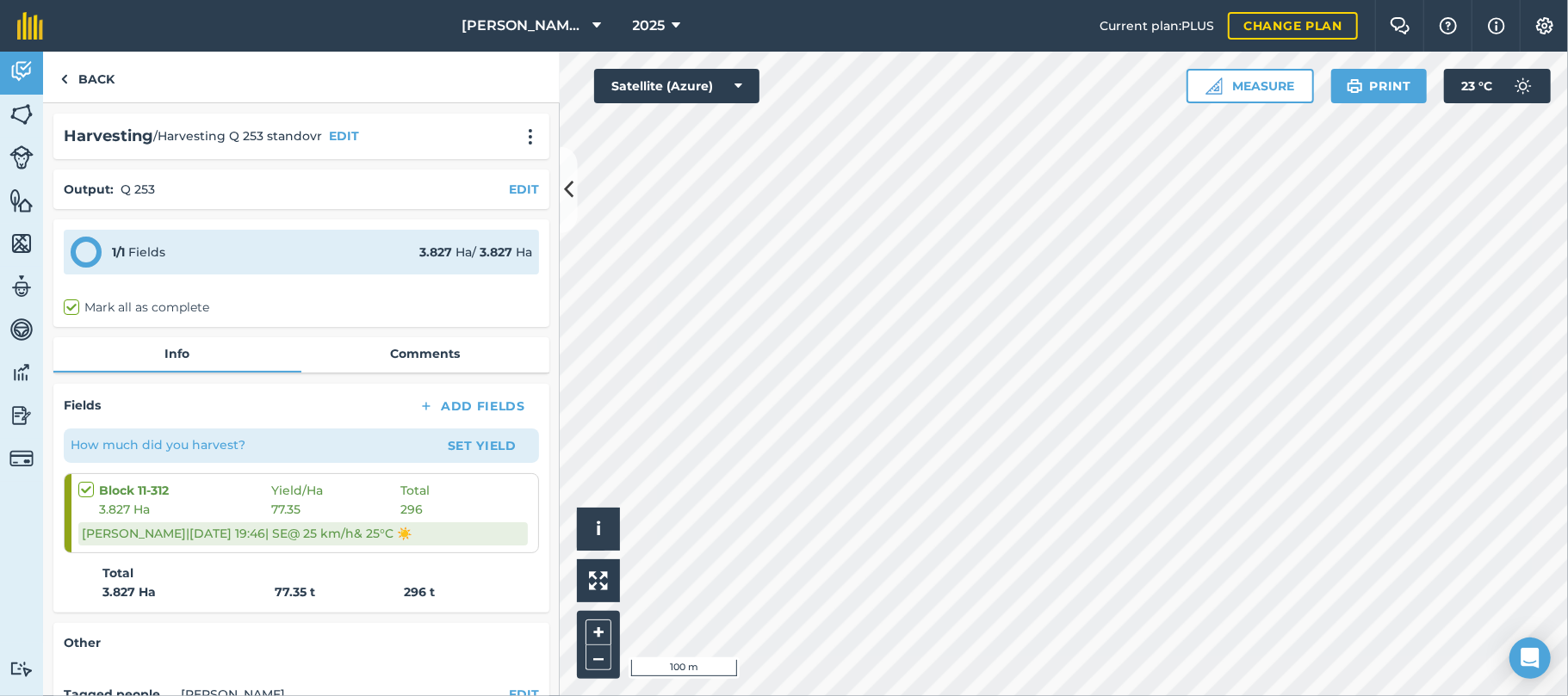
click at [1154, 695] on html "[PERSON_NAME] Farming 2025 Current plan : PLUS Change plan Farm Chat Help Info …" at bounding box center [784, 348] width 1568 height 696
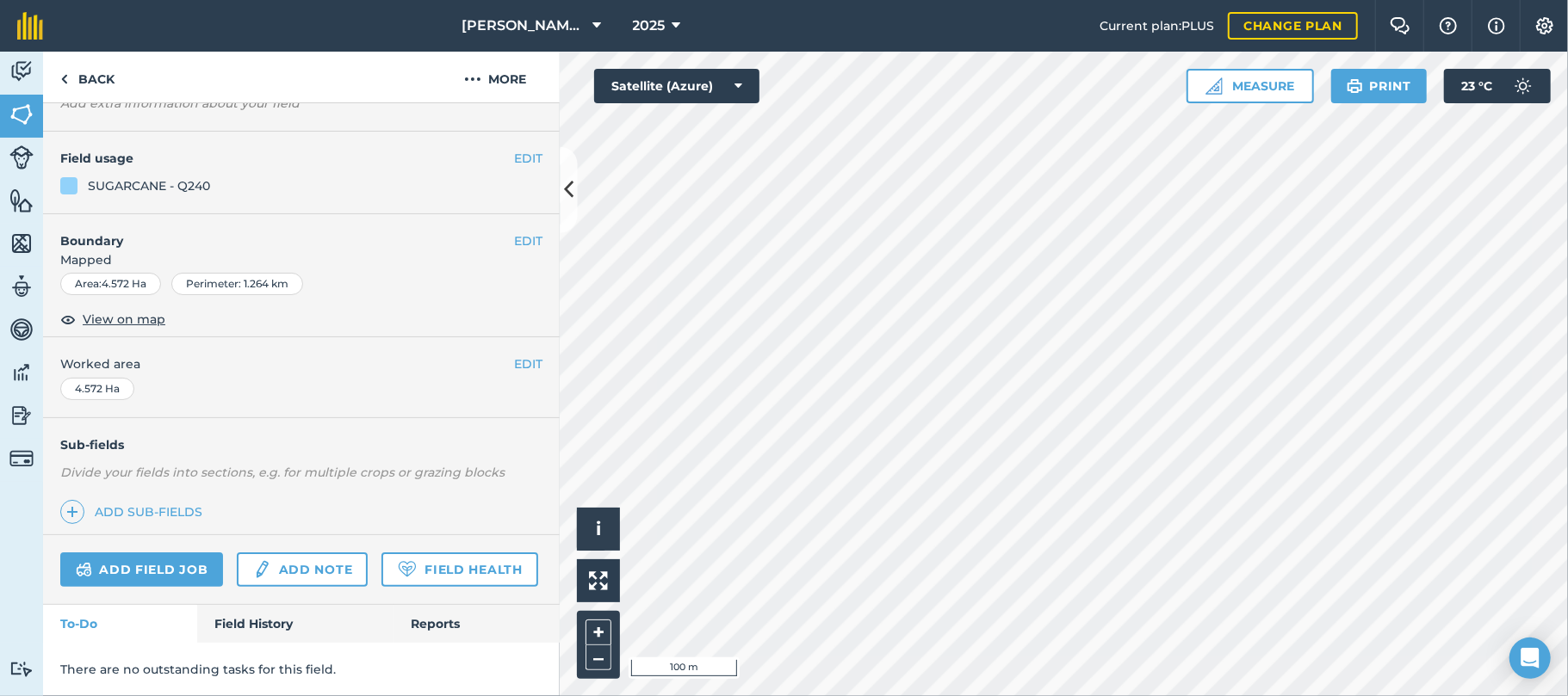
scroll to position [126, 0]
click at [155, 553] on link "Add field job" at bounding box center [142, 570] width 162 height 35
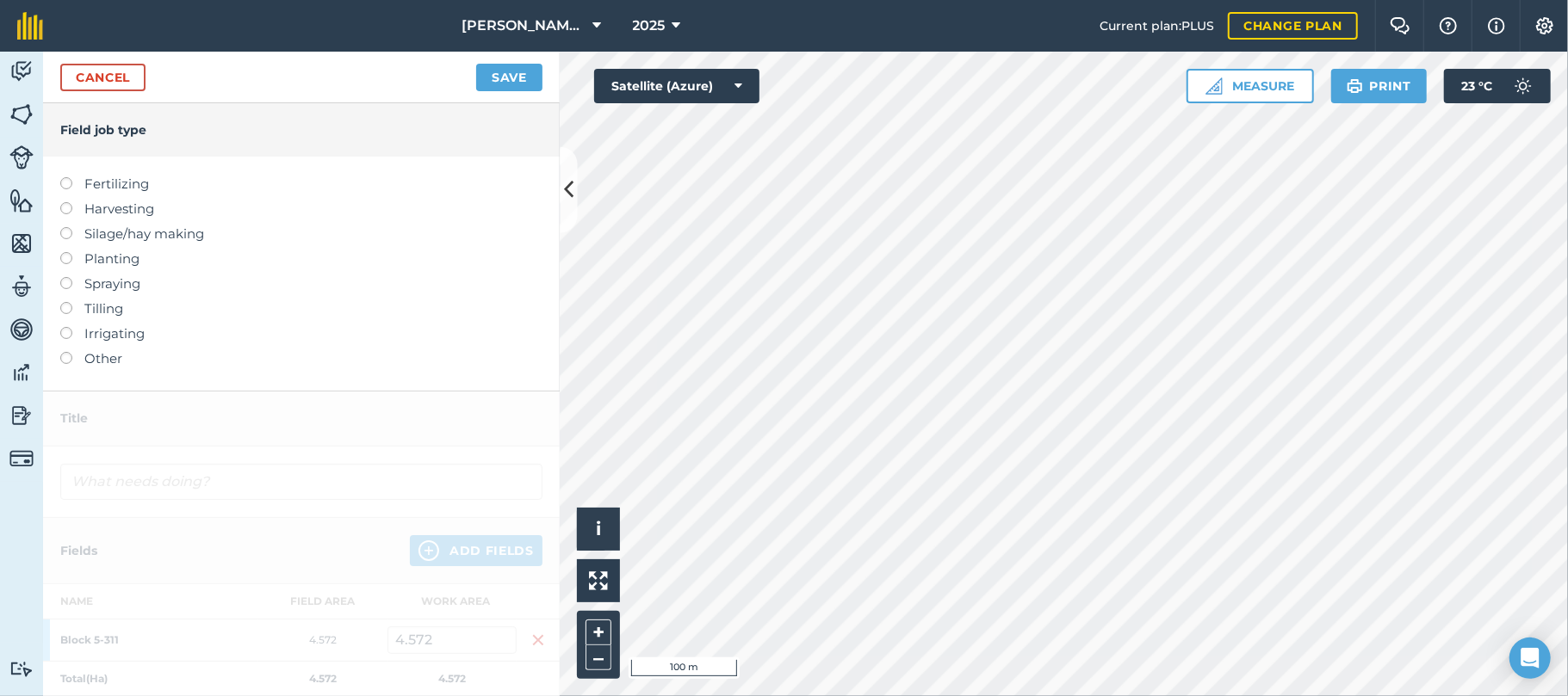
click at [67, 202] on label at bounding box center [73, 202] width 24 height 0
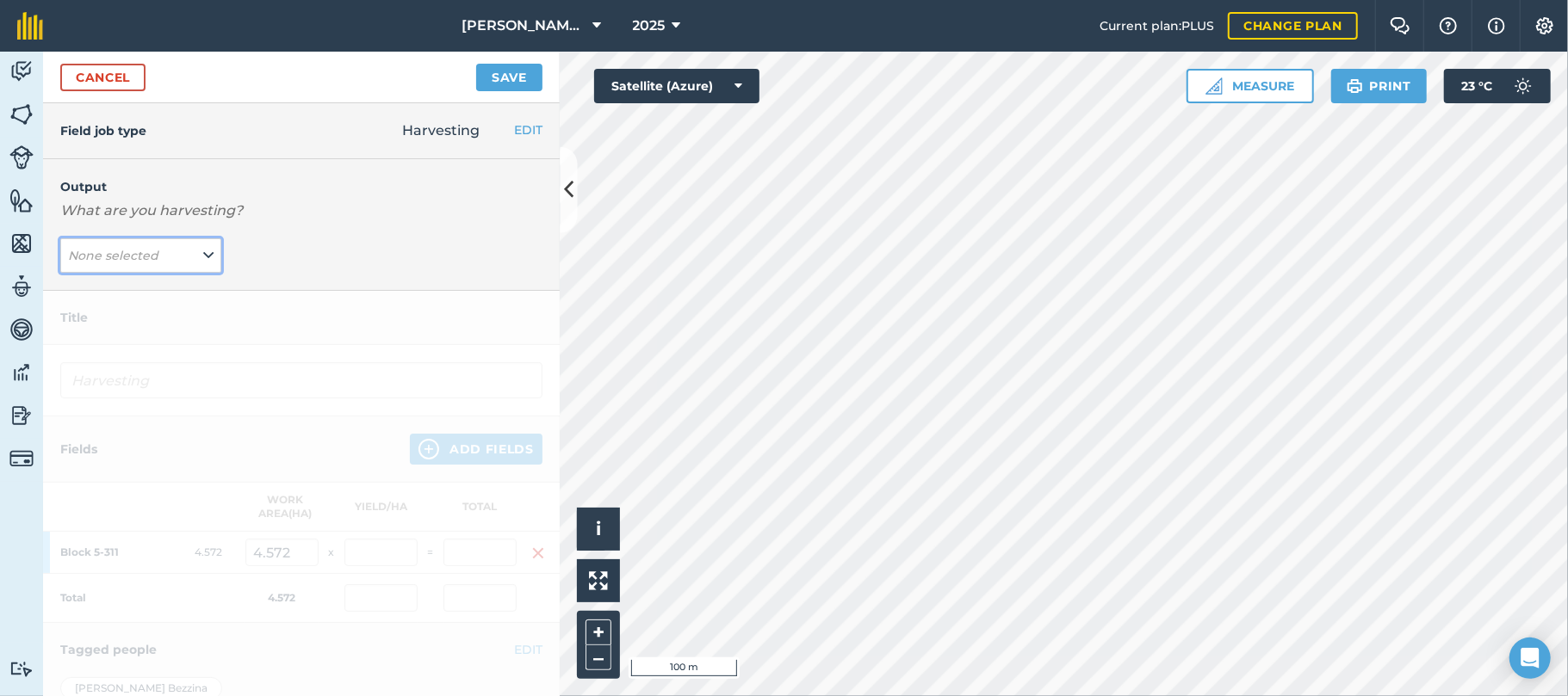
click at [205, 250] on icon at bounding box center [208, 256] width 10 height 19
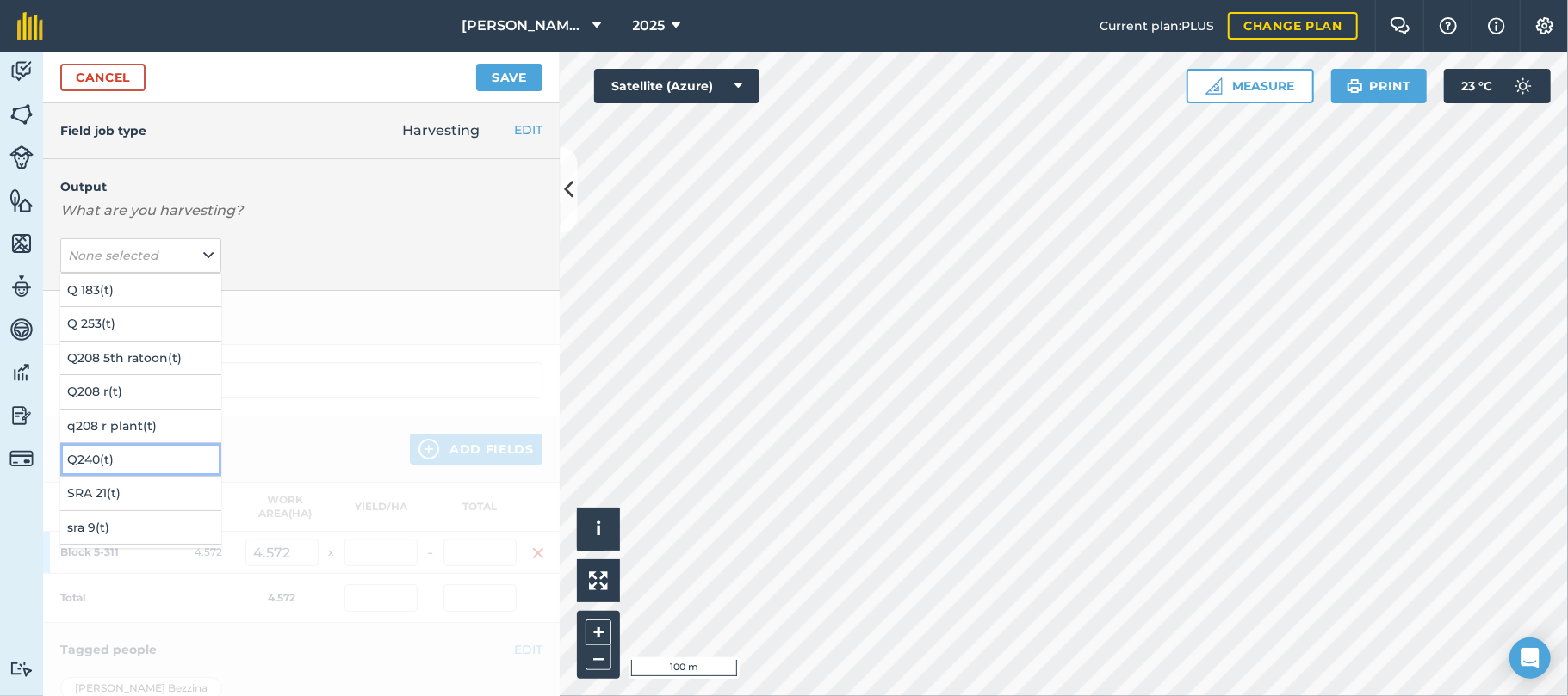
click at [88, 454] on button "Q240 ( t )" at bounding box center [141, 459] width 161 height 33
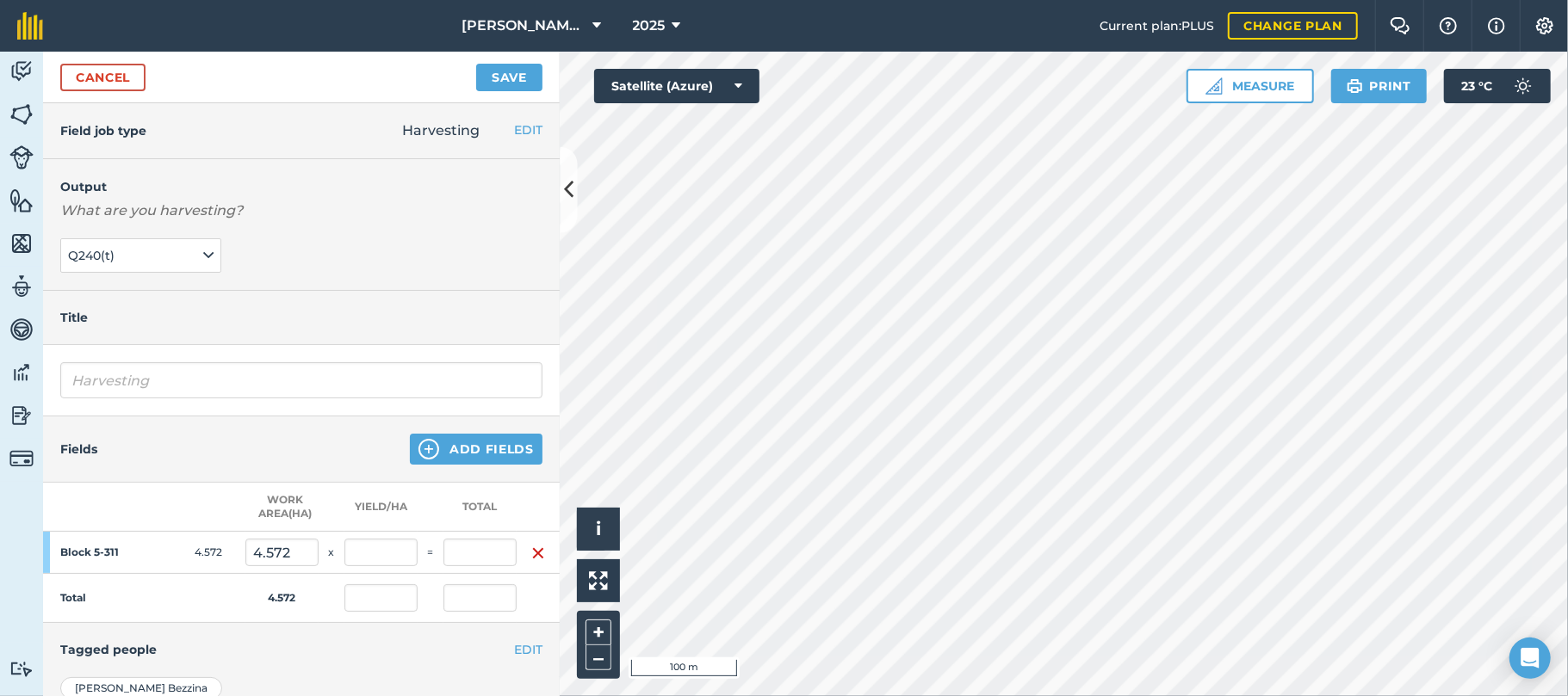
type input "Harvesting Q240"
click at [477, 548] on input "text" at bounding box center [479, 553] width 73 height 28
type input "434.24"
click at [476, 64] on button "Save" at bounding box center [509, 78] width 67 height 28
type input "94.978"
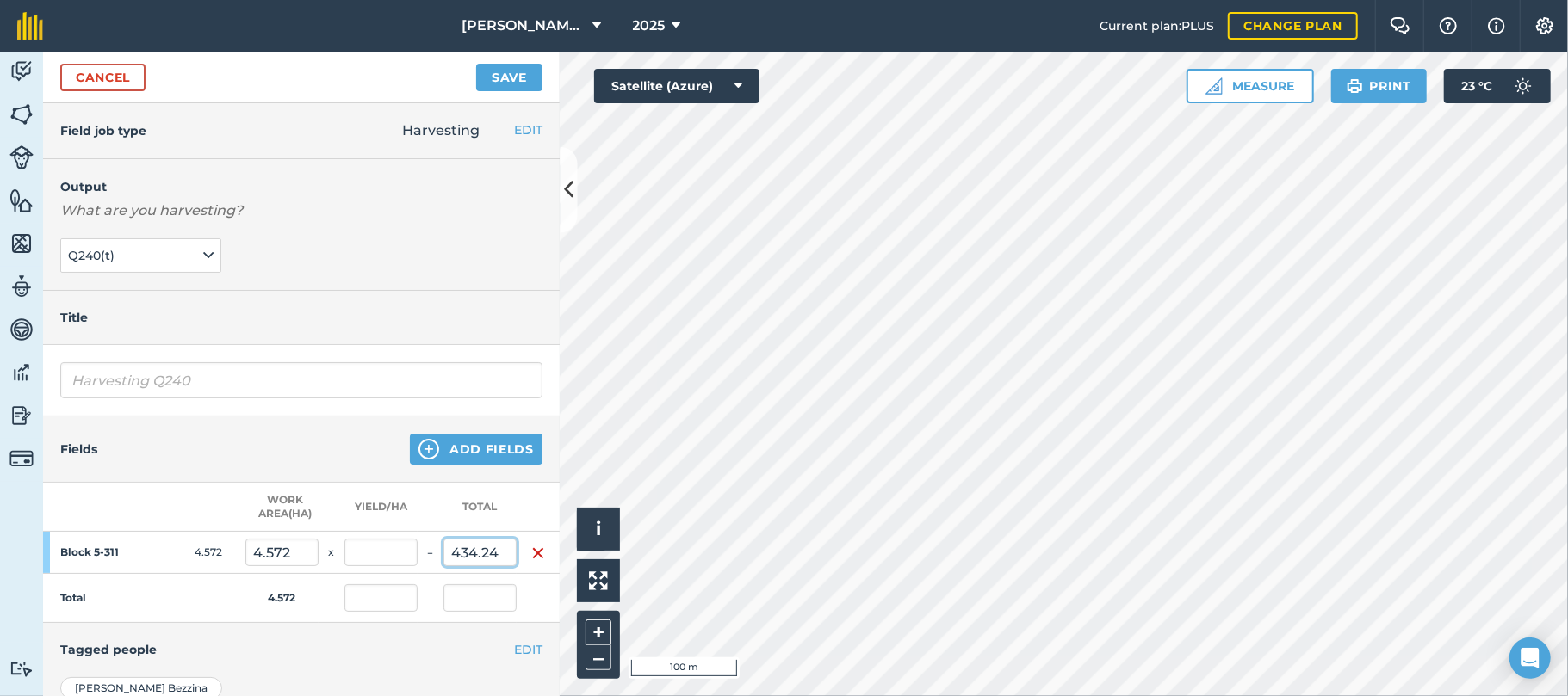
type input "94.978"
type input "434.24"
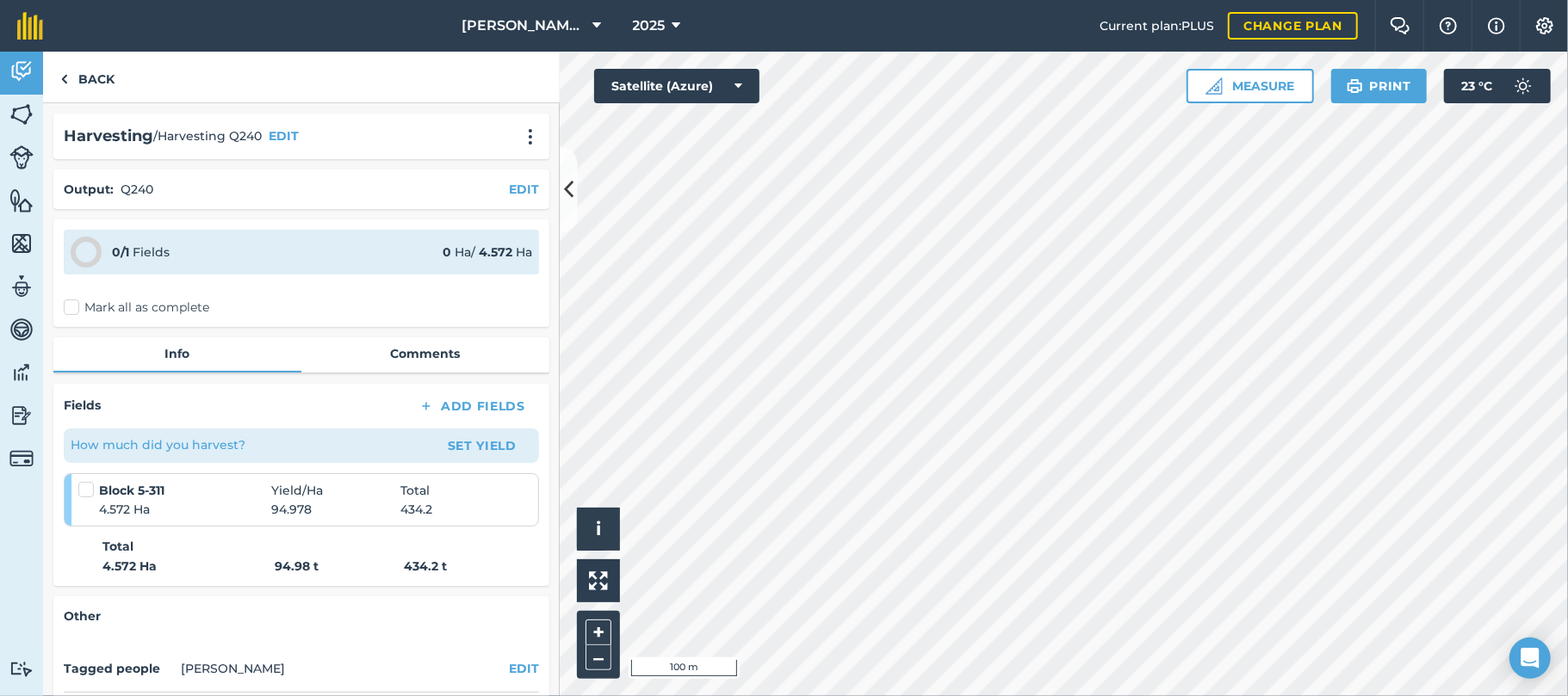
click at [73, 305] on label "Mark all as complete" at bounding box center [136, 307] width 145 height 18
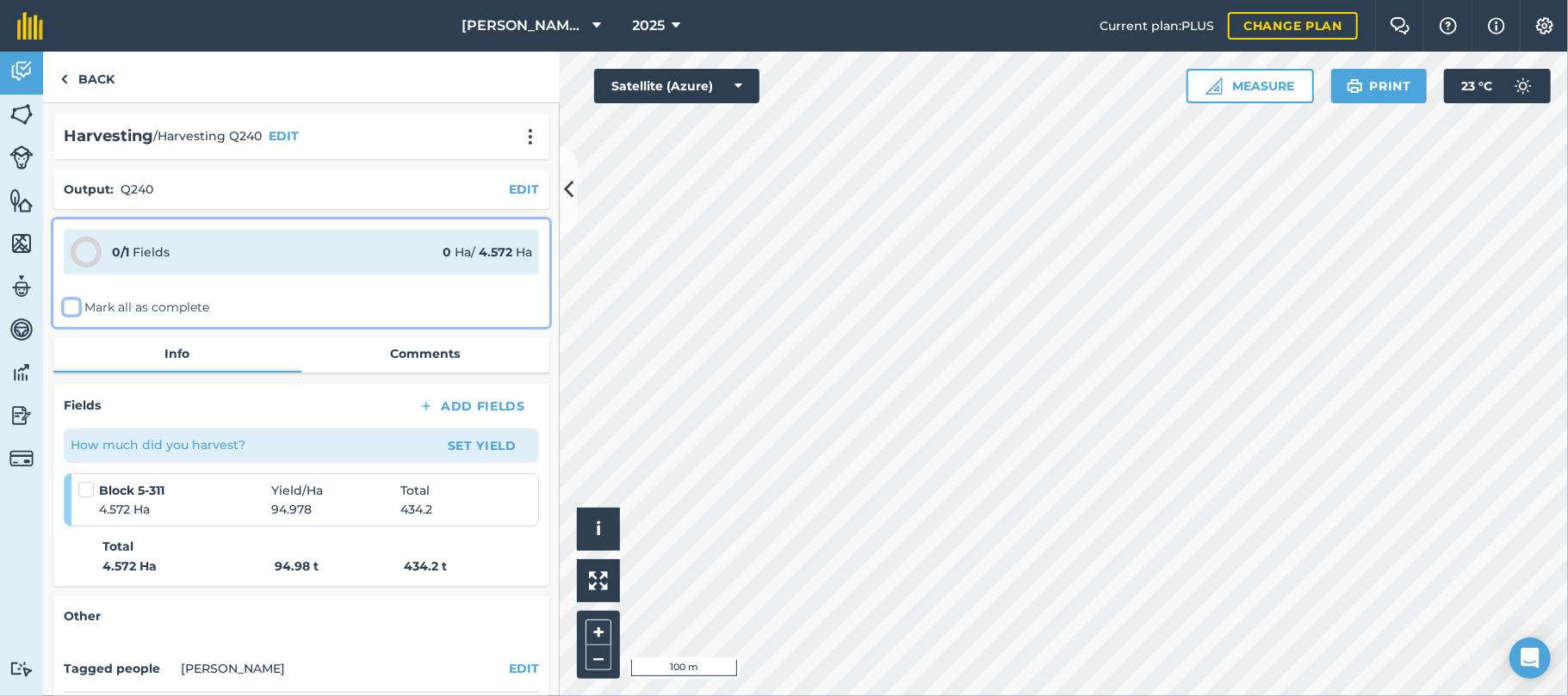
click at [73, 305] on input "Mark all as complete" at bounding box center [69, 304] width 11 height 11
checkbox input "false"
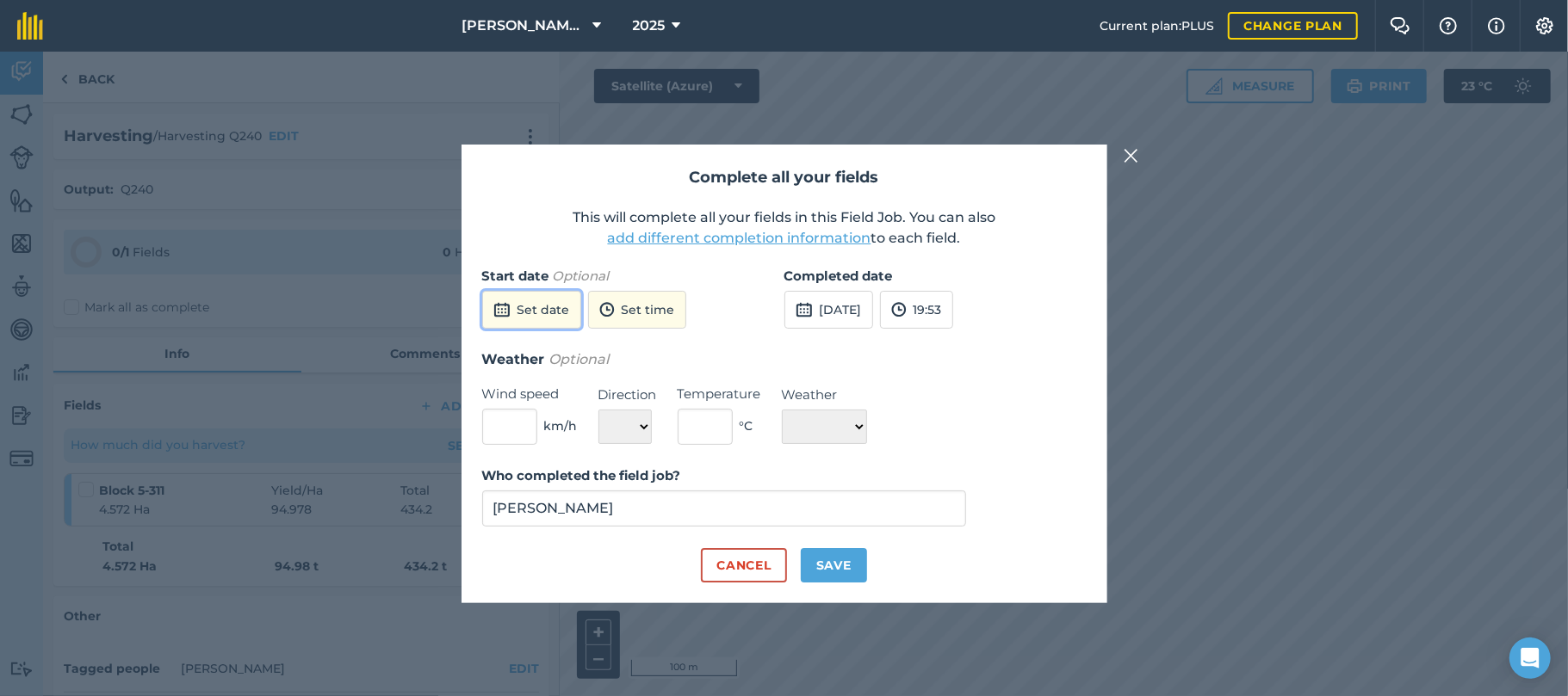
click at [521, 307] on button "Set date" at bounding box center [531, 310] width 99 height 38
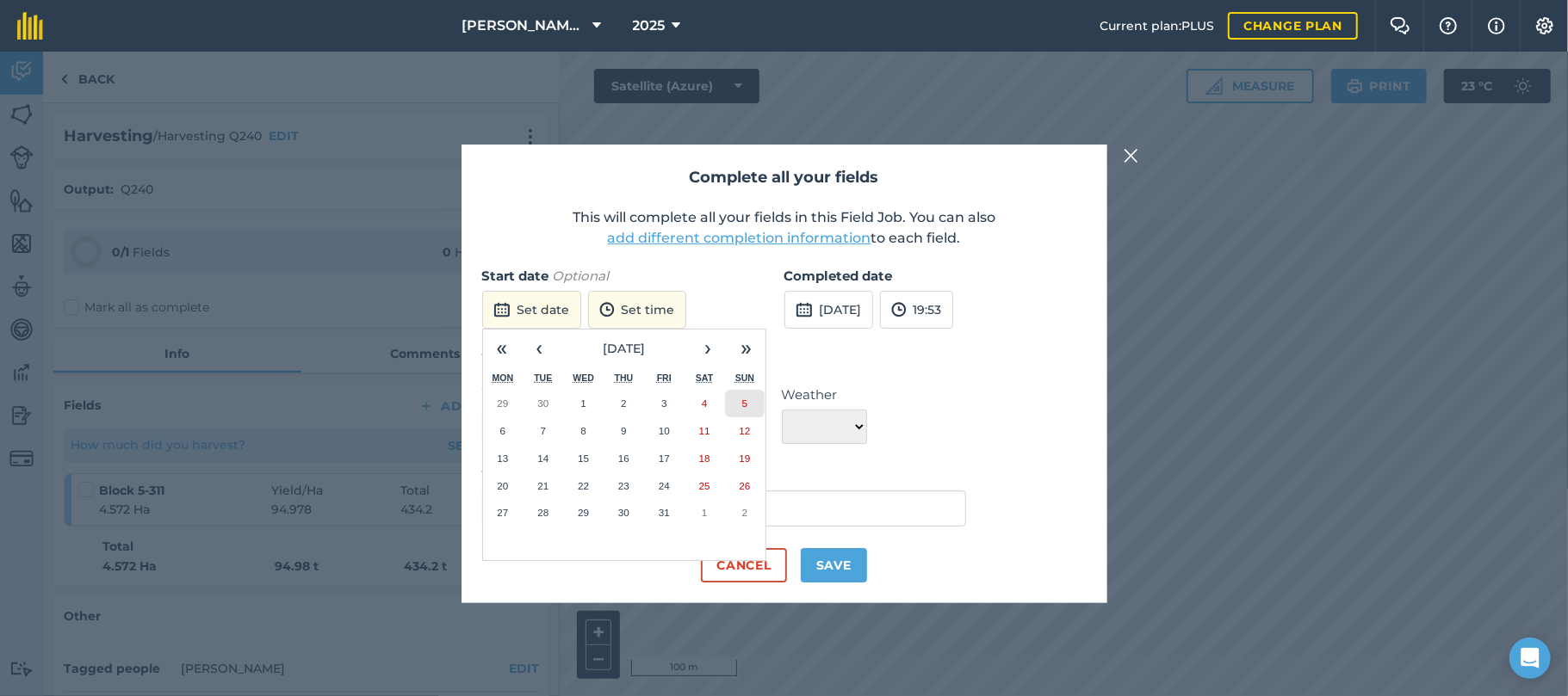
click at [744, 397] on abbr "5" at bounding box center [745, 402] width 5 height 11
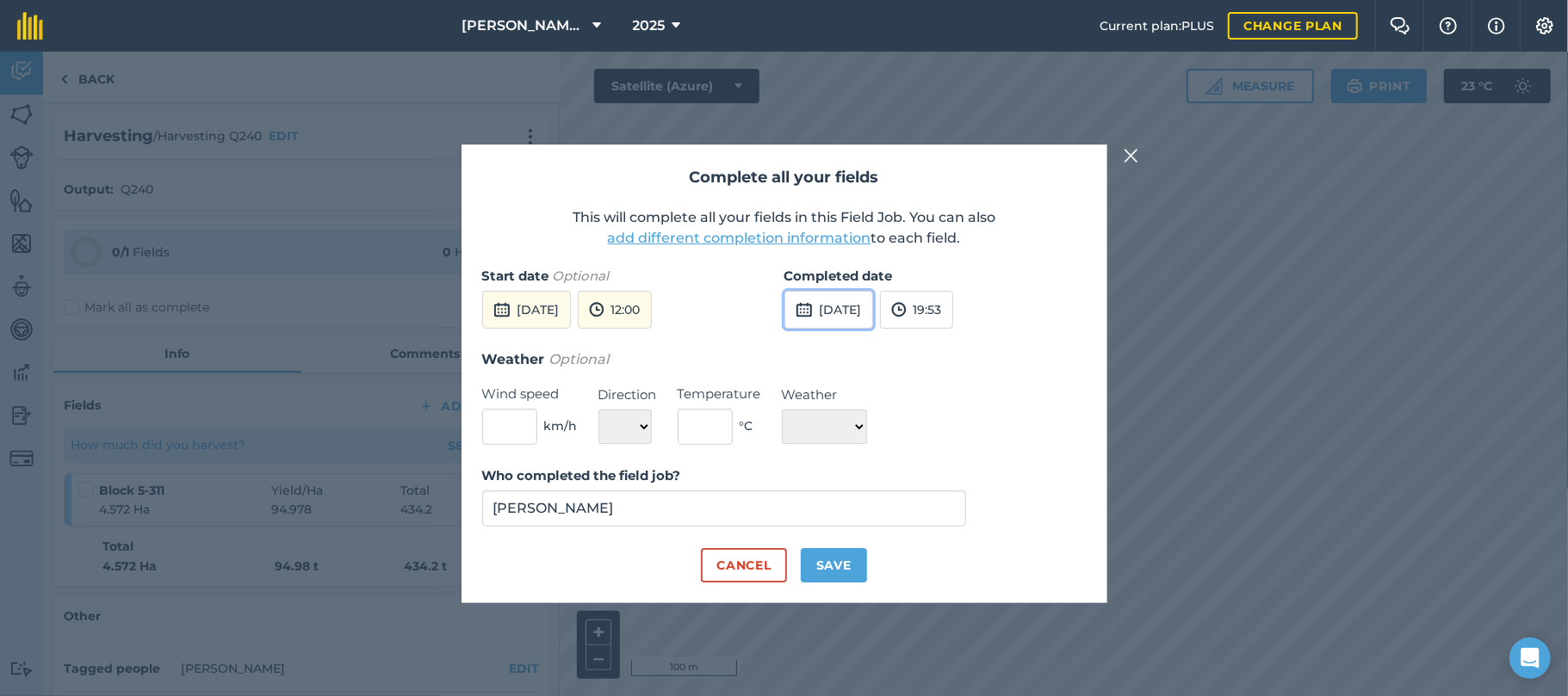
click at [841, 308] on button "[DATE]" at bounding box center [828, 310] width 89 height 38
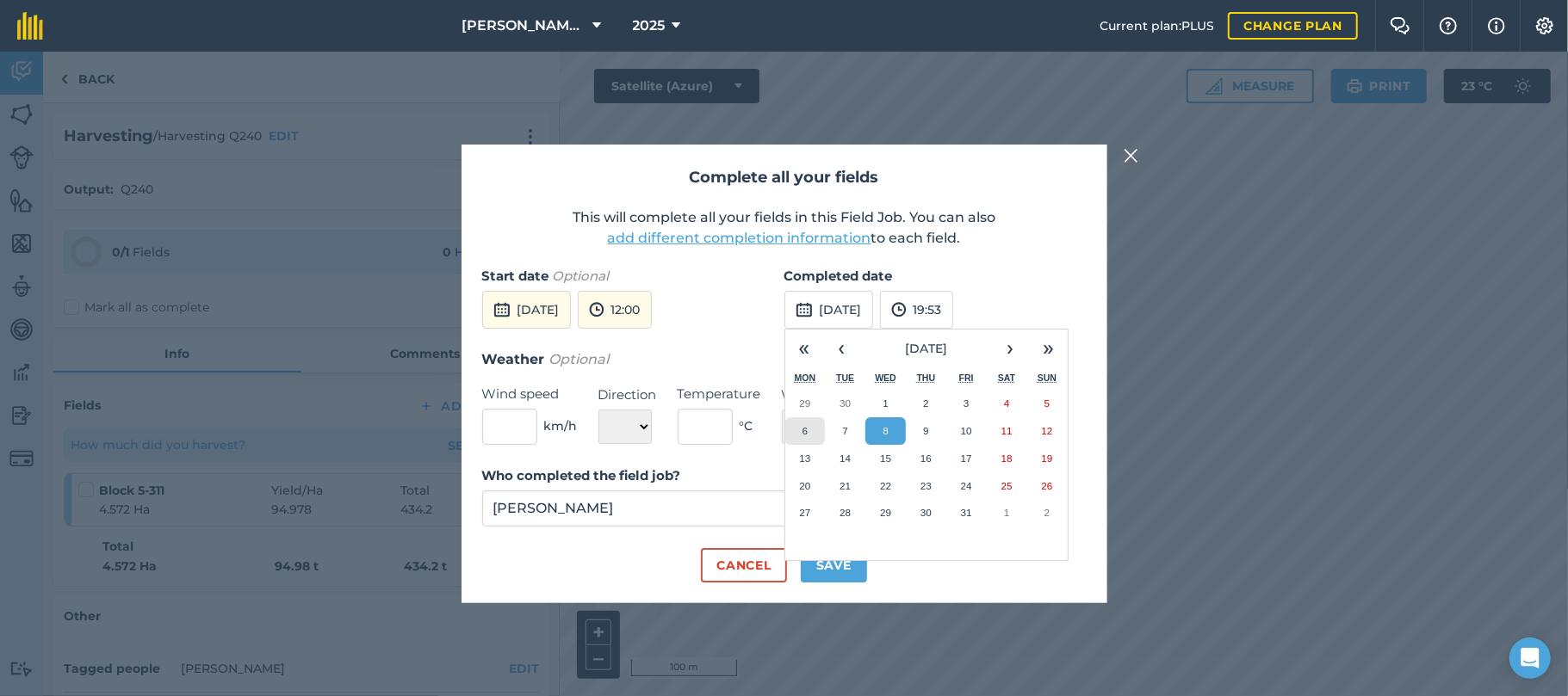
click at [808, 435] on button "6" at bounding box center [805, 431] width 41 height 28
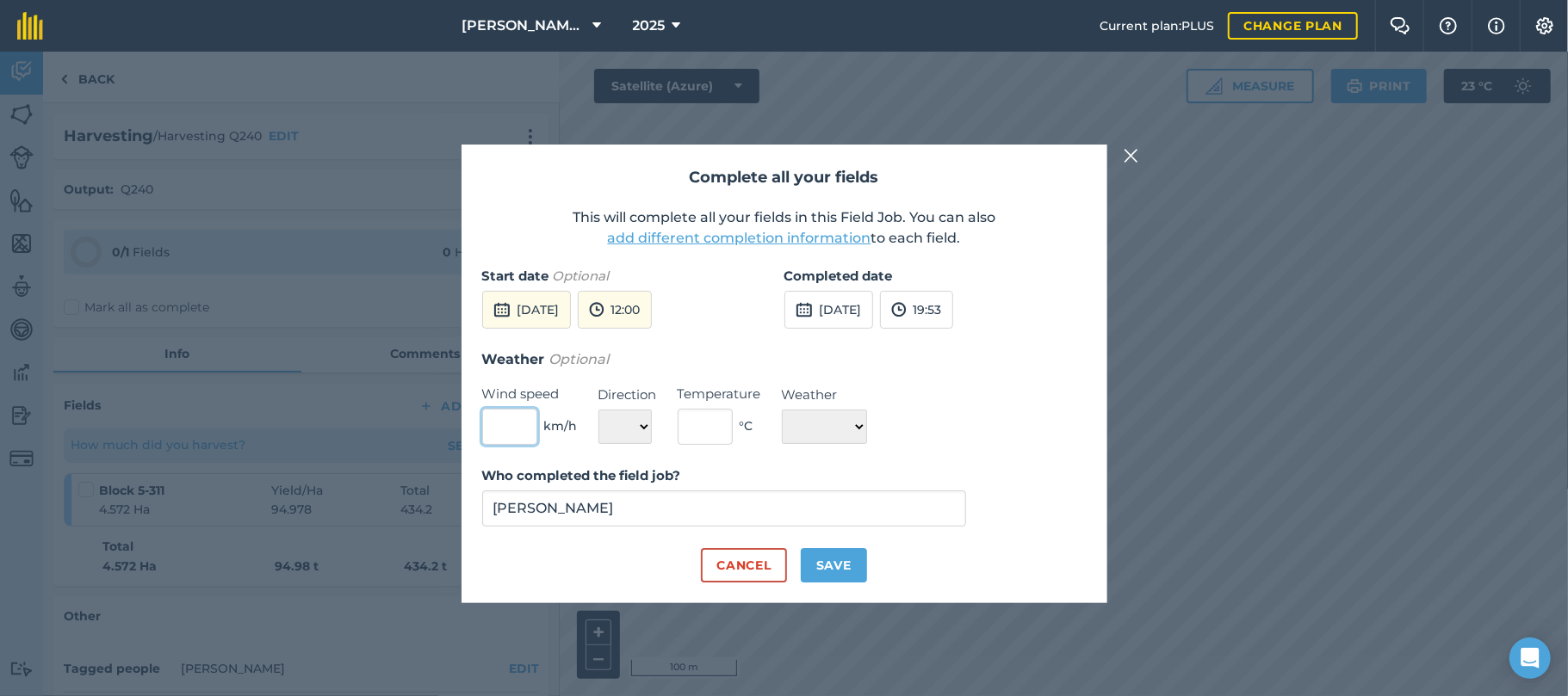
click at [508, 417] on input "text" at bounding box center [510, 427] width 55 height 36
type input "27"
click at [643, 425] on select "N NE E SE S SW W NW" at bounding box center [625, 427] width 54 height 35
select select "SE"
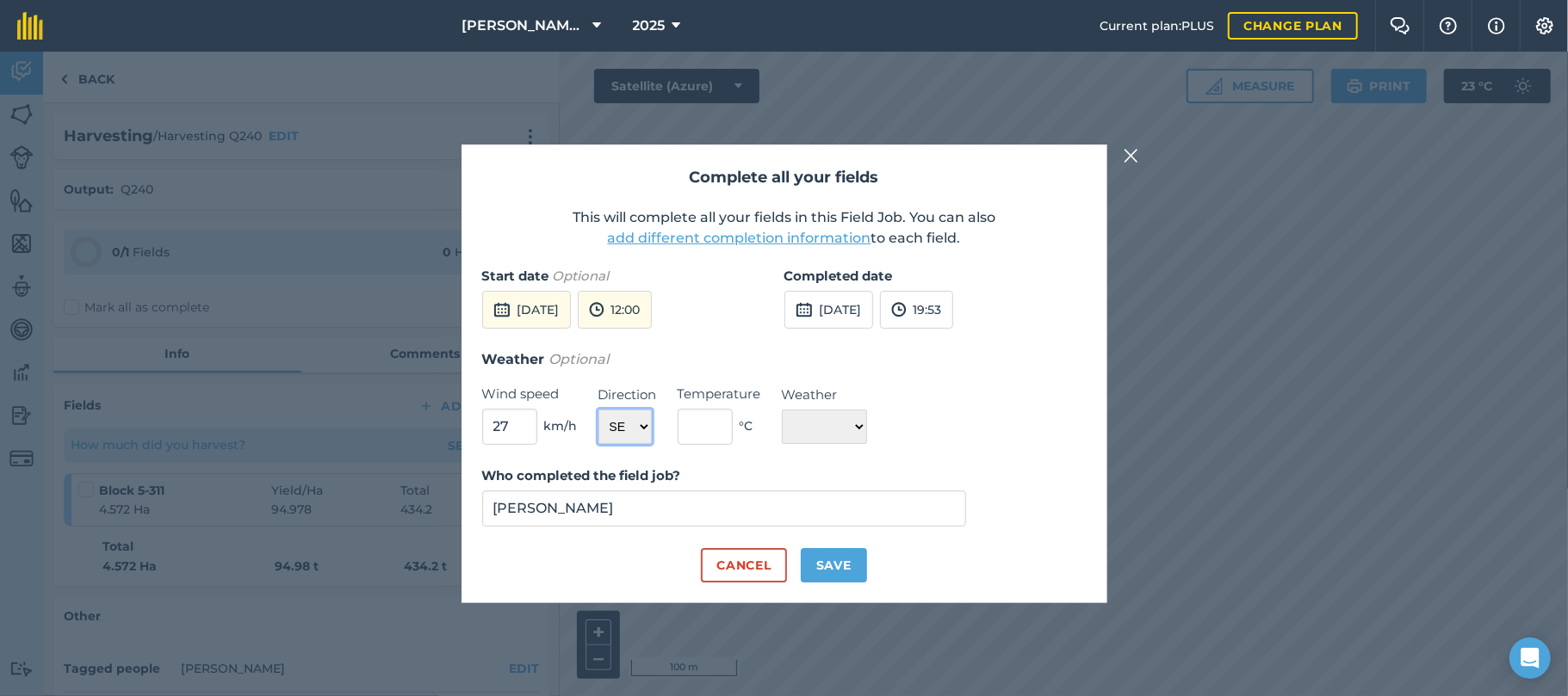
click at [599, 409] on select "N NE E SE S SW W NW" at bounding box center [625, 427] width 54 height 35
click at [697, 428] on input "text" at bounding box center [705, 427] width 55 height 36
type input "27"
click at [867, 430] on select "☀️ Sunny 🌧 Rainy ⛅️ Cloudy 🌨 Snow ❄️ Icy" at bounding box center [824, 427] width 86 height 35
select select "Sunny"
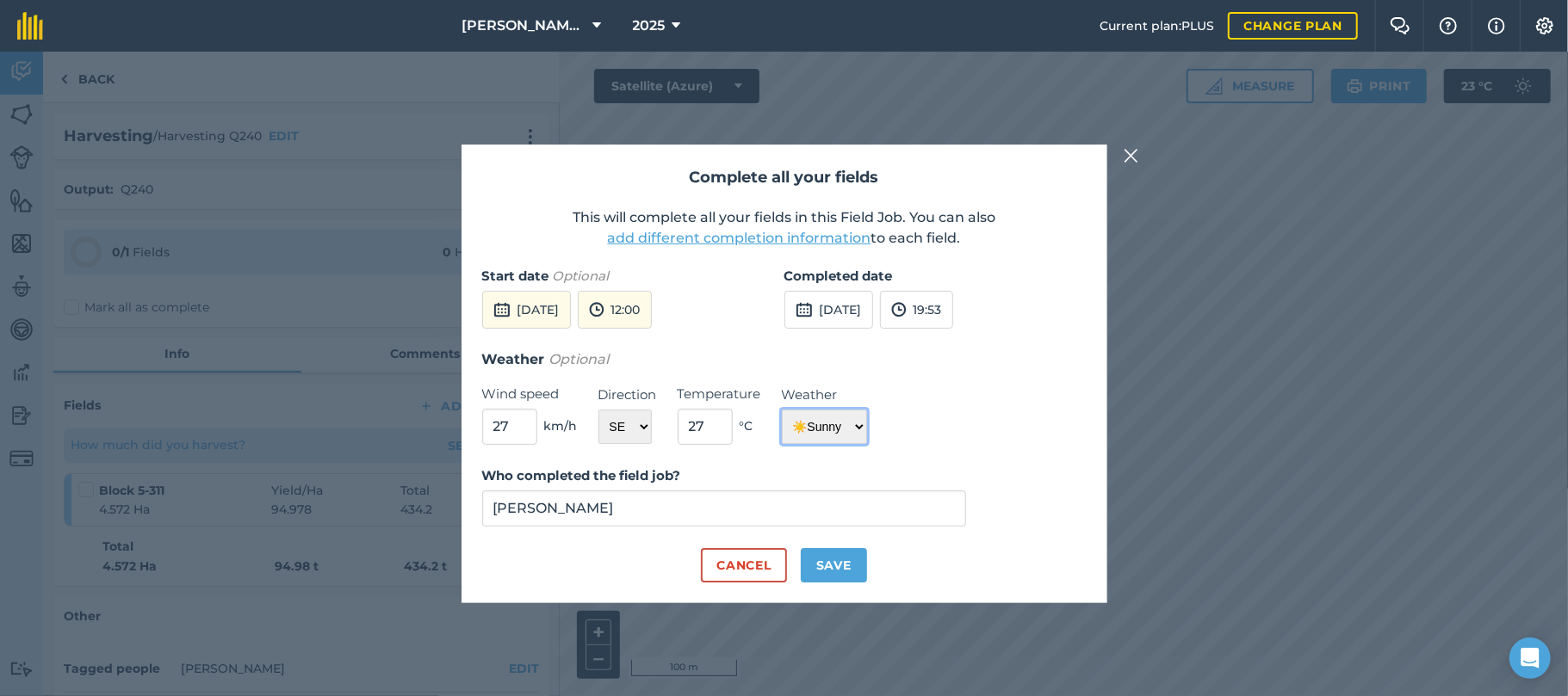
click at [782, 409] on select "☀️ Sunny 🌧 Rainy ⛅️ Cloudy 🌨 Snow ❄️ Icy" at bounding box center [824, 427] width 86 height 35
click at [834, 566] on button "Save" at bounding box center [834, 566] width 67 height 35
checkbox input "true"
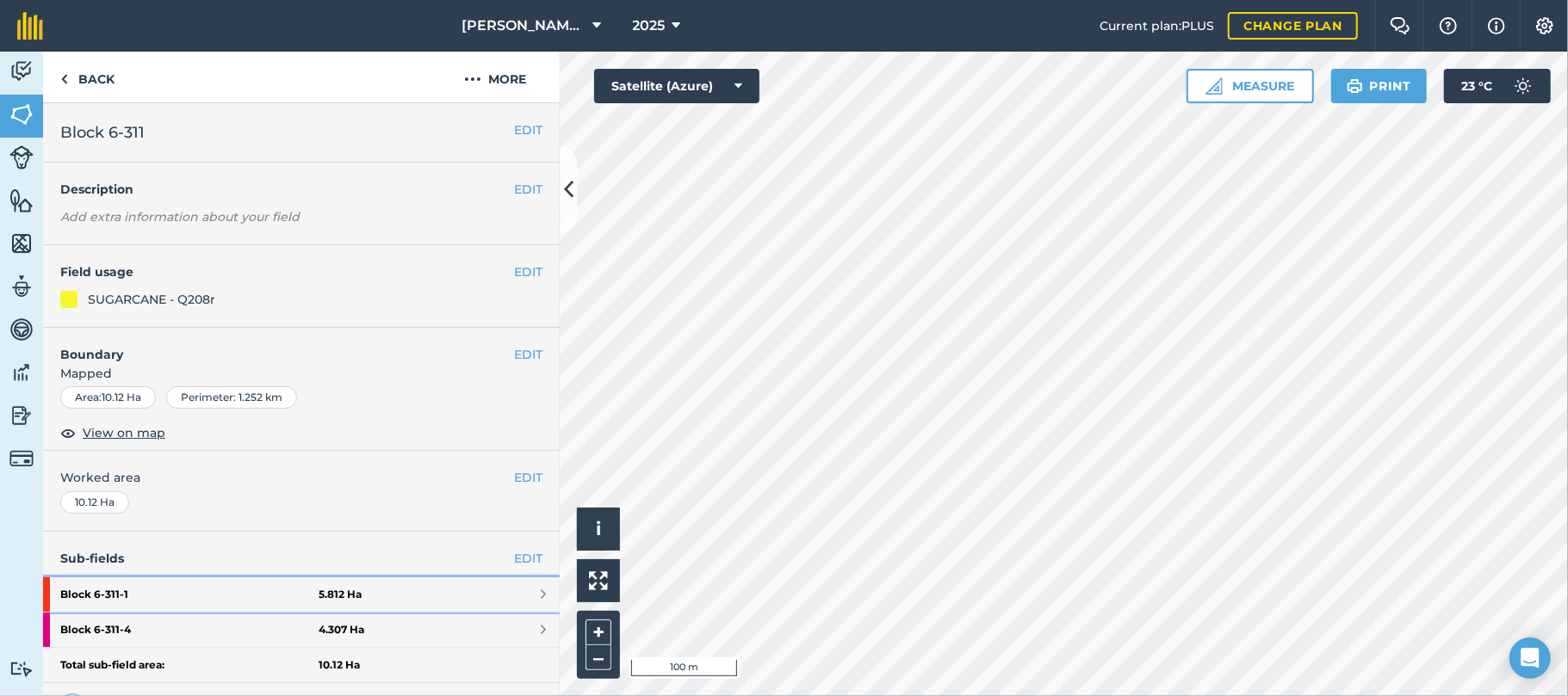
click at [95, 596] on strong "Block 6-311 - 1" at bounding box center [189, 595] width 258 height 35
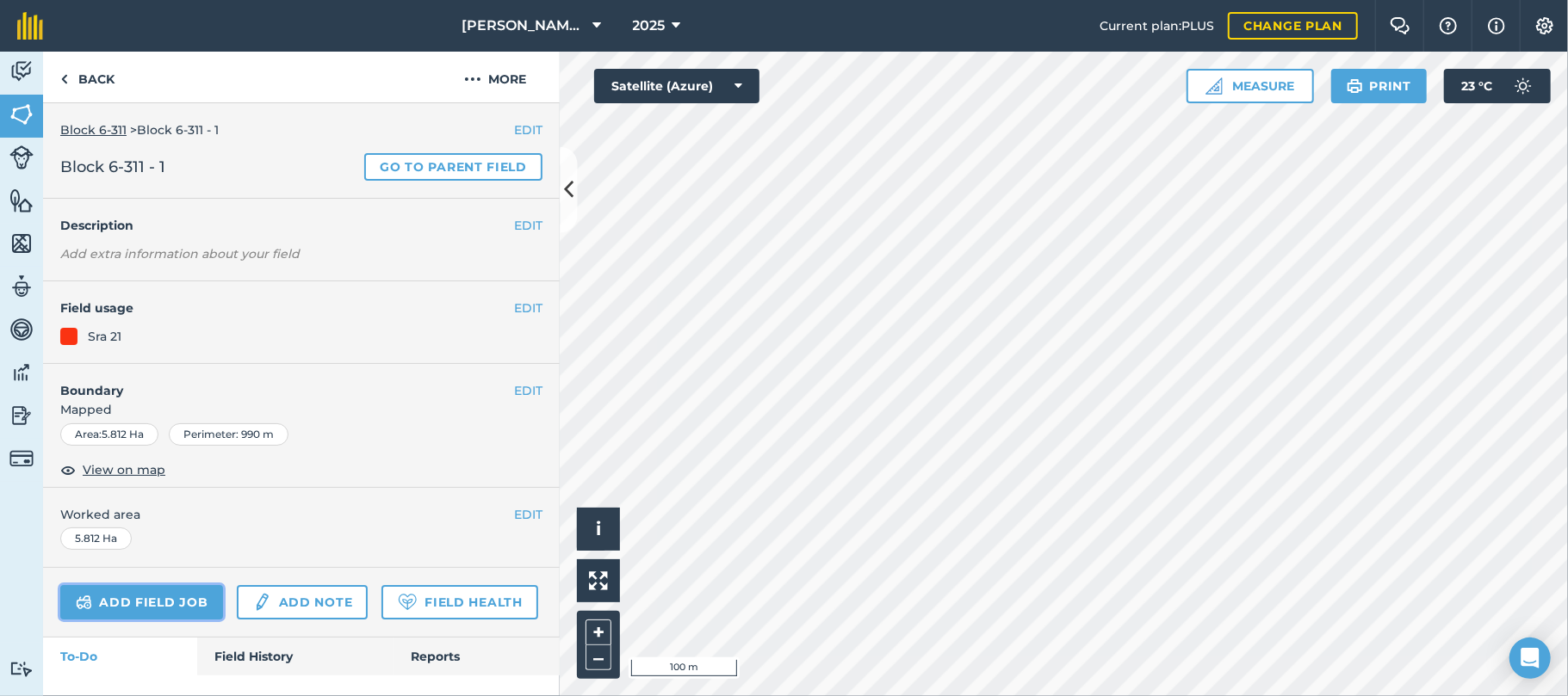
click at [148, 598] on link "Add field job" at bounding box center [142, 603] width 162 height 35
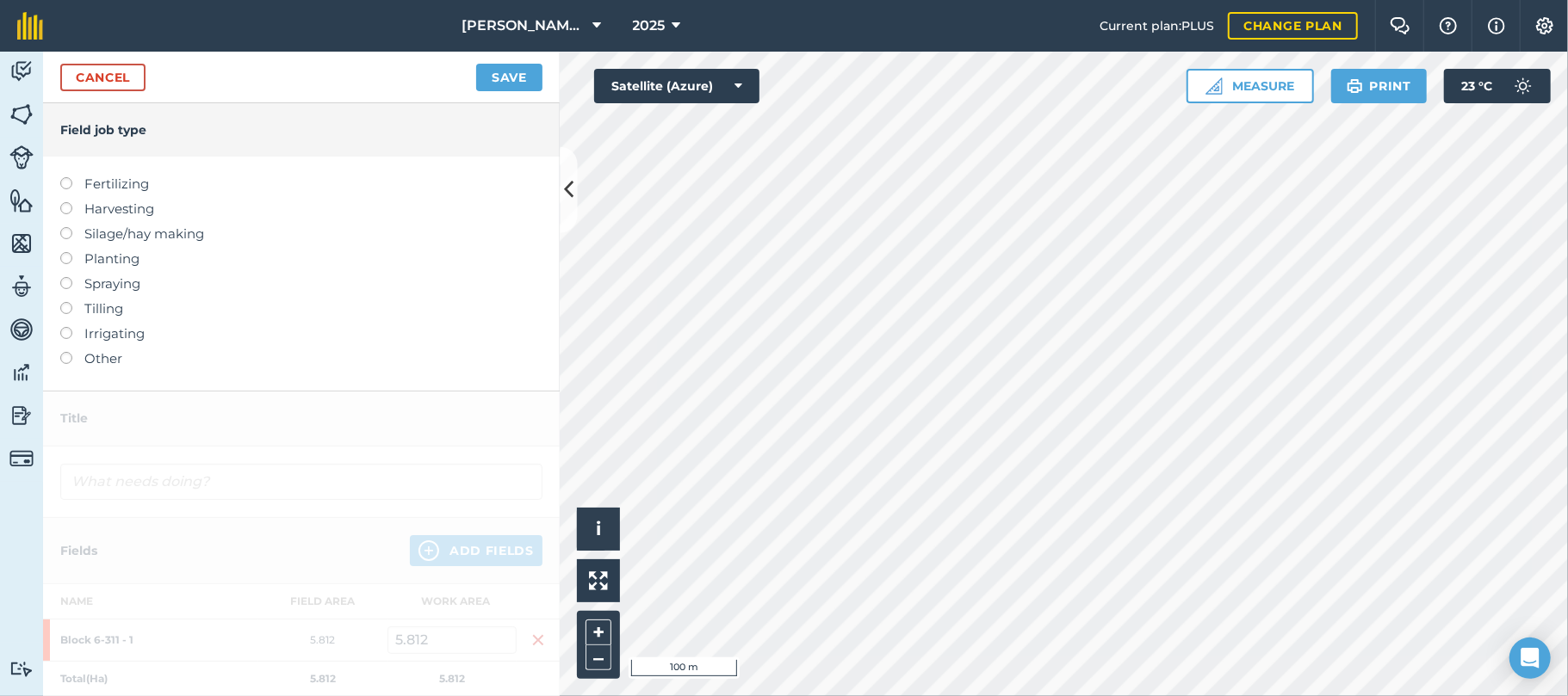
click at [69, 202] on label at bounding box center [73, 202] width 24 height 0
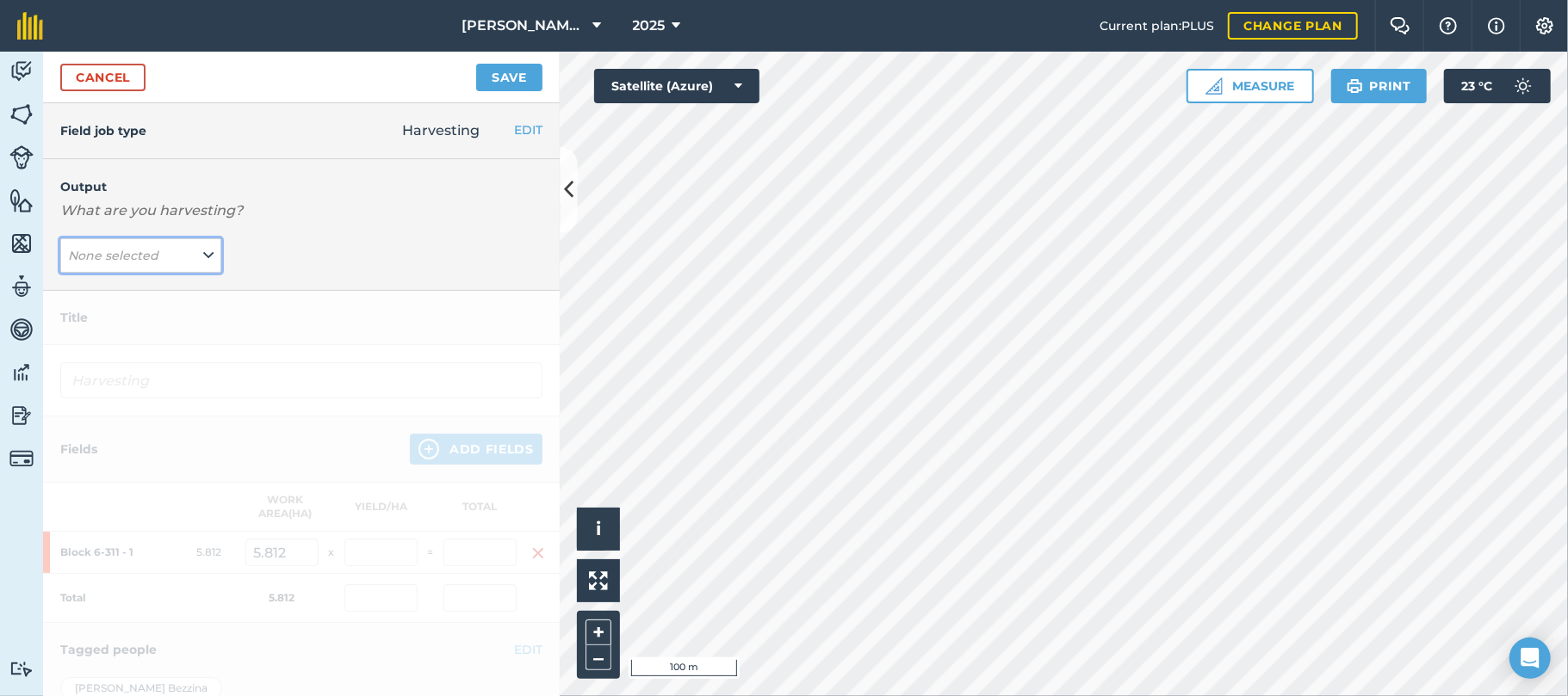
click at [203, 252] on icon at bounding box center [208, 256] width 10 height 19
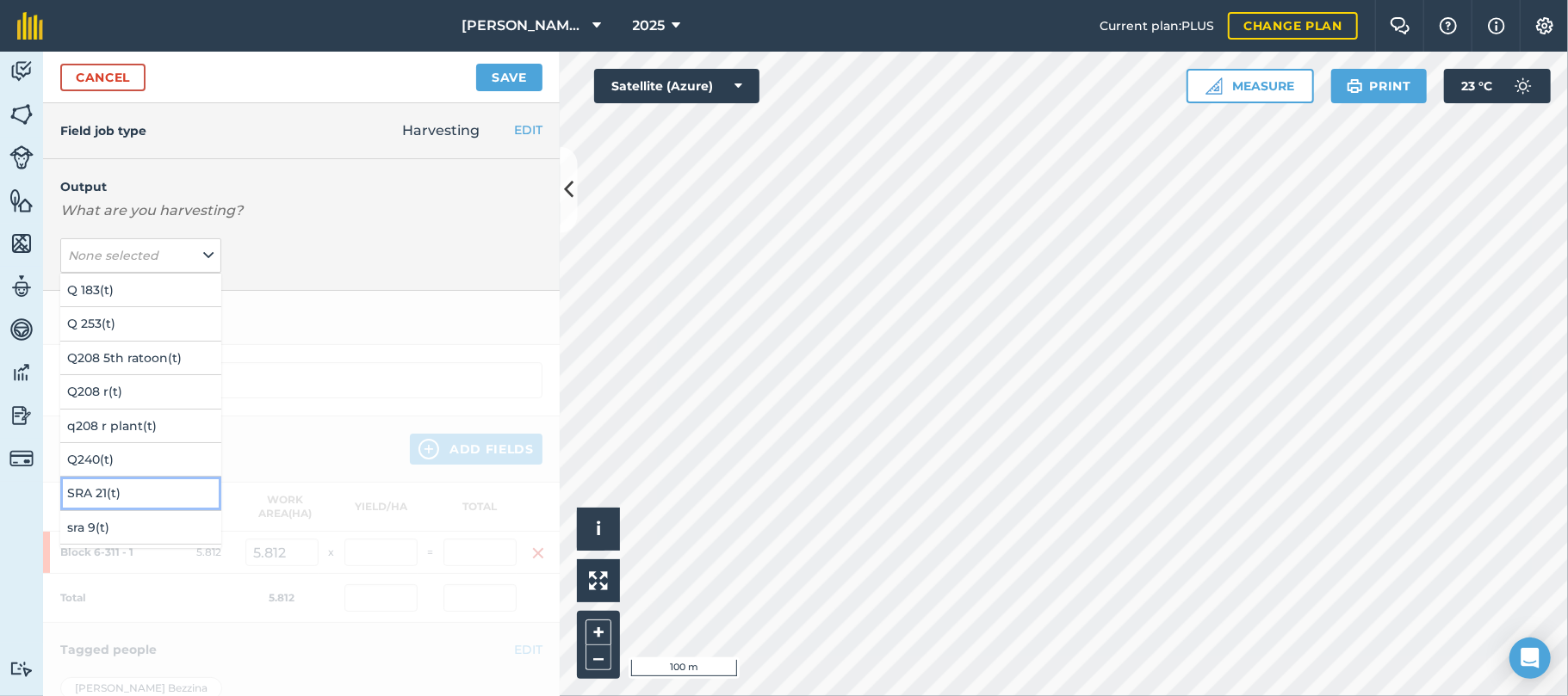
click at [92, 490] on button "SRA 21 ( t )" at bounding box center [141, 493] width 161 height 33
type input "Harvesting SRA 21"
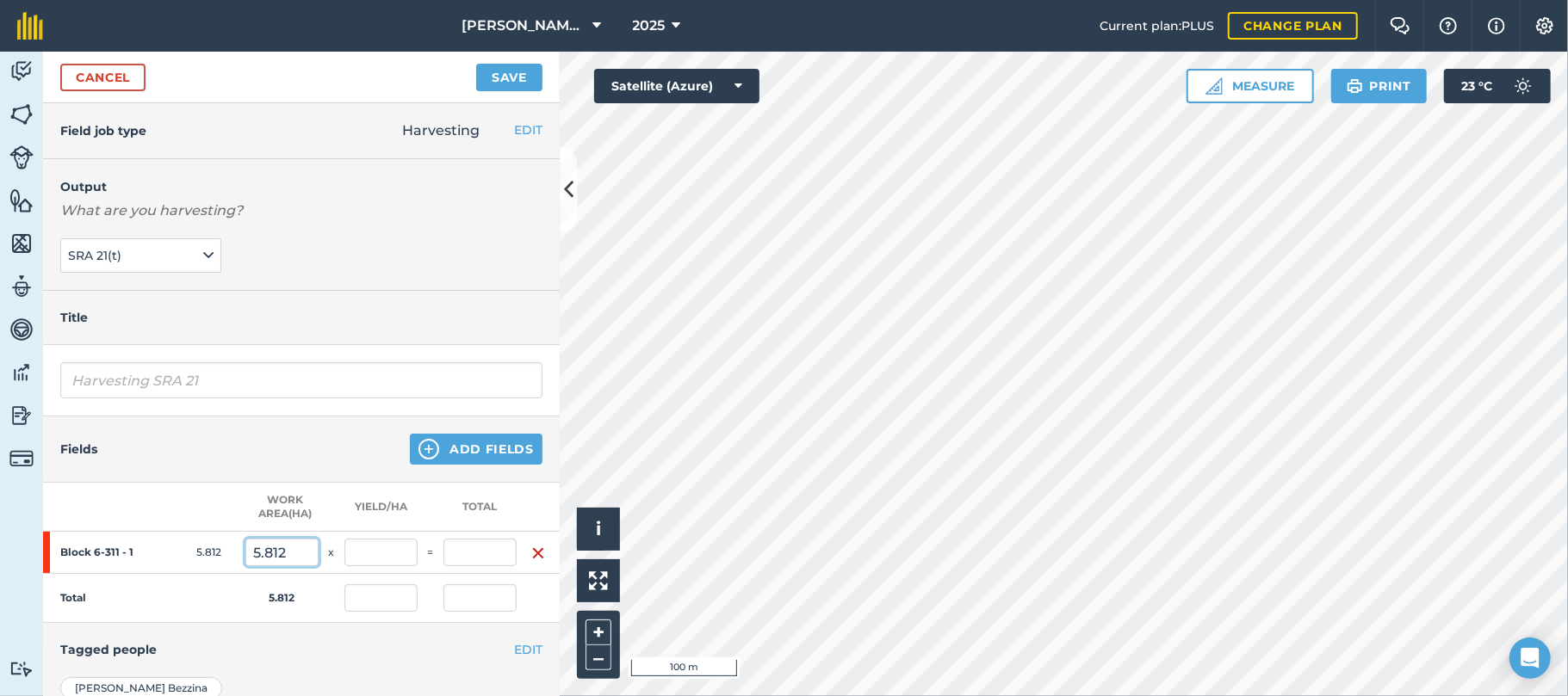
click at [291, 549] on input "5.812" at bounding box center [282, 553] width 73 height 28
type input "5"
type input "0"
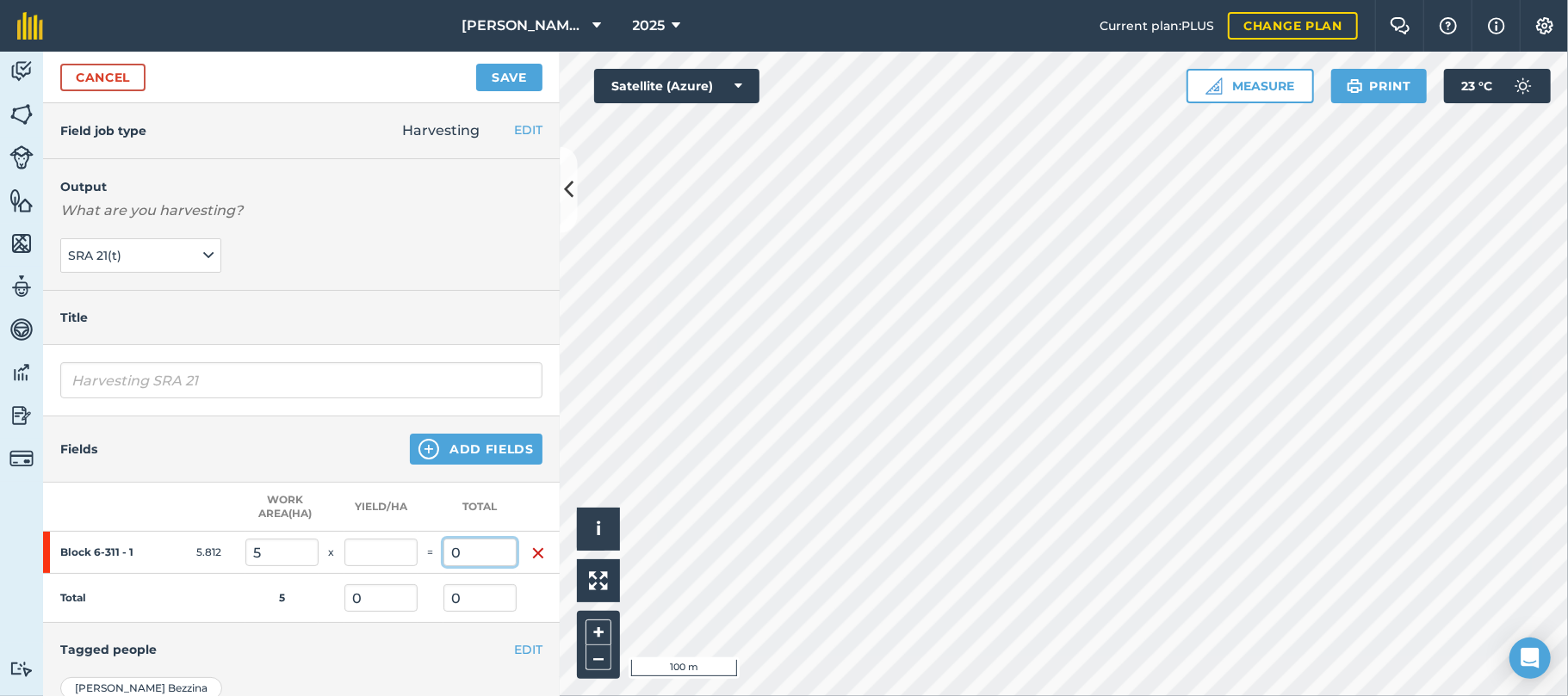
click at [476, 546] on input "0" at bounding box center [479, 553] width 73 height 28
type input "562.18"
click at [476, 64] on button "Save" at bounding box center [509, 78] width 67 height 28
type input "112.436"
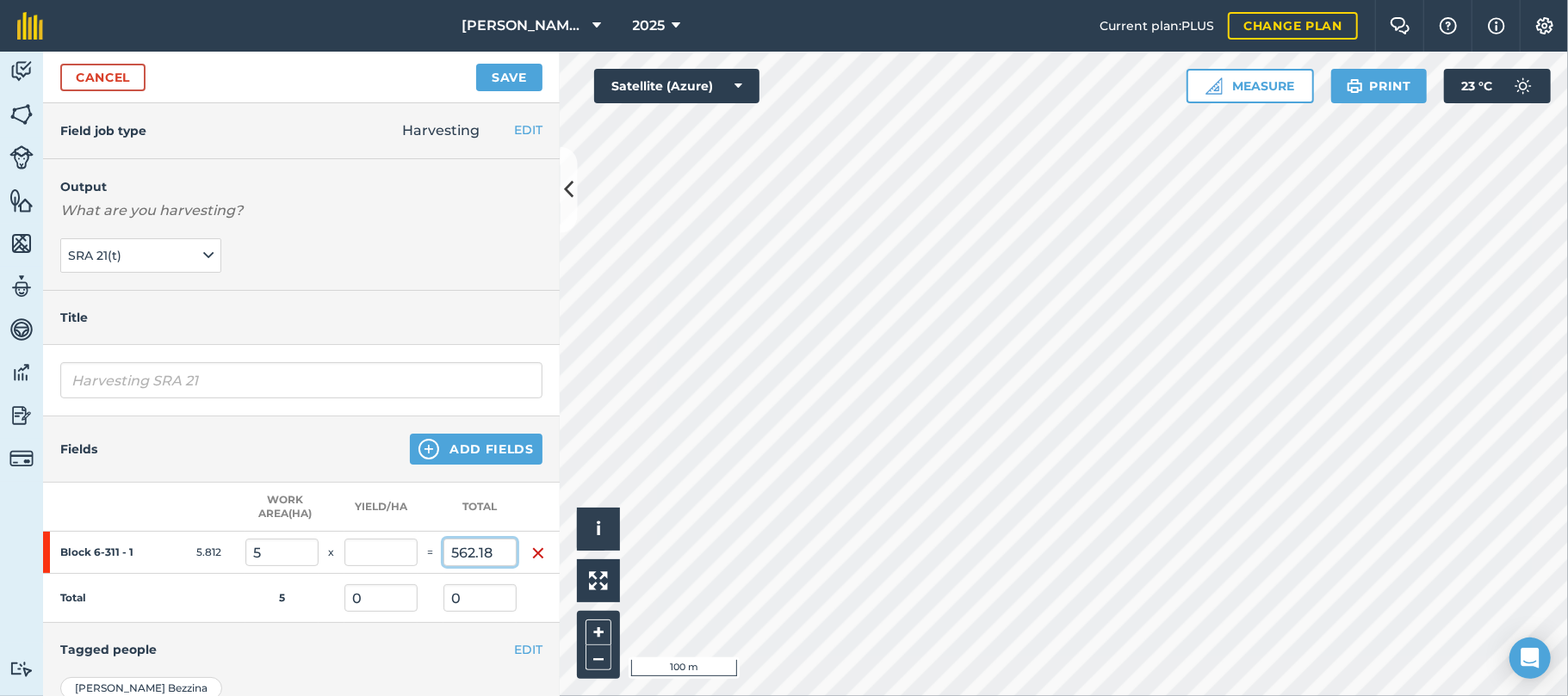
type input "562.18"
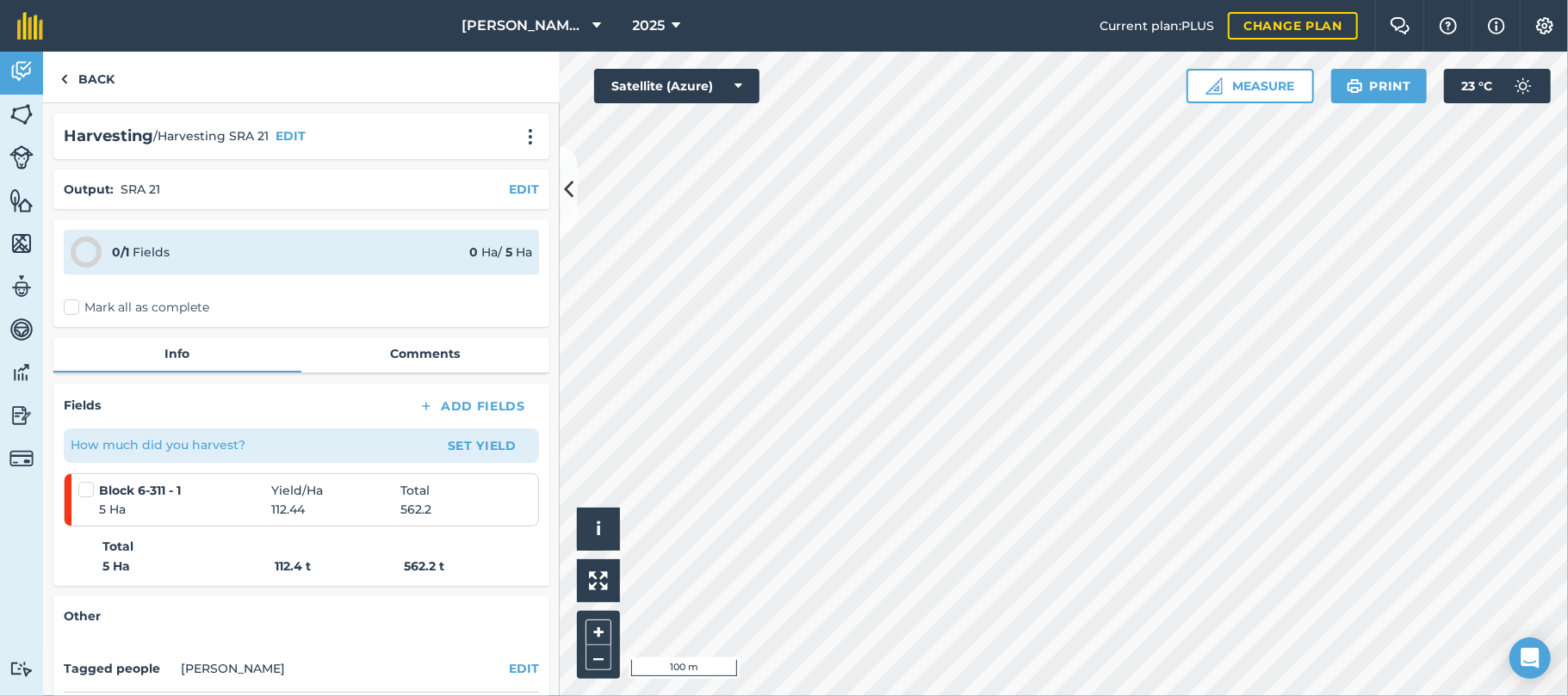
click at [70, 305] on label "Mark all as complete" at bounding box center [136, 307] width 145 height 18
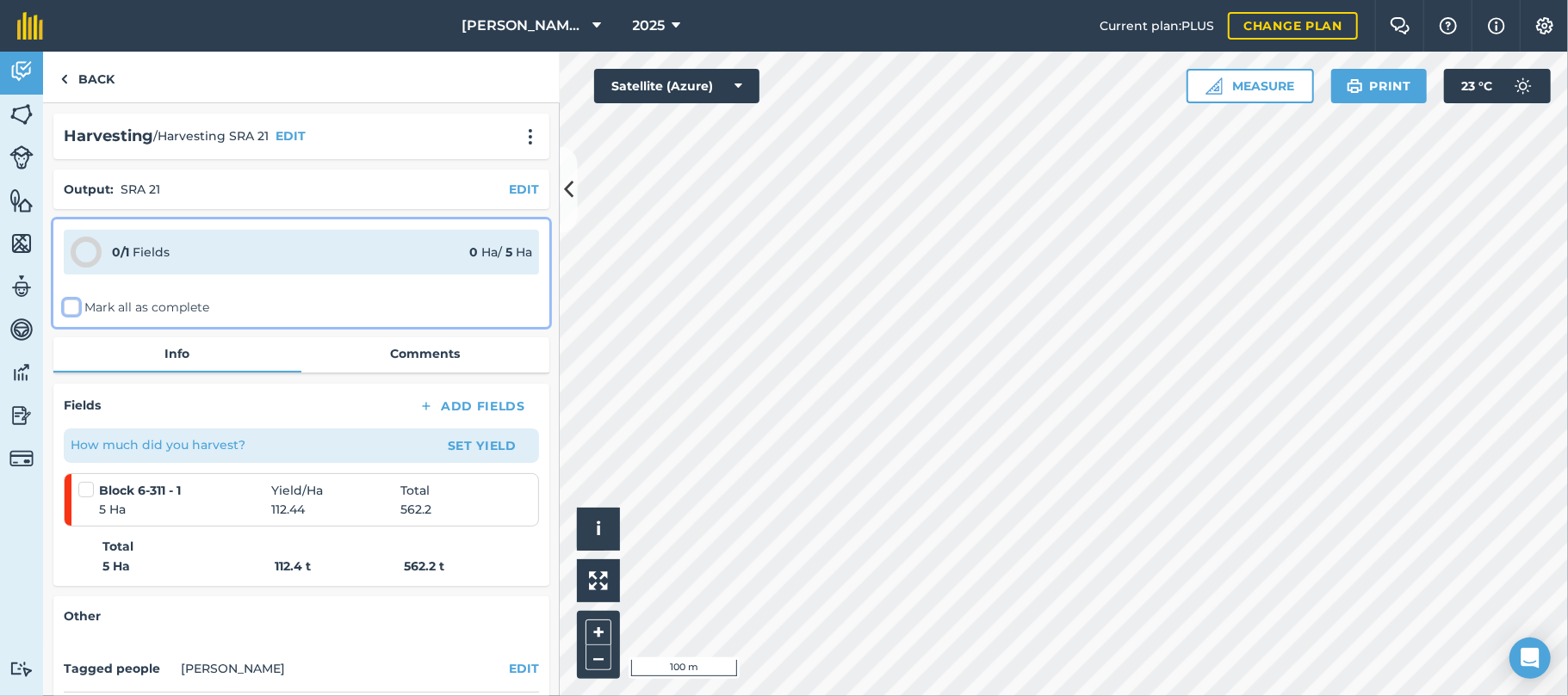
click at [70, 305] on input "Mark all as complete" at bounding box center [69, 304] width 11 height 11
checkbox input "false"
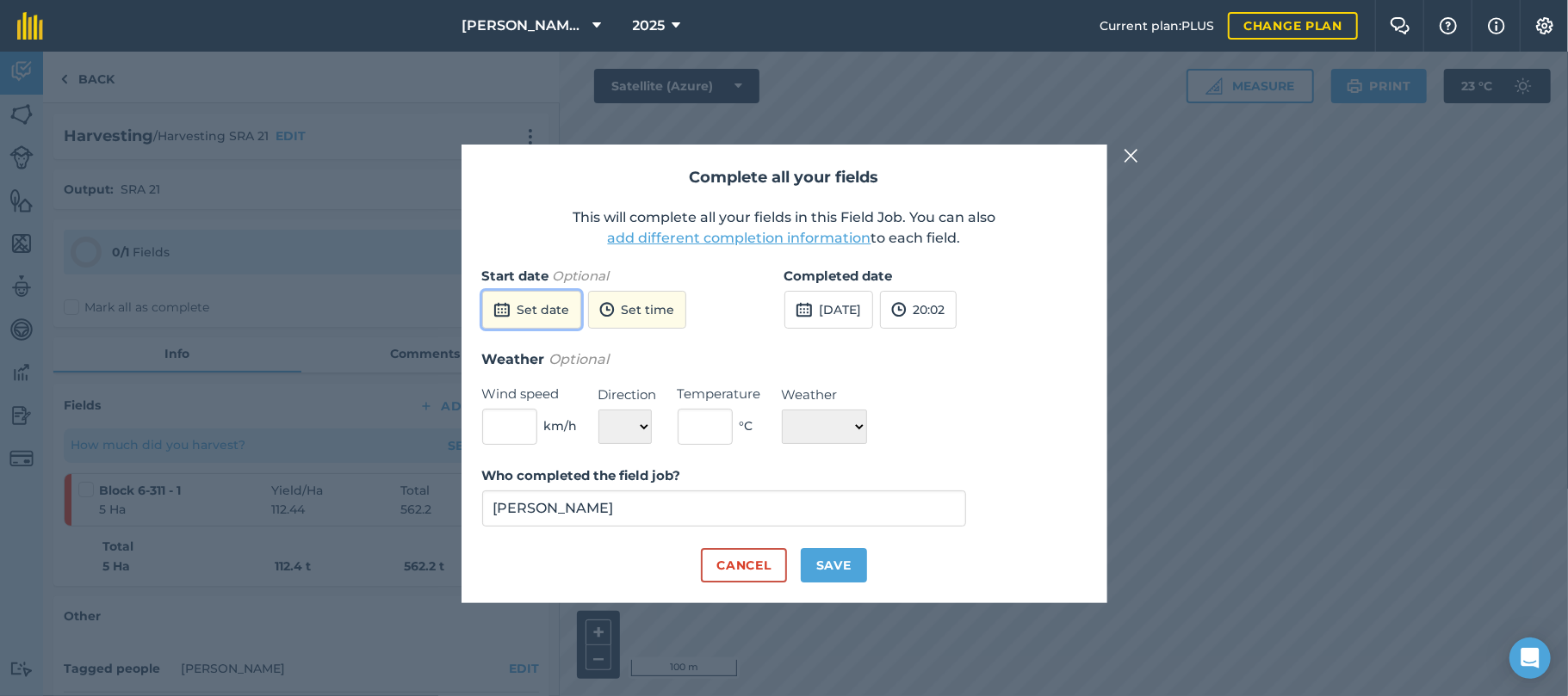
click at [528, 310] on button "Set date" at bounding box center [531, 310] width 99 height 38
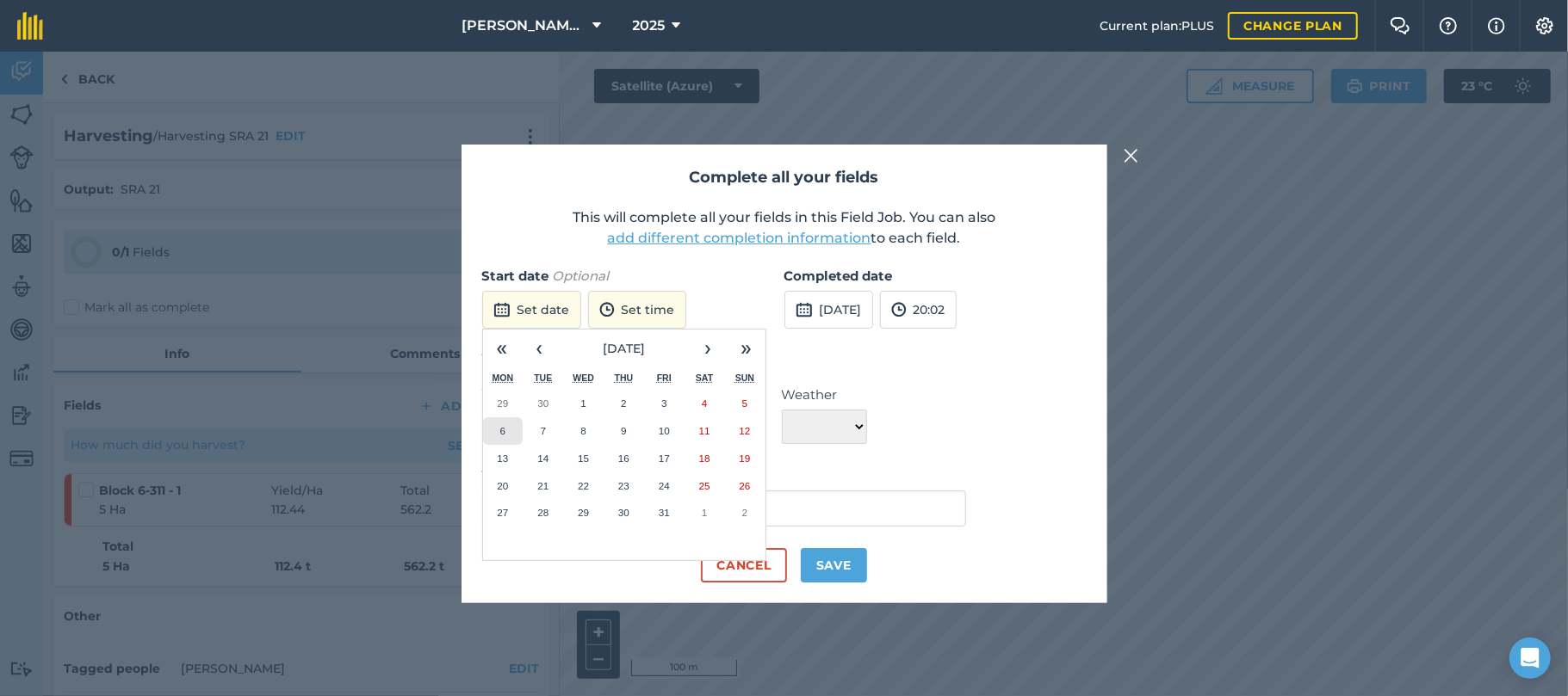
click at [492, 432] on button "6" at bounding box center [503, 431] width 41 height 28
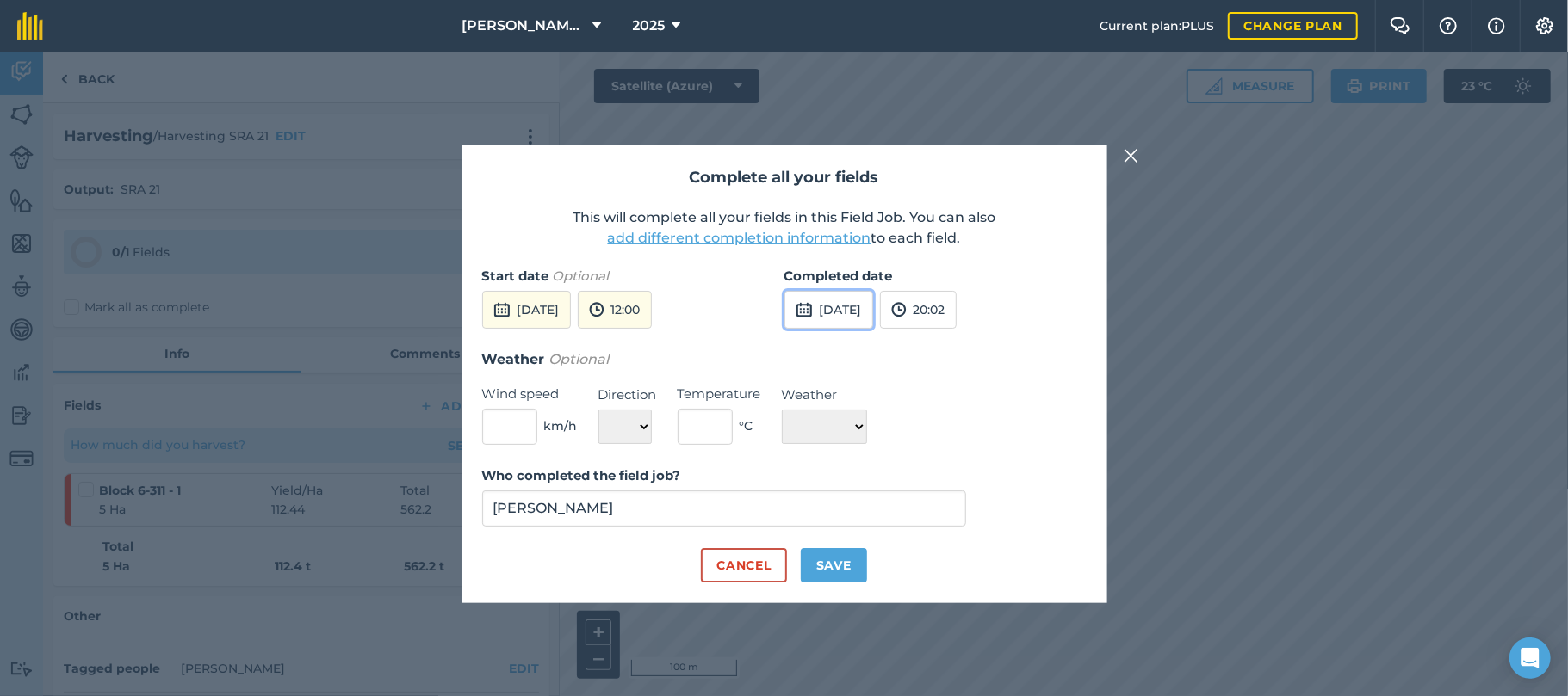
click at [848, 315] on button "[DATE]" at bounding box center [828, 310] width 89 height 38
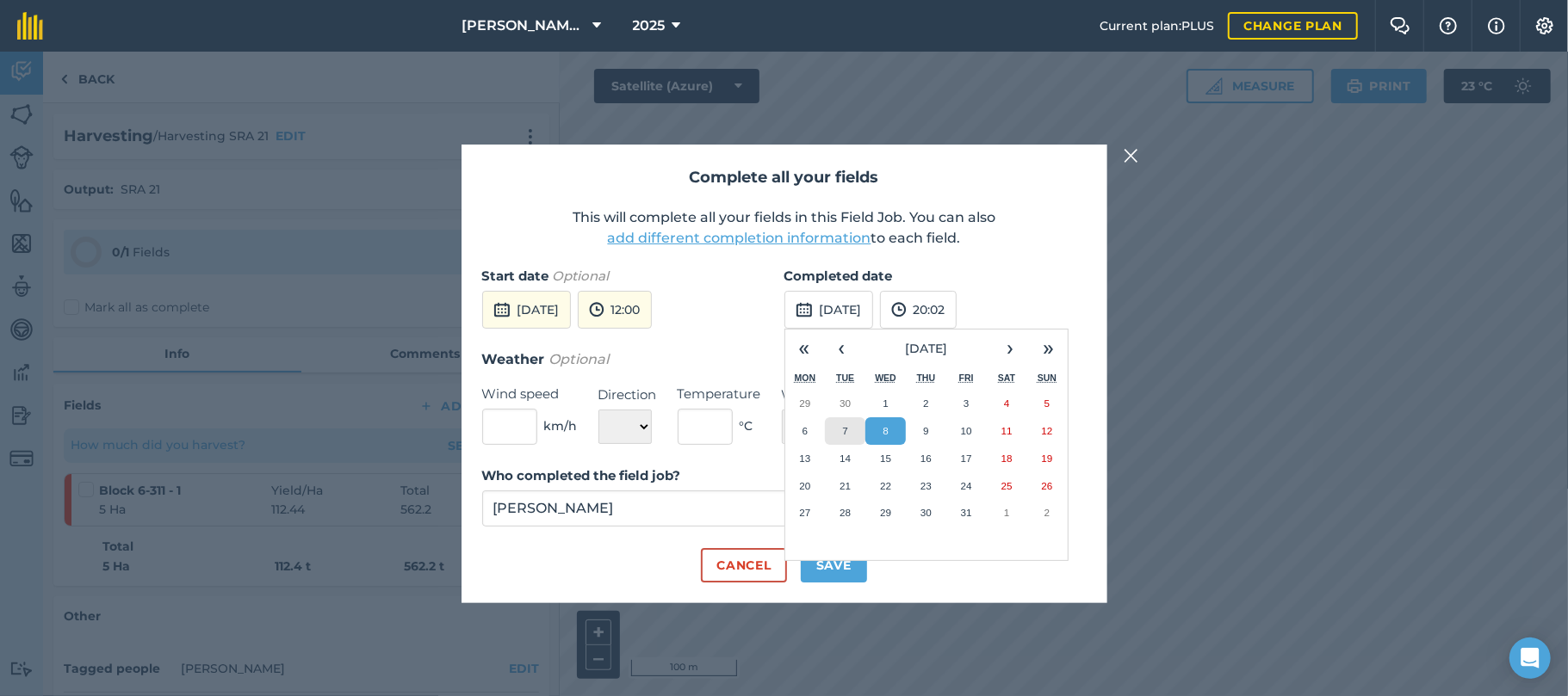
click at [847, 425] on abbr "7" at bounding box center [846, 430] width 5 height 11
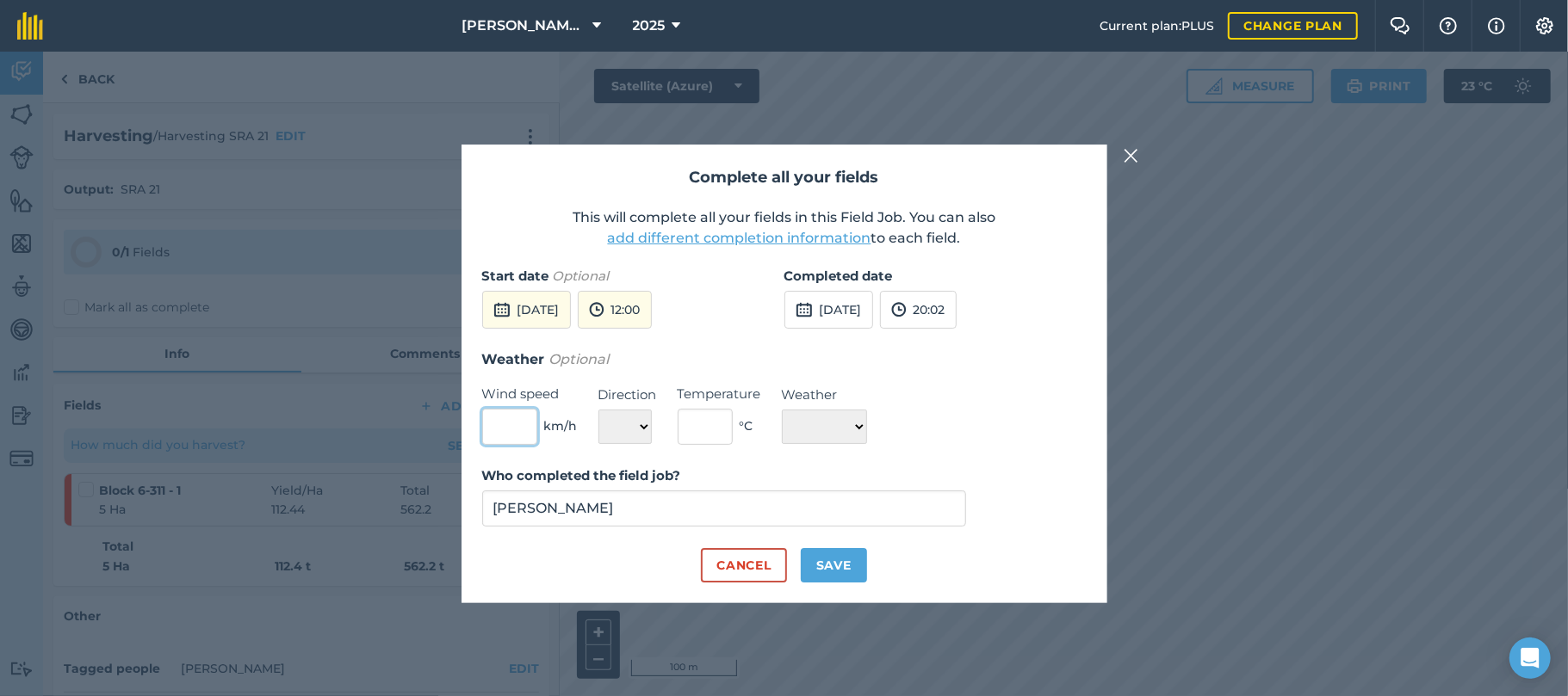
click at [521, 430] on input "text" at bounding box center [510, 427] width 55 height 36
type input "15"
click at [642, 425] on select "N NE E SE S SW W NW" at bounding box center [625, 427] width 54 height 35
select select "NE"
click at [599, 409] on select "N NE E SE S SW W NW" at bounding box center [625, 427] width 54 height 35
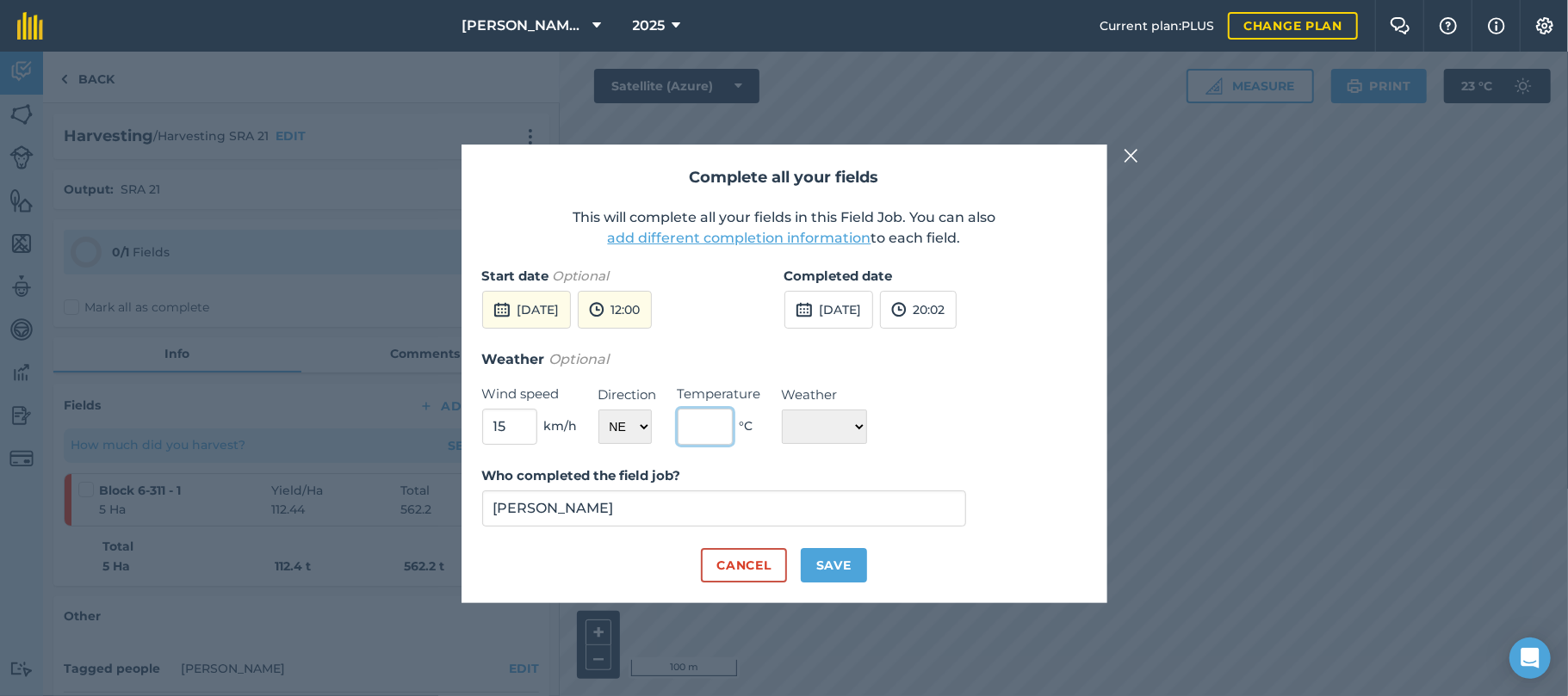
click at [701, 424] on input "text" at bounding box center [705, 427] width 55 height 36
type input "28"
click at [867, 421] on select "☀️ Sunny 🌧 Rainy ⛅️ Cloudy 🌨 Snow ❄️ Icy" at bounding box center [824, 427] width 86 height 35
select select "Sunny"
click at [782, 409] on select "☀️ Sunny 🌧 Rainy ⛅️ Cloudy 🌨 Snow ❄️ Icy" at bounding box center [824, 427] width 86 height 35
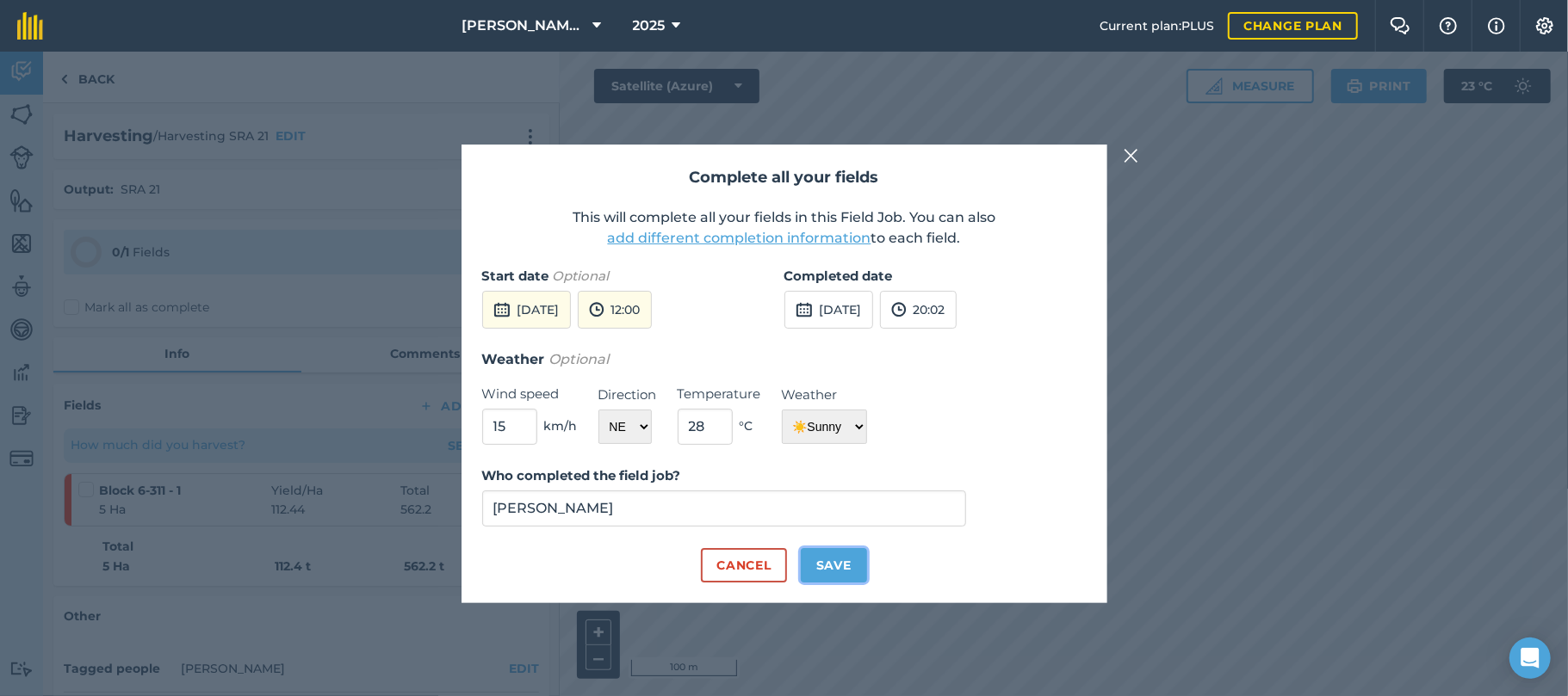
click at [835, 565] on button "Save" at bounding box center [834, 566] width 67 height 35
checkbox input "true"
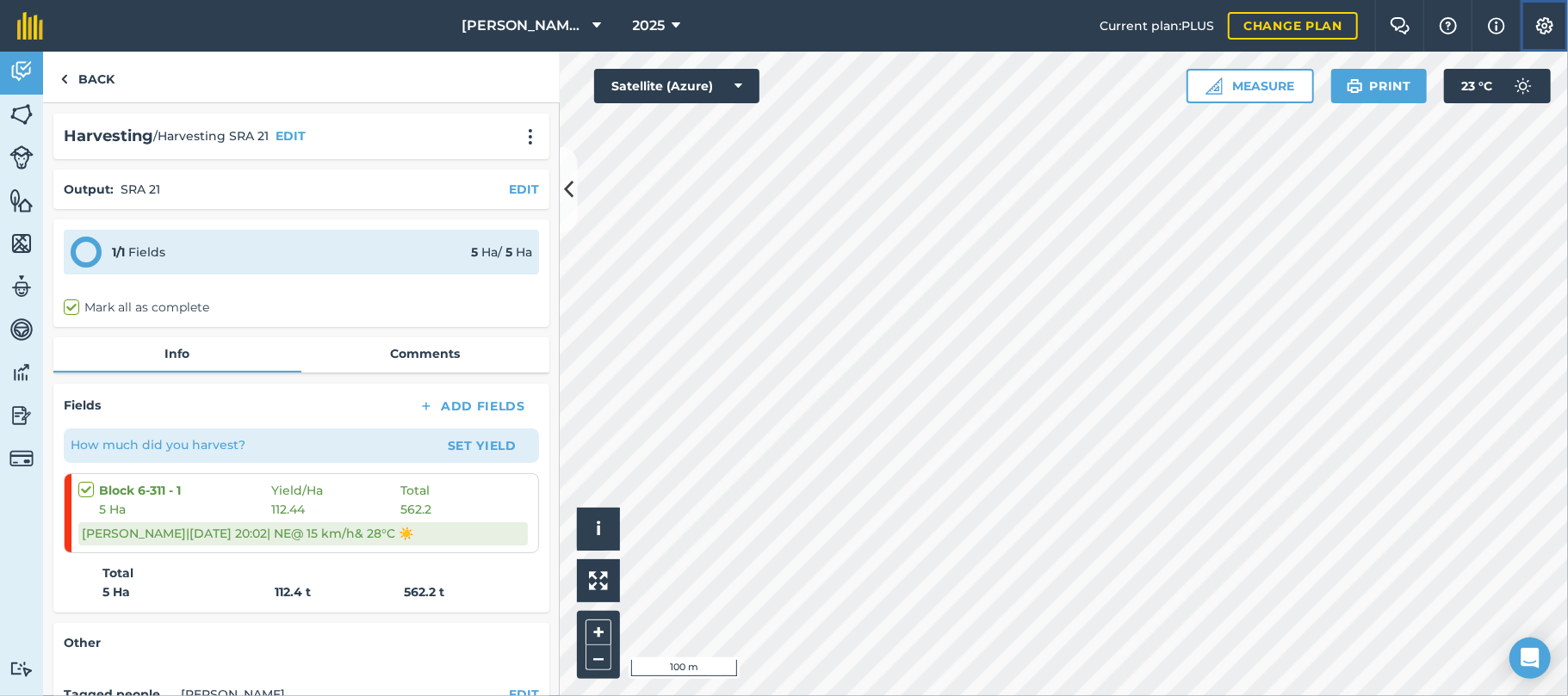
click at [1539, 19] on img at bounding box center [1545, 26] width 21 height 17
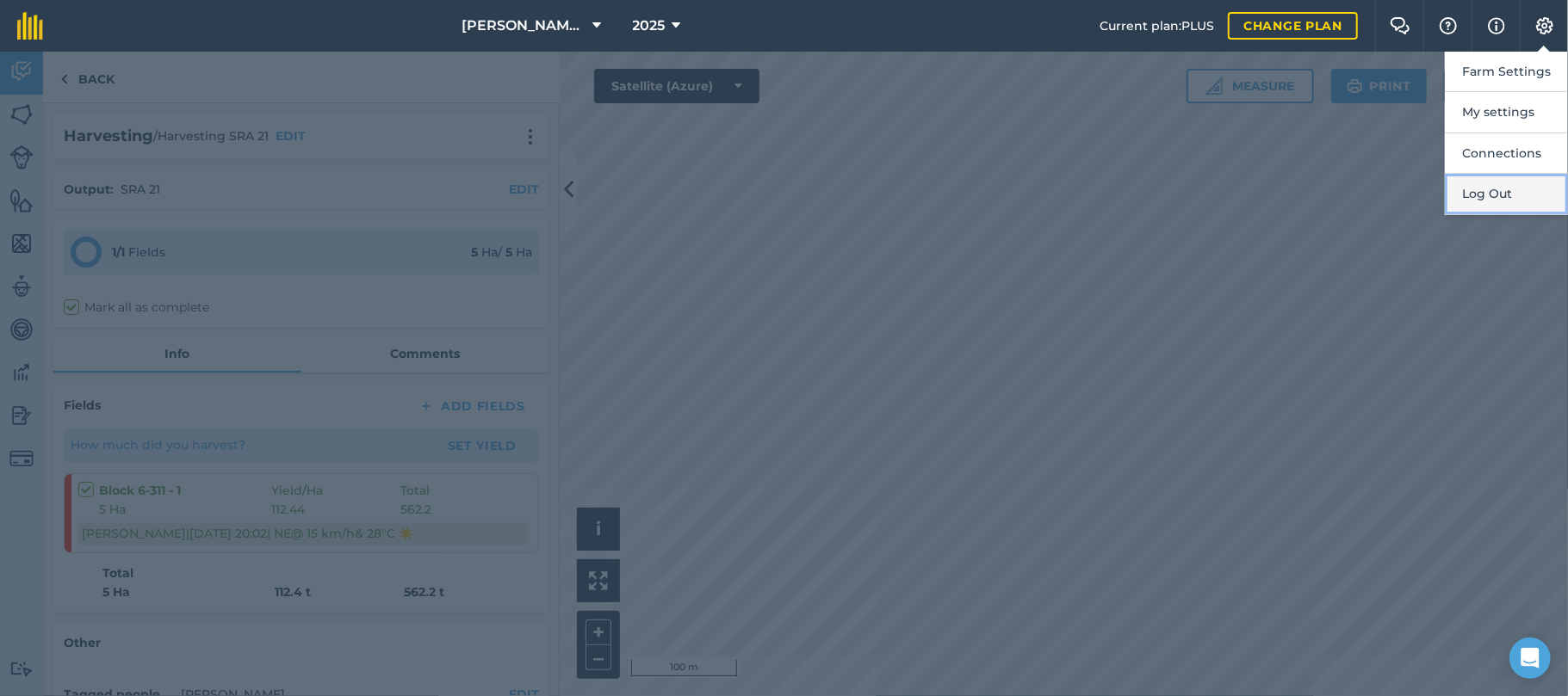
click at [1481, 193] on button "Log Out" at bounding box center [1506, 193] width 124 height 41
